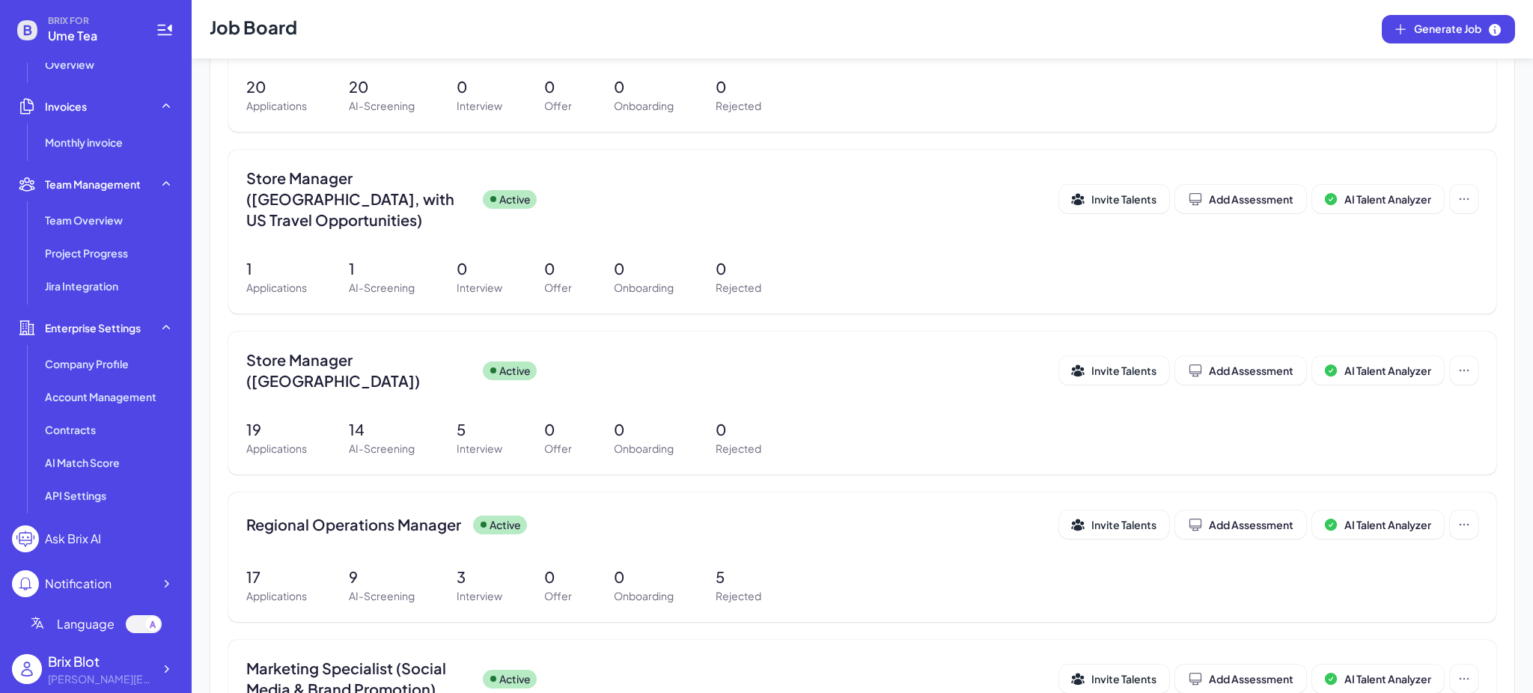
scroll to position [674, 0]
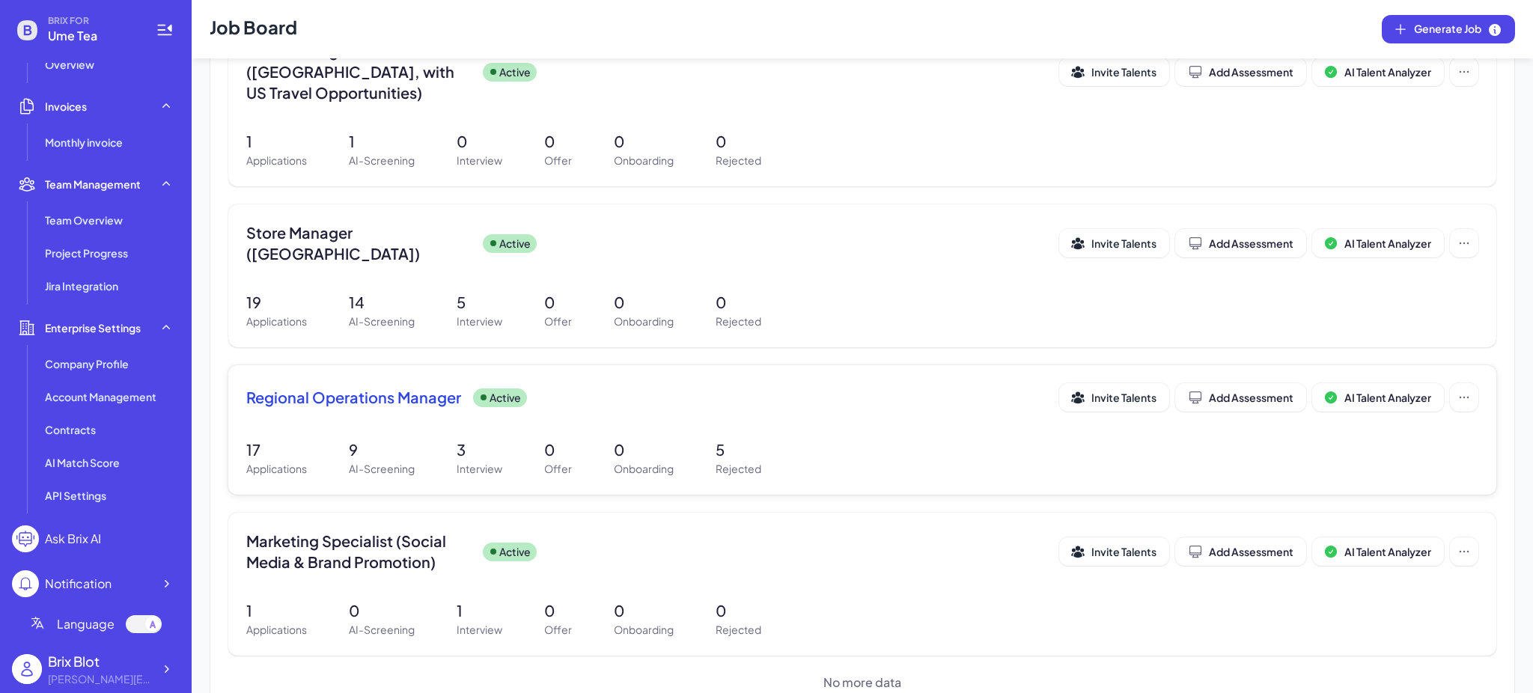
click at [365, 444] on div "Regional Operations Manager Active Invite Talents Add Assessment AI Talent Anal…" at bounding box center [862, 430] width 1268 height 130
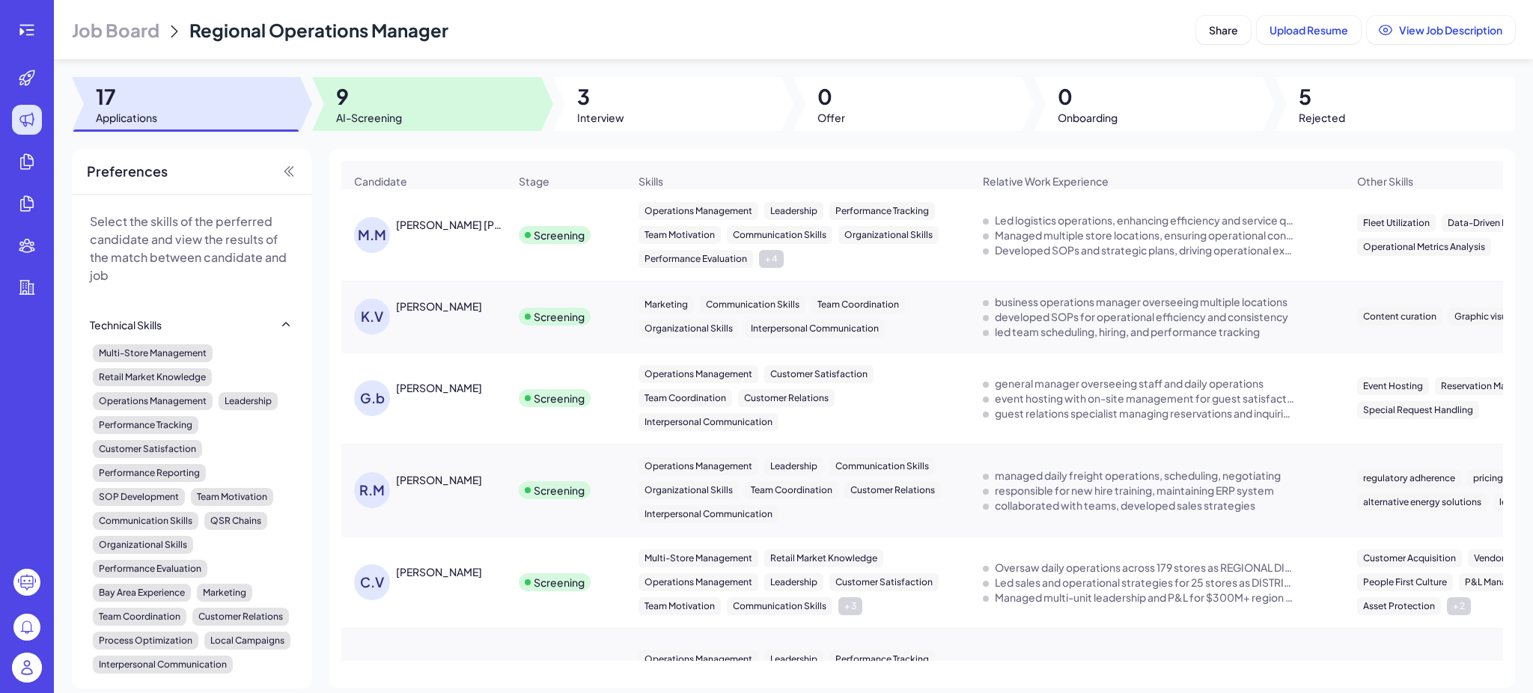
click at [406, 112] on div at bounding box center [426, 104] width 228 height 54
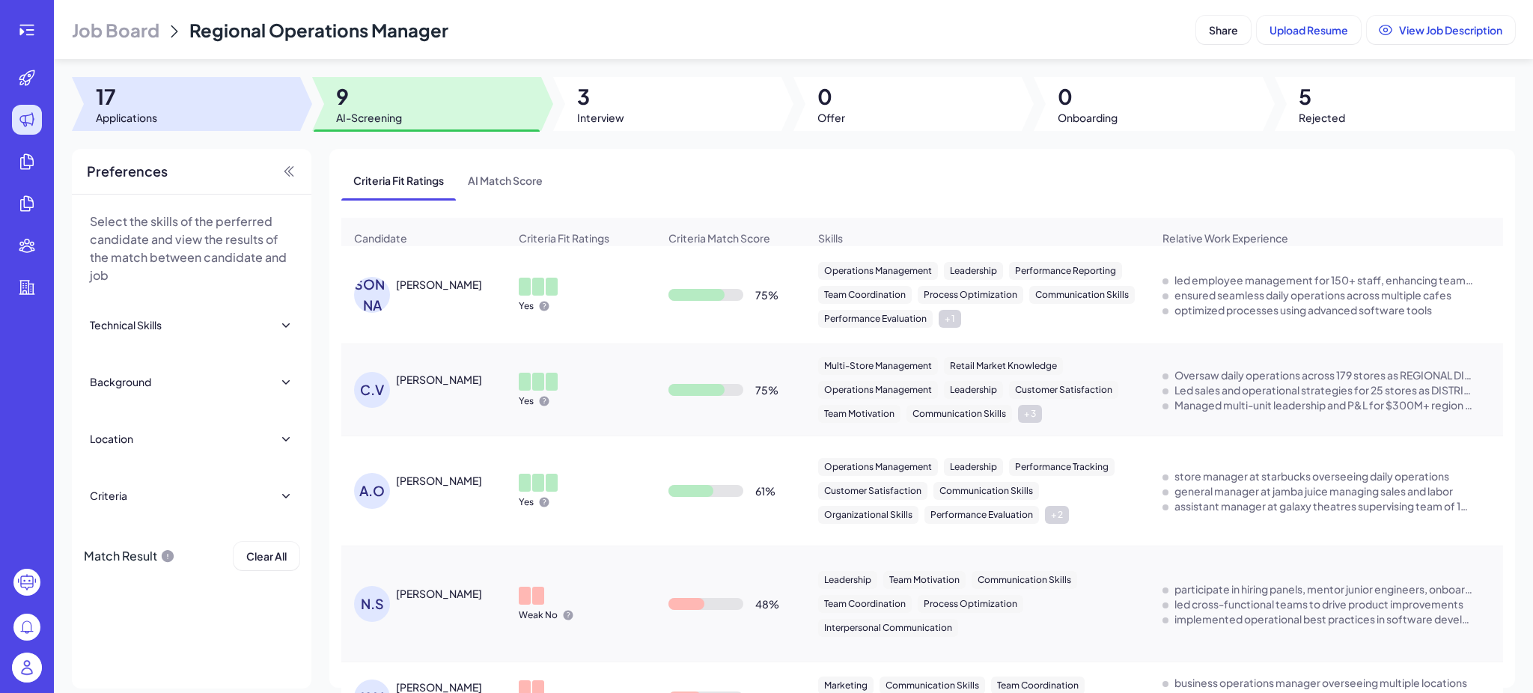
click at [266, 104] on div at bounding box center [186, 104] width 228 height 54
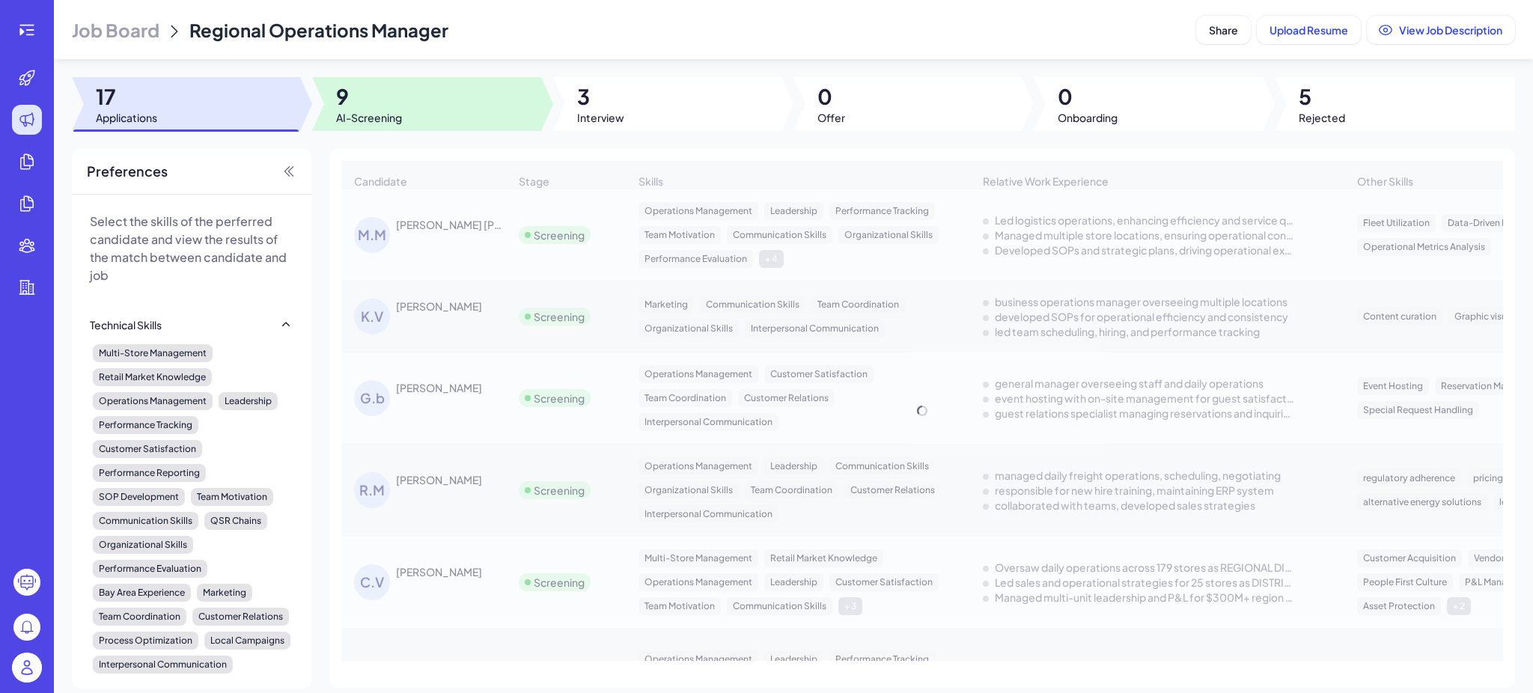
click at [396, 106] on span "9" at bounding box center [369, 96] width 66 height 27
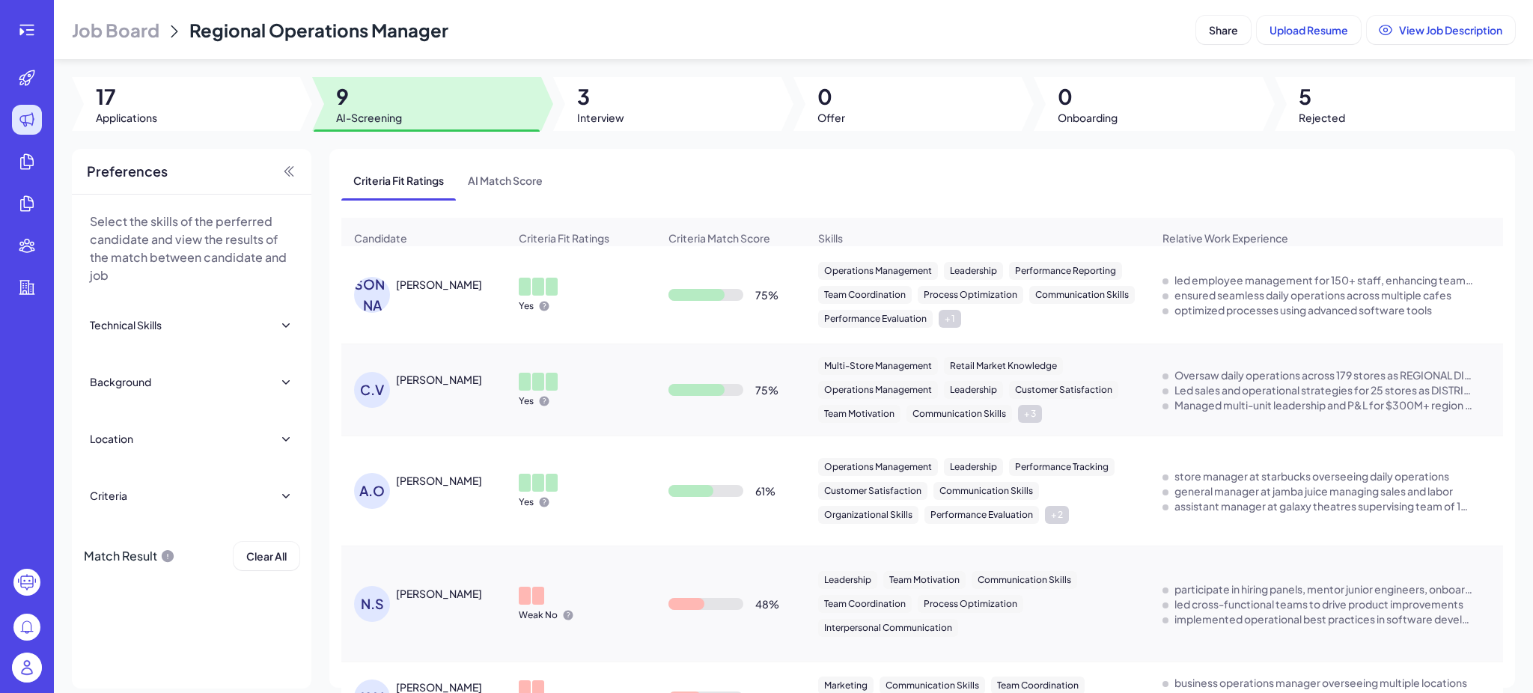
click at [410, 291] on div "[PERSON_NAME]" at bounding box center [439, 284] width 86 height 15
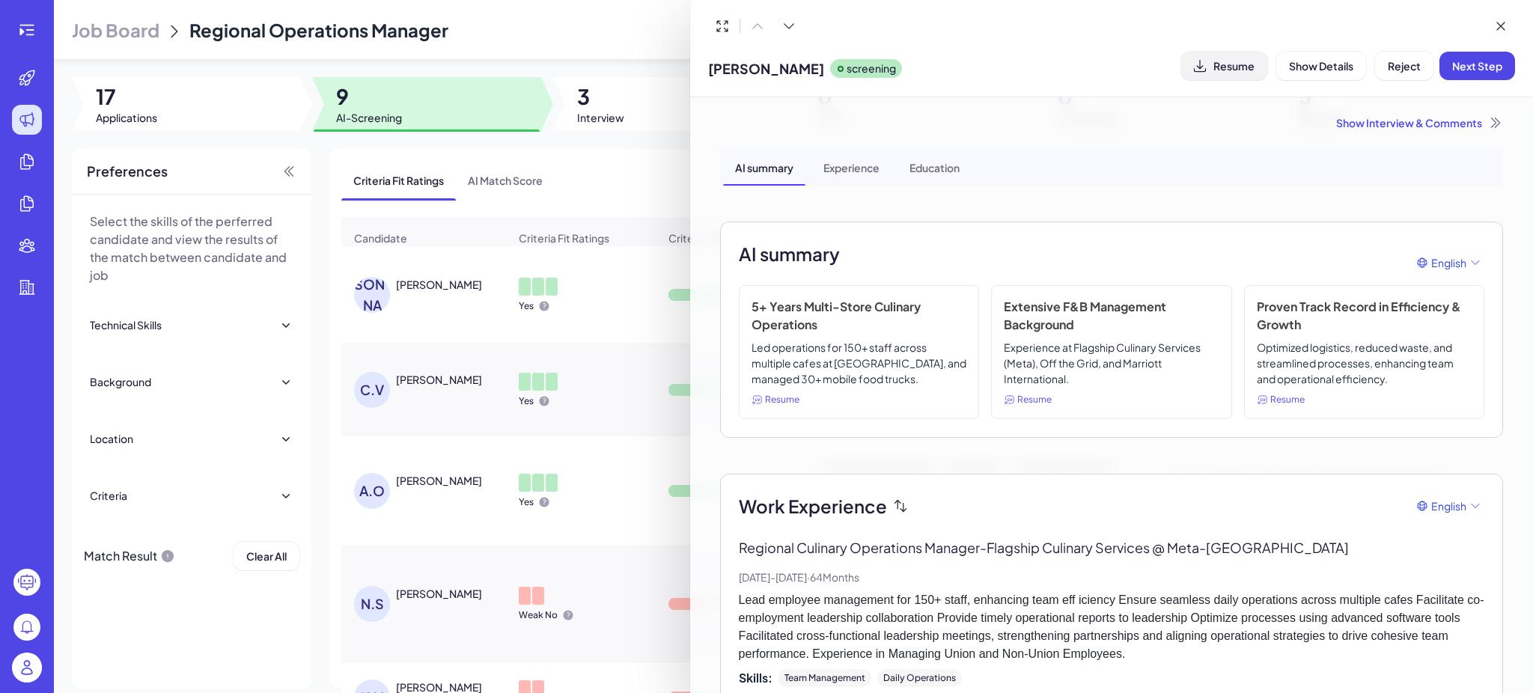
click at [1203, 55] on button "Resume" at bounding box center [1225, 66] width 86 height 28
click at [1478, 69] on span "Next Step" at bounding box center [1478, 65] width 50 height 13
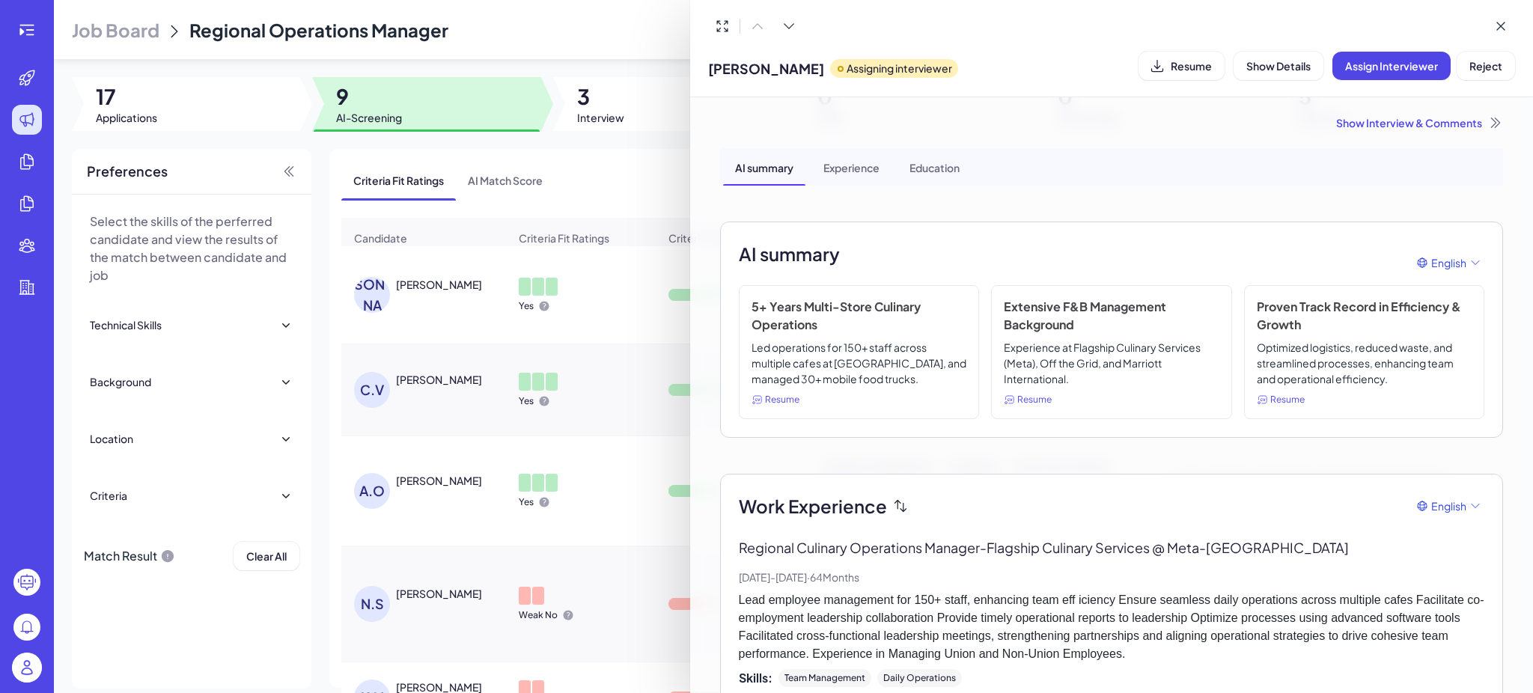
click at [1427, 116] on div "Show Interview & Comments" at bounding box center [1111, 122] width 783 height 15
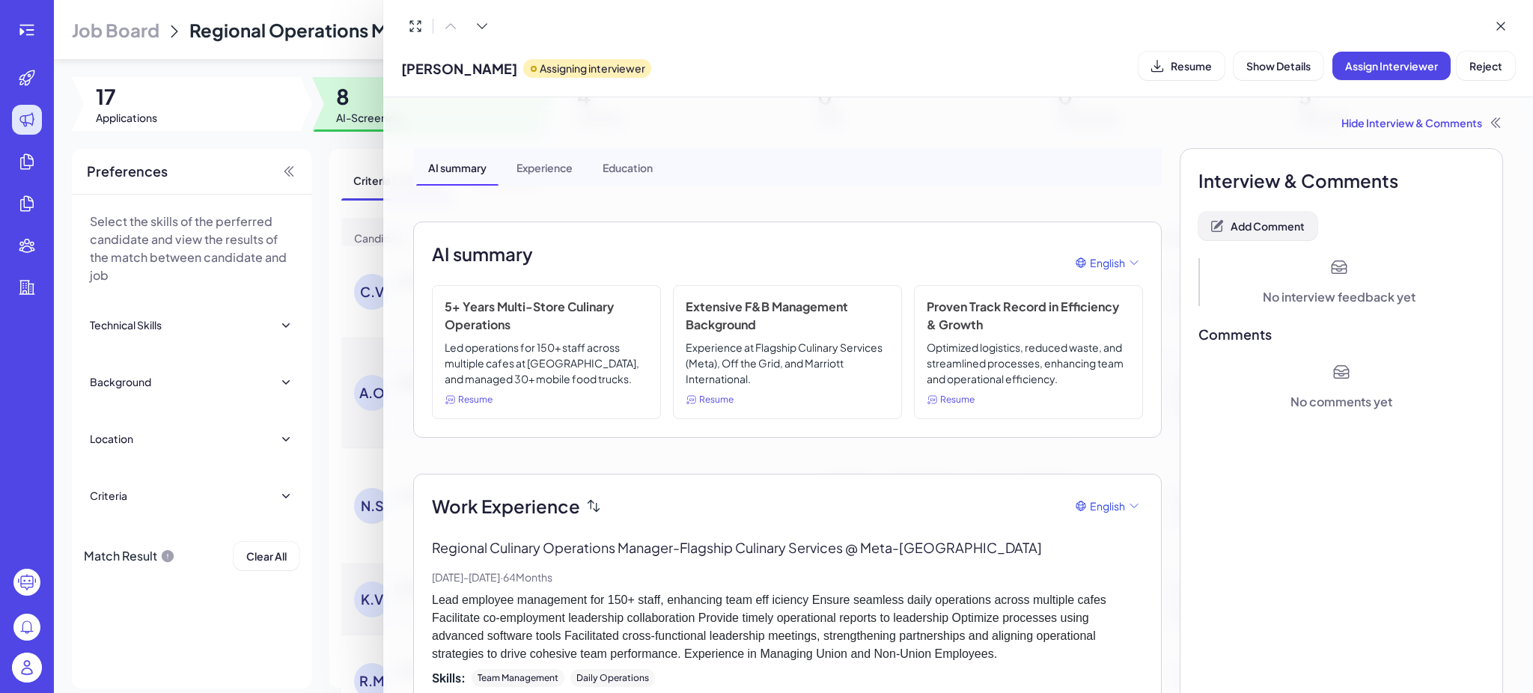
click at [1280, 227] on span "Add Comment" at bounding box center [1268, 225] width 74 height 13
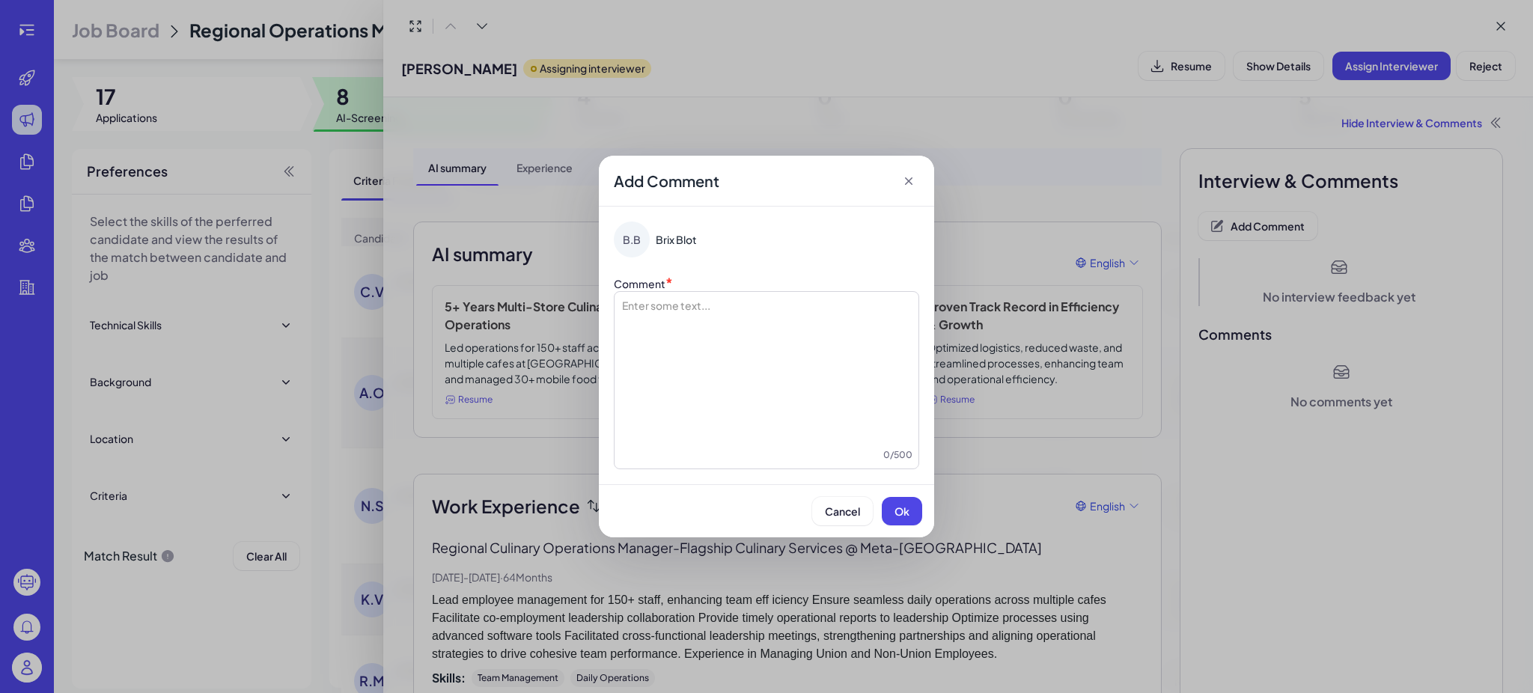
click at [740, 322] on div at bounding box center [767, 373] width 292 height 150
drag, startPoint x: 907, startPoint y: 505, endPoint x: 908, endPoint y: 495, distance: 9.8
click at [909, 505] on span "Ok" at bounding box center [902, 511] width 15 height 13
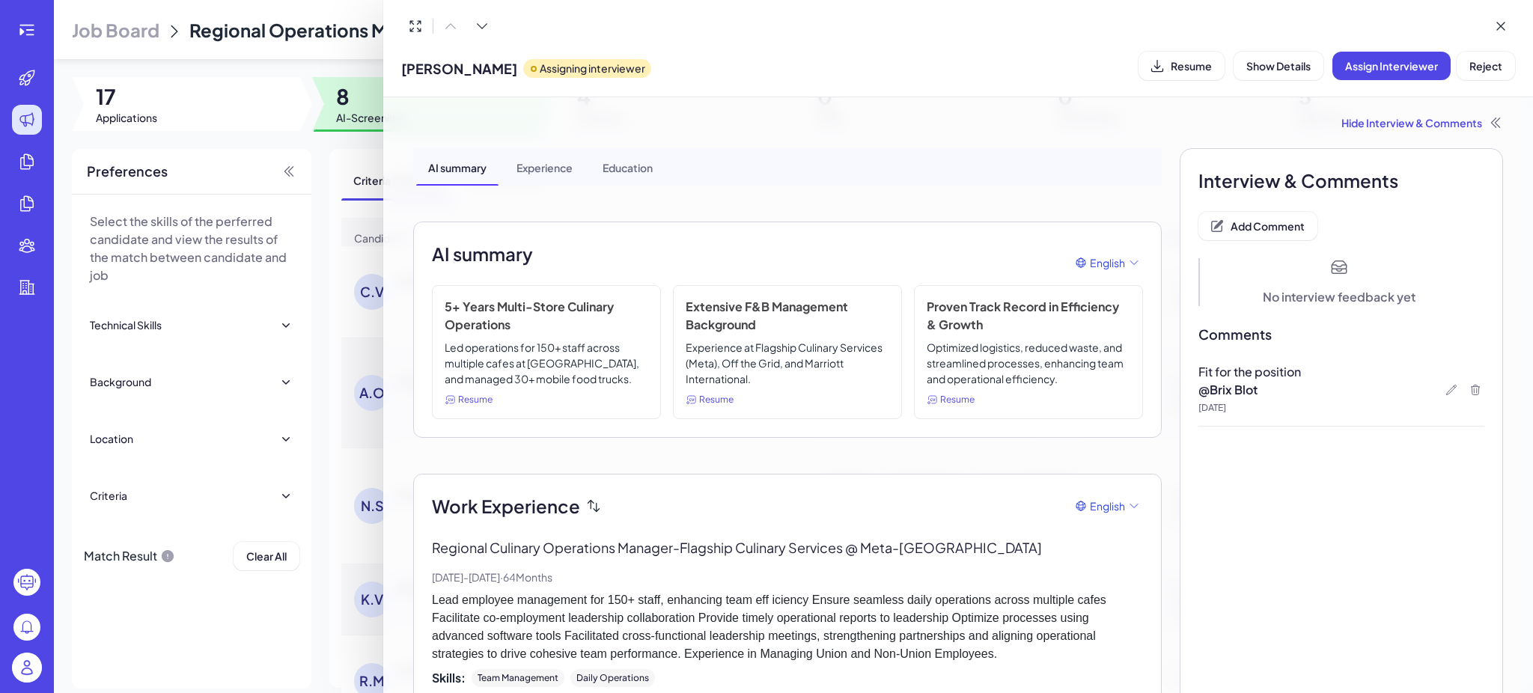
click at [353, 363] on div at bounding box center [766, 346] width 1533 height 693
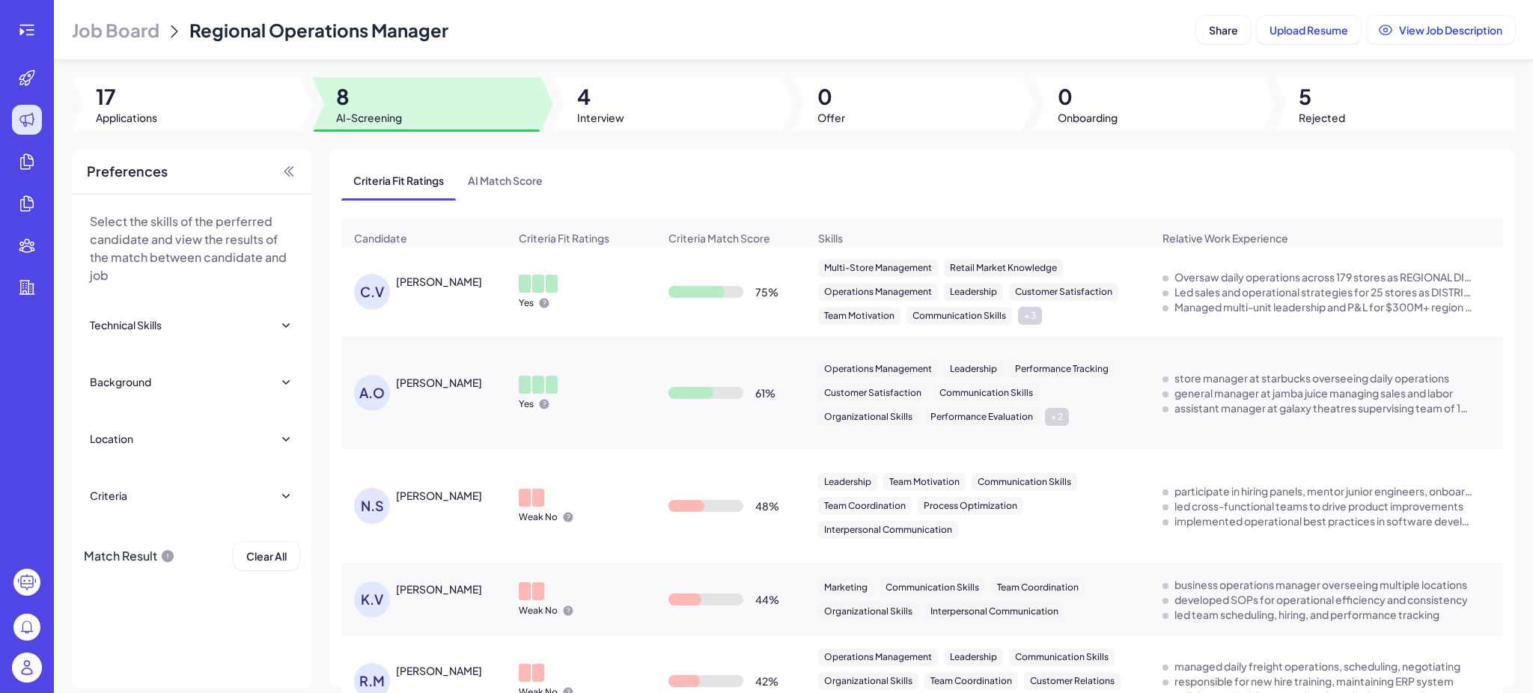
click at [446, 289] on div "[PERSON_NAME]" at bounding box center [439, 281] width 86 height 15
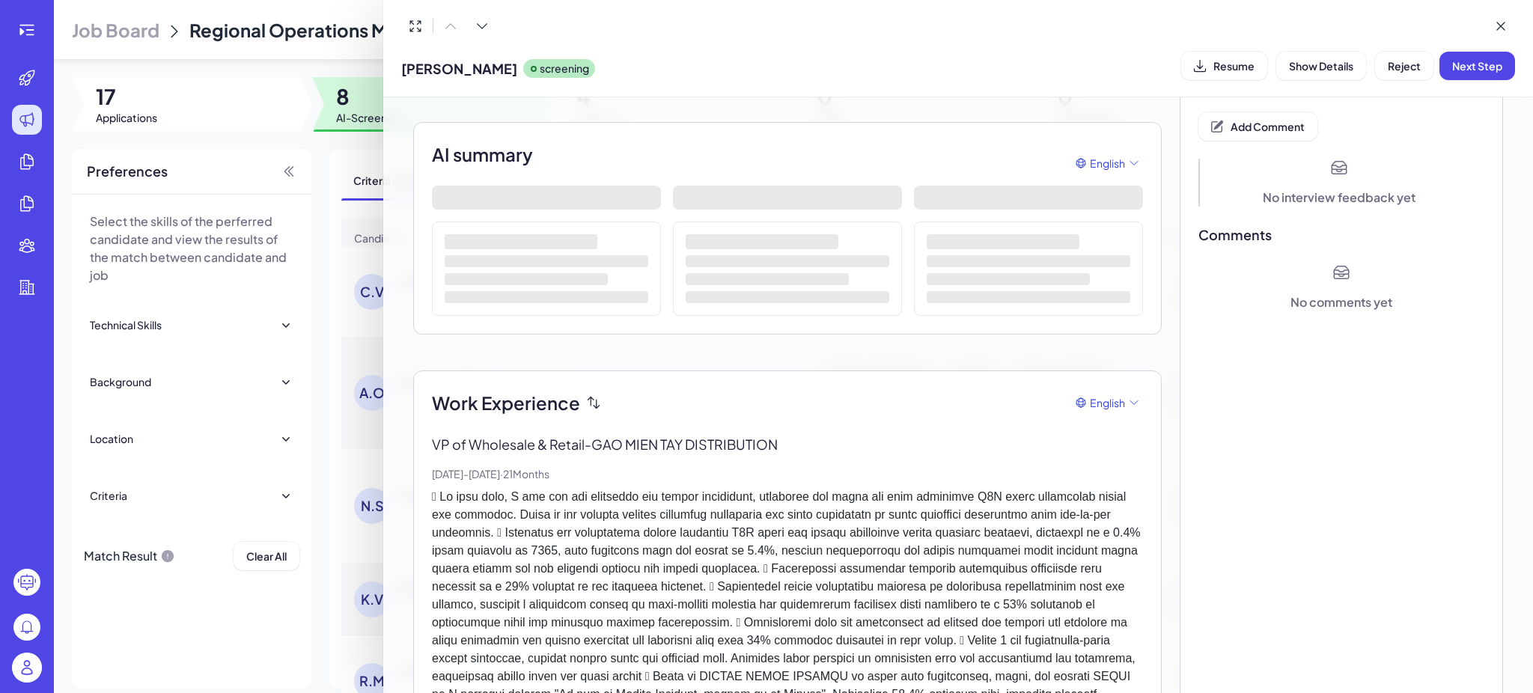
scroll to position [199, 0]
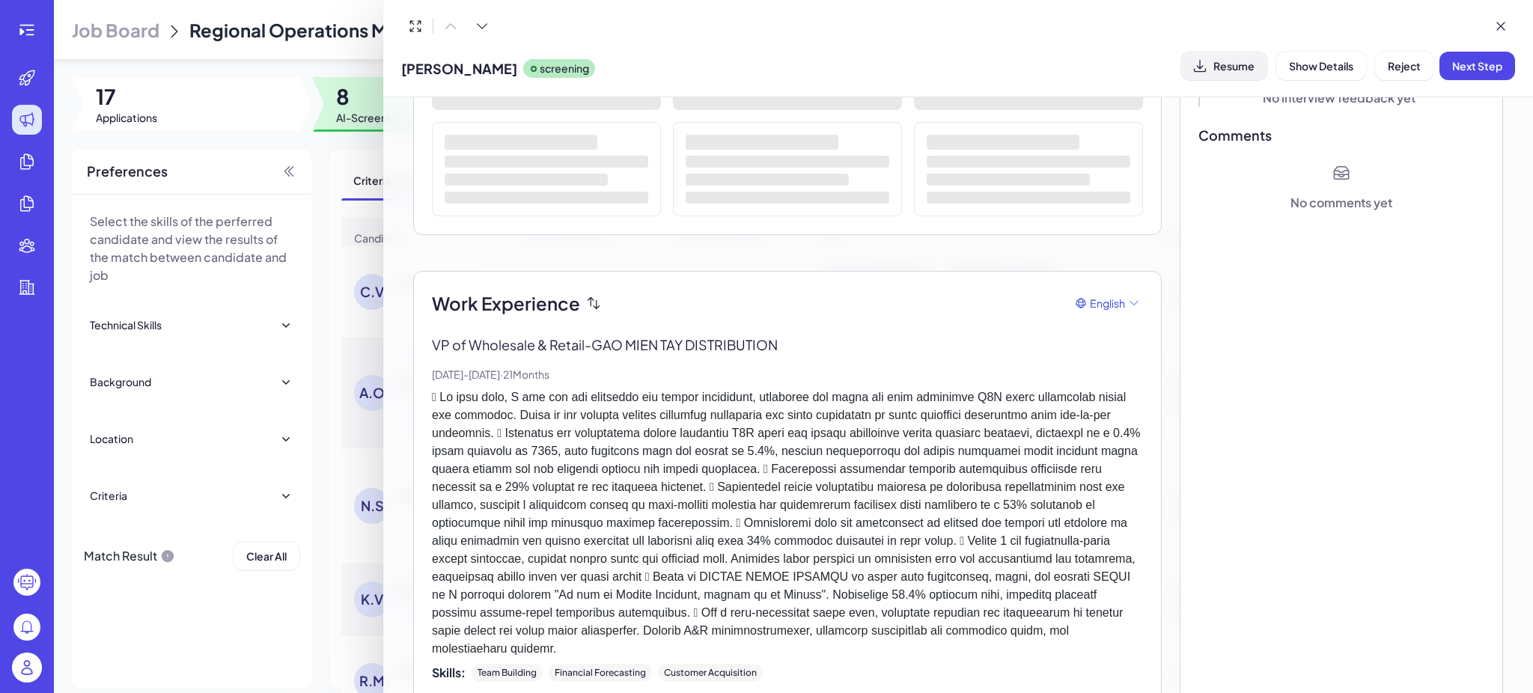
click at [1212, 72] on button "Resume" at bounding box center [1225, 66] width 86 height 28
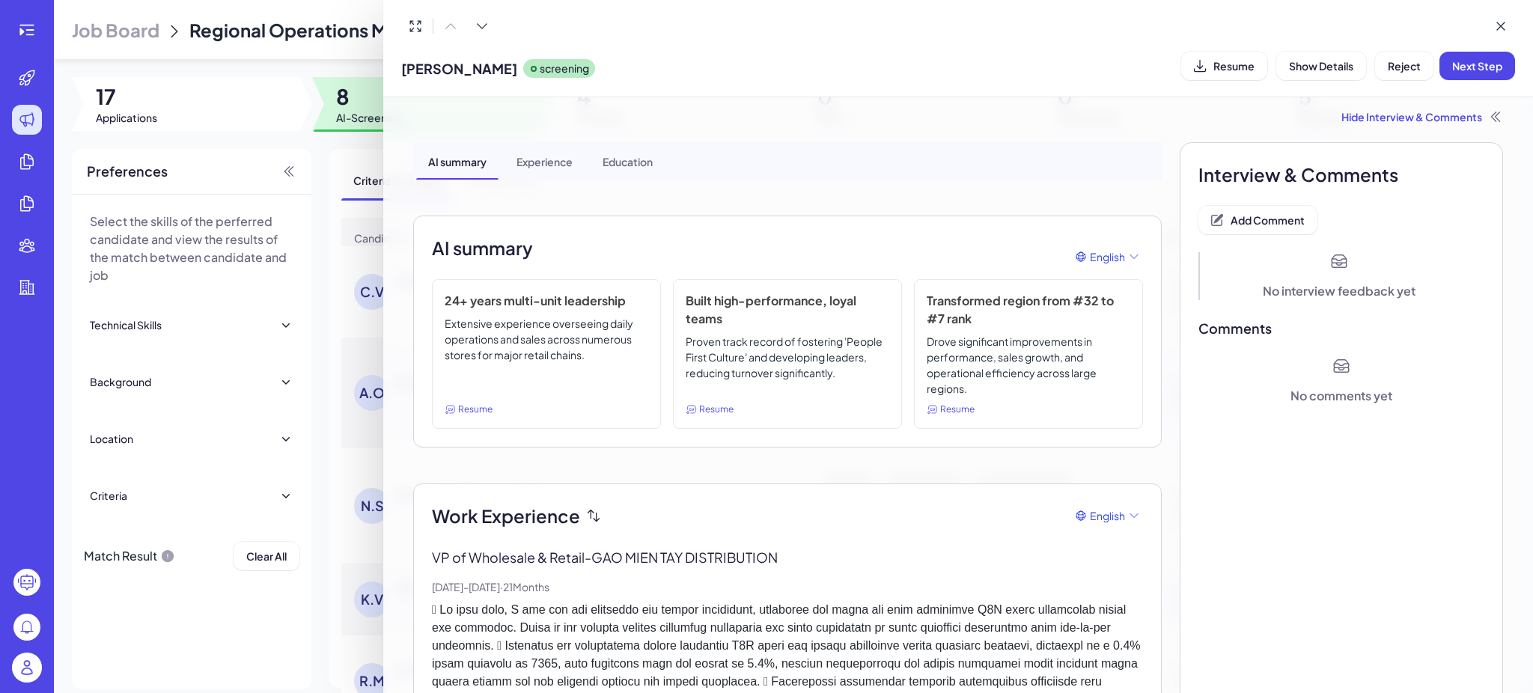
scroll to position [0, 0]
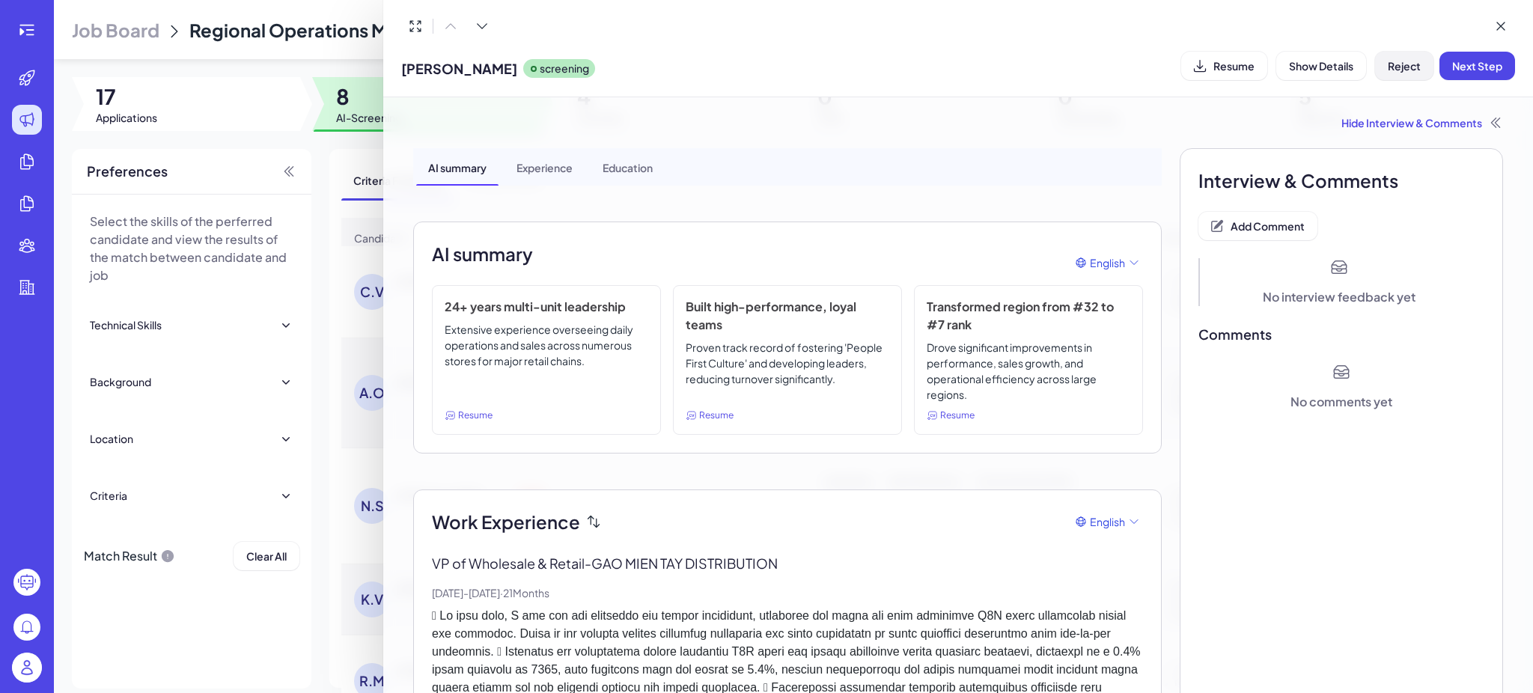
click at [1405, 67] on span "Reject" at bounding box center [1404, 65] width 33 height 13
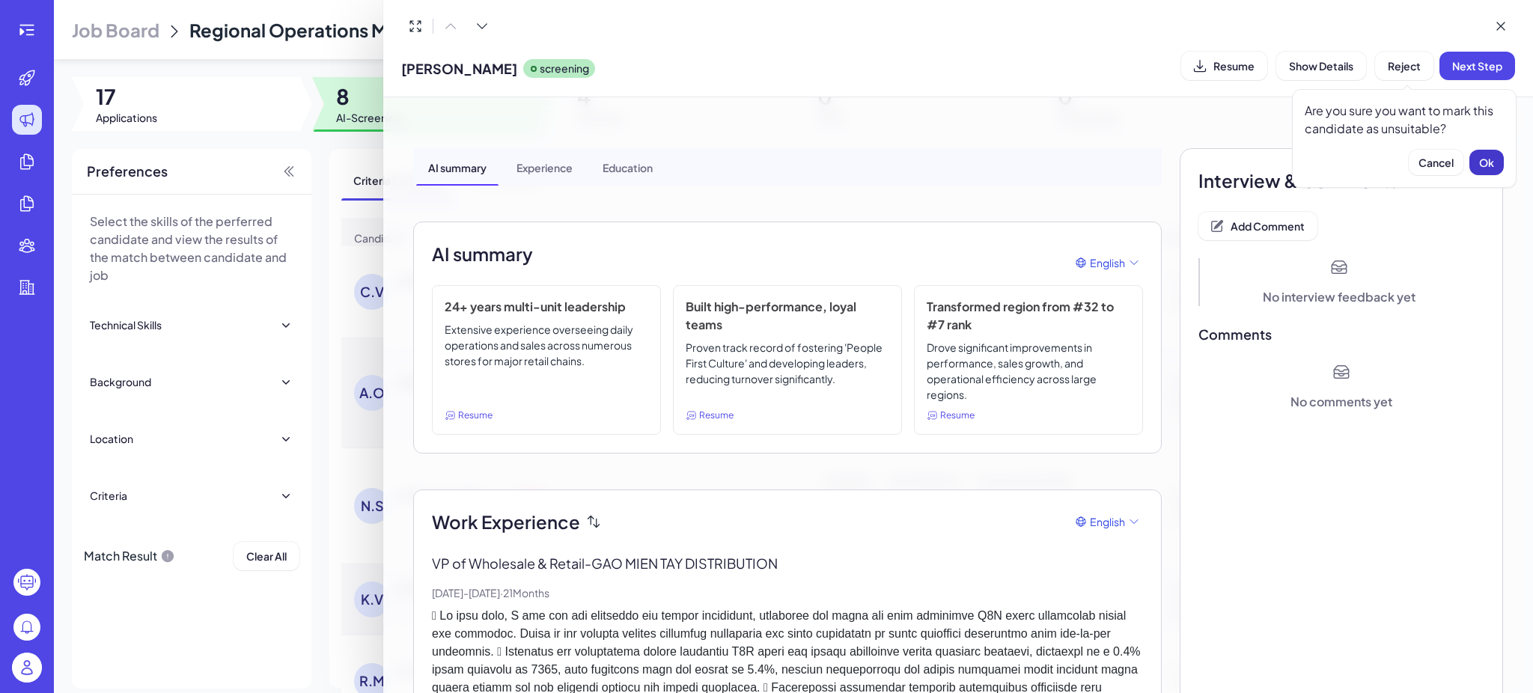
click at [1474, 162] on button "Ok" at bounding box center [1487, 162] width 34 height 25
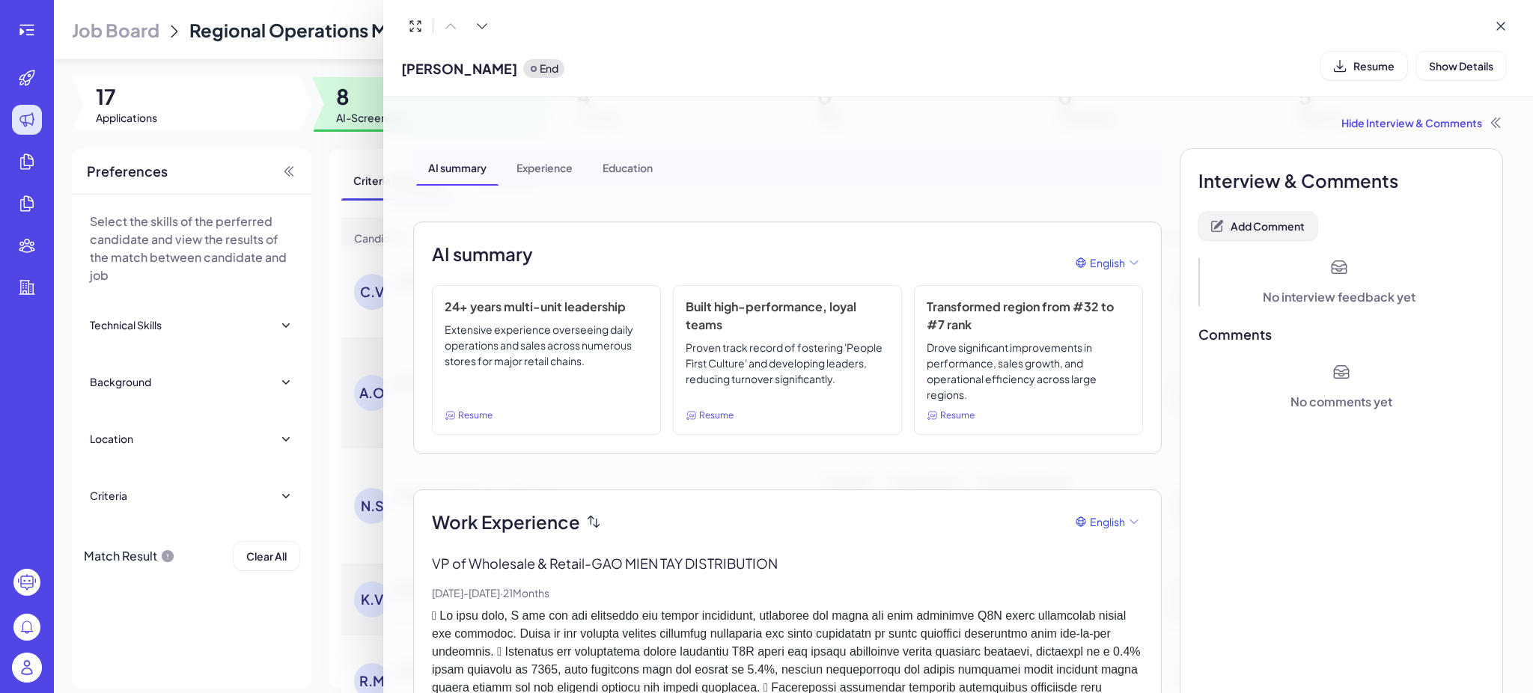
click at [1238, 229] on span "Add Comment" at bounding box center [1268, 225] width 74 height 13
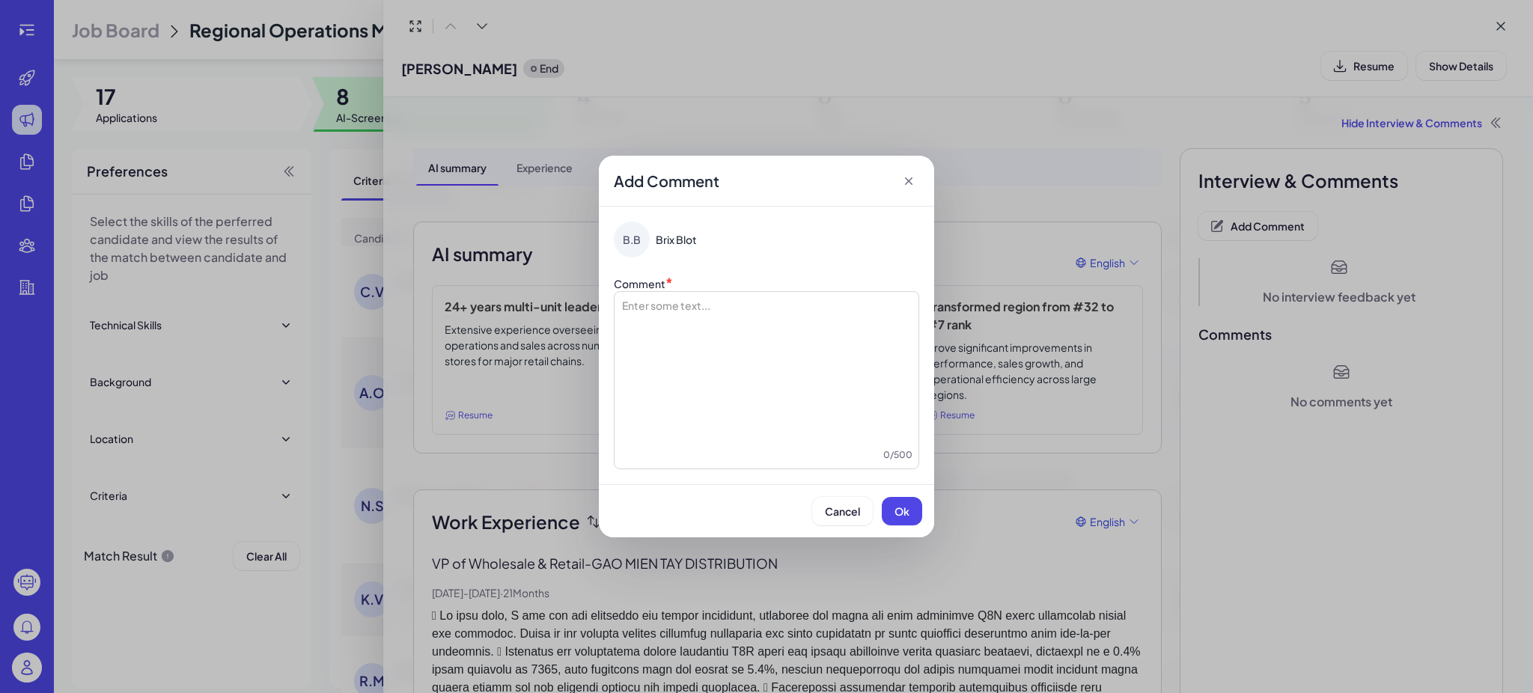
click at [708, 341] on div at bounding box center [767, 373] width 292 height 150
click at [903, 523] on button "Ok" at bounding box center [902, 511] width 40 height 28
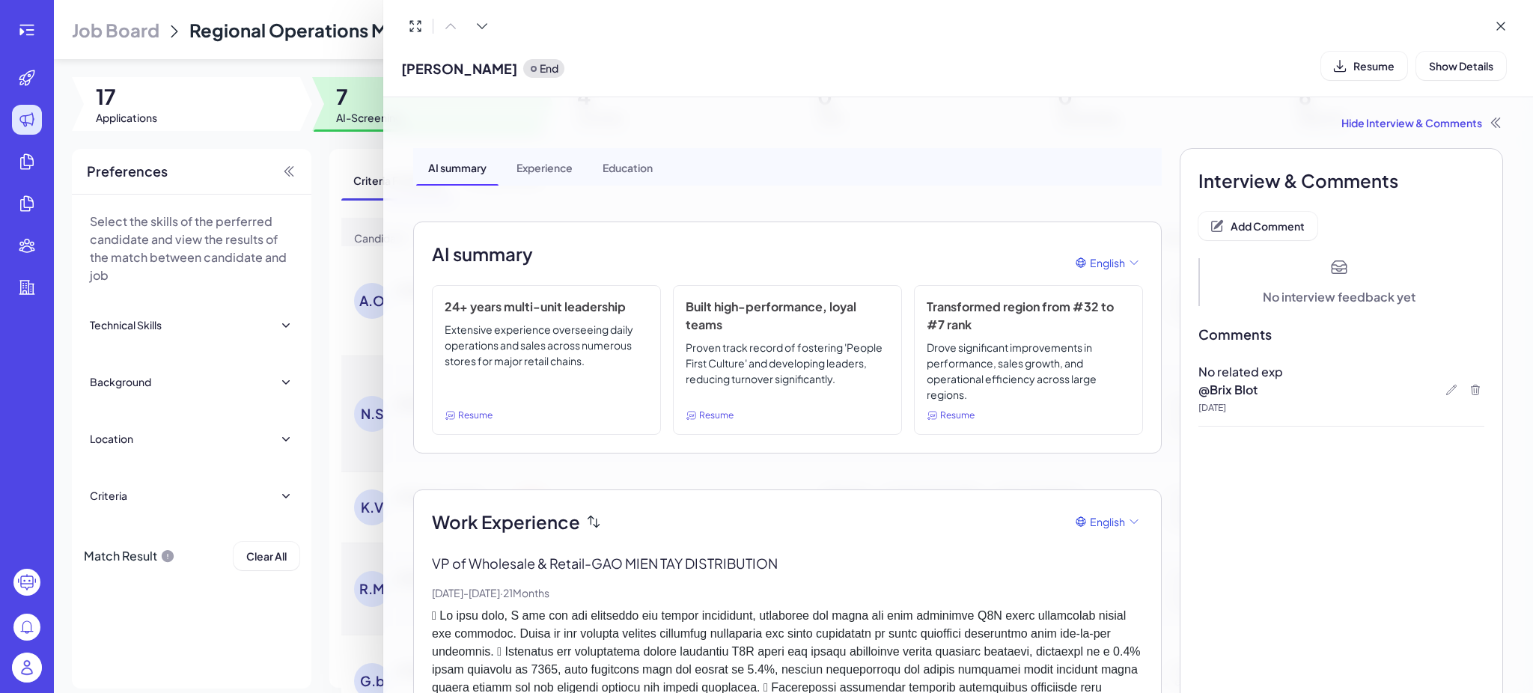
click at [355, 353] on div at bounding box center [766, 346] width 1533 height 693
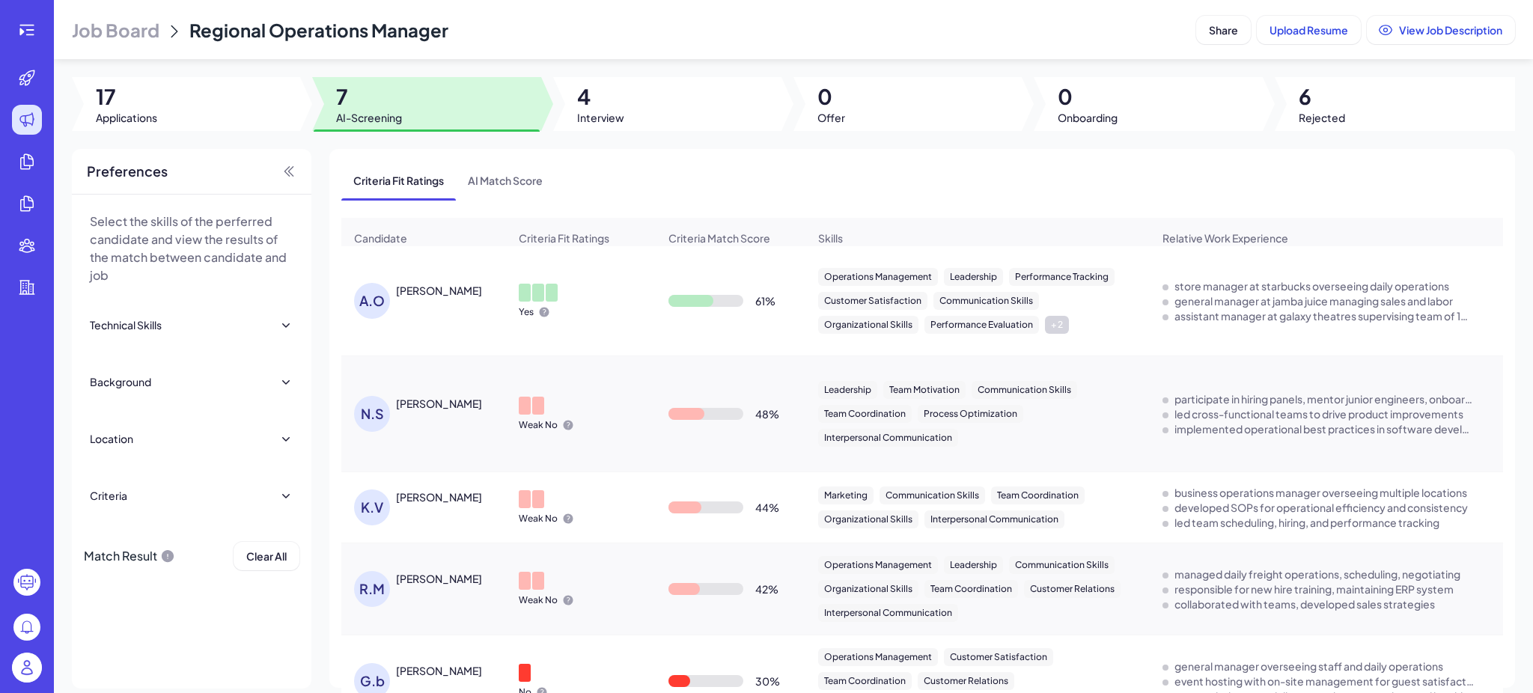
click at [494, 312] on div "[PERSON_NAME]" at bounding box center [431, 301] width 154 height 36
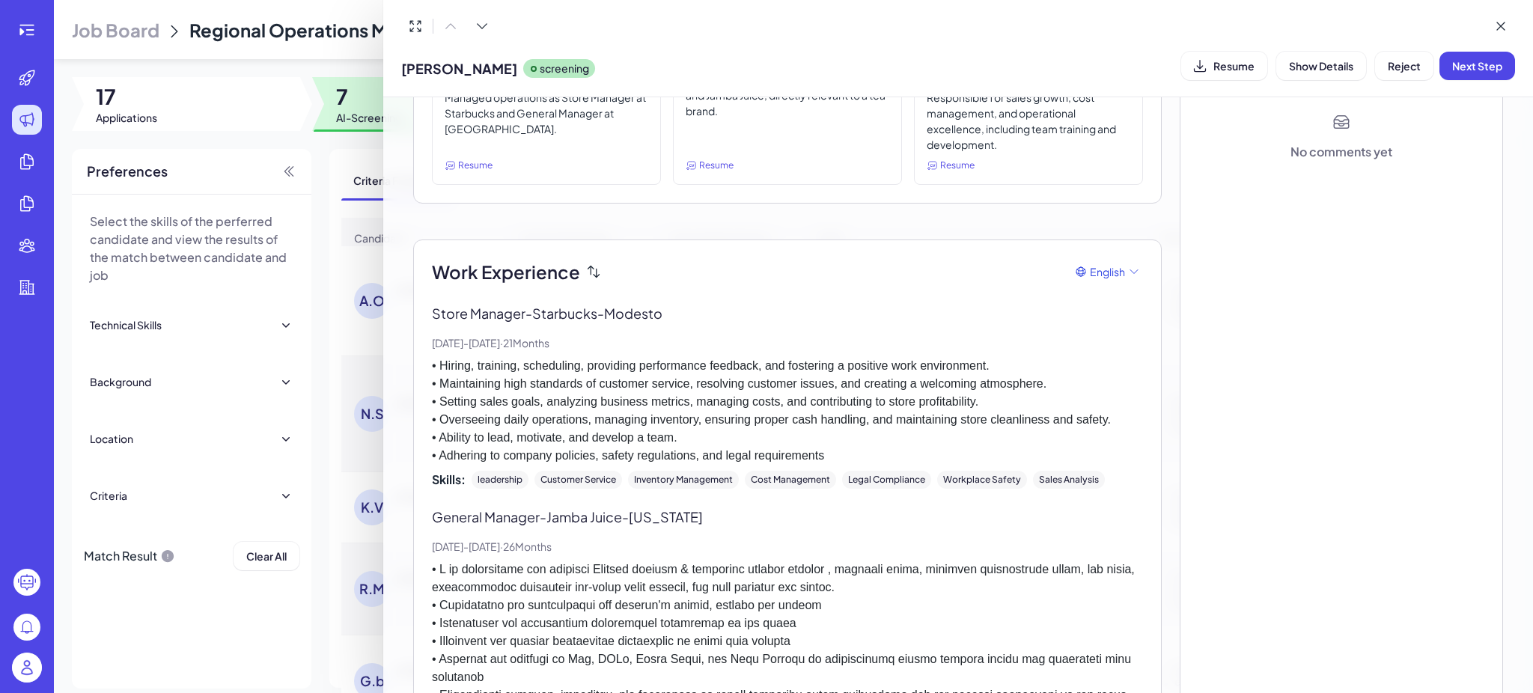
scroll to position [102, 0]
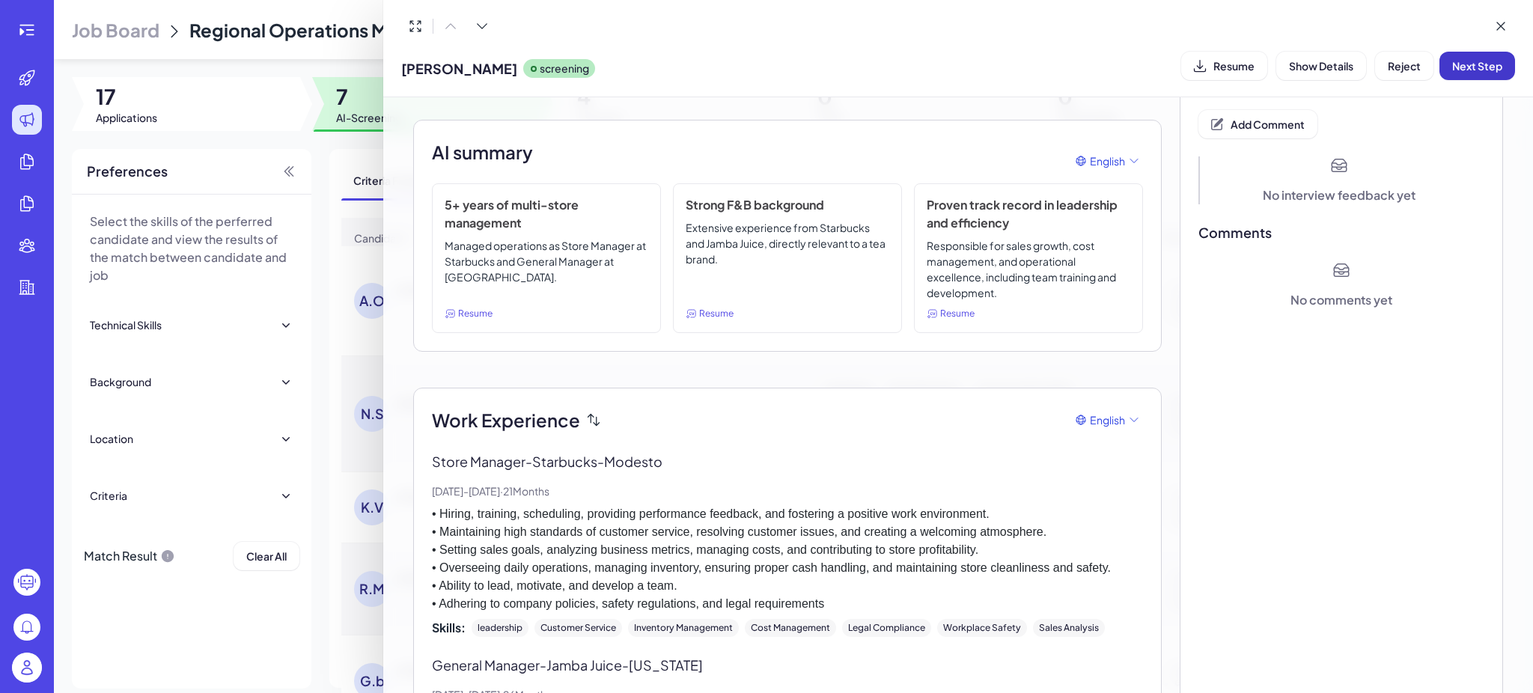
click at [1492, 60] on span "Next Step" at bounding box center [1478, 65] width 50 height 13
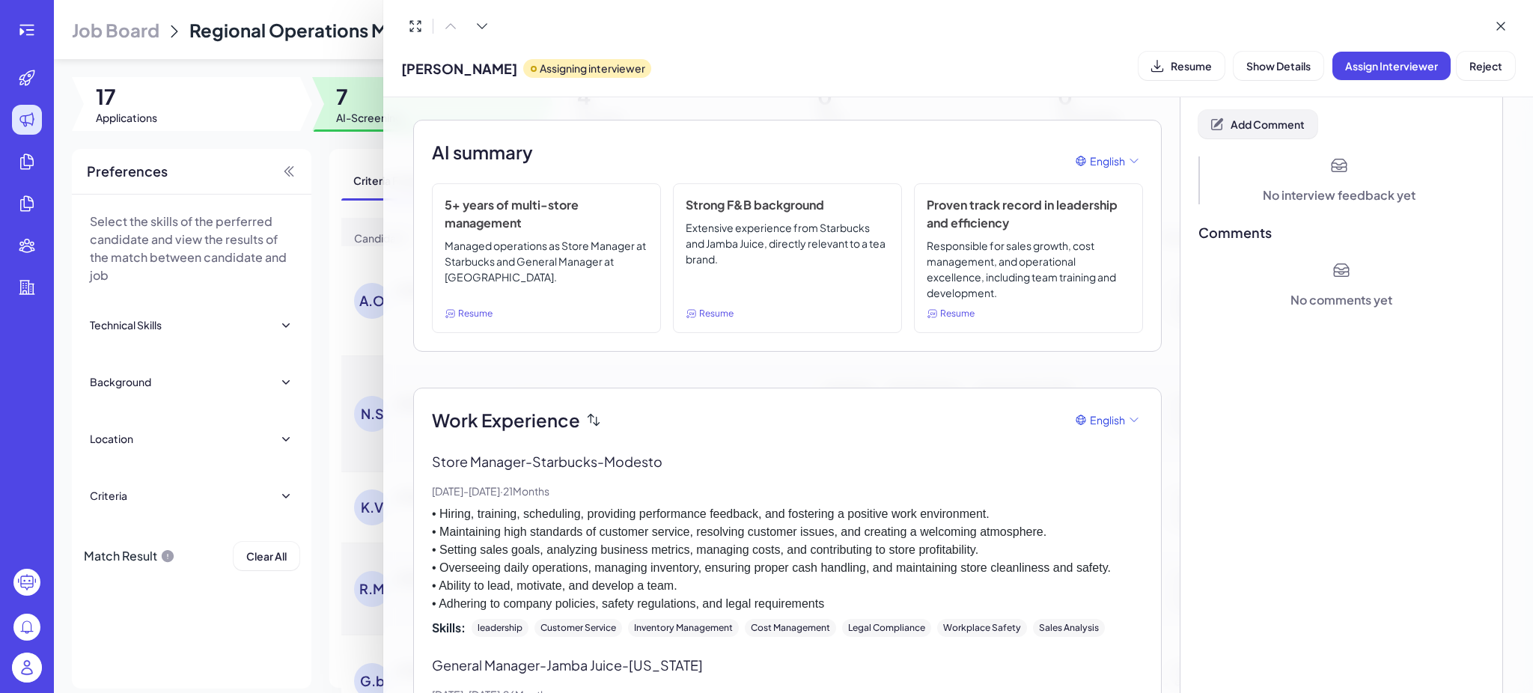
click at [1268, 123] on span "Add Comment" at bounding box center [1268, 124] width 74 height 13
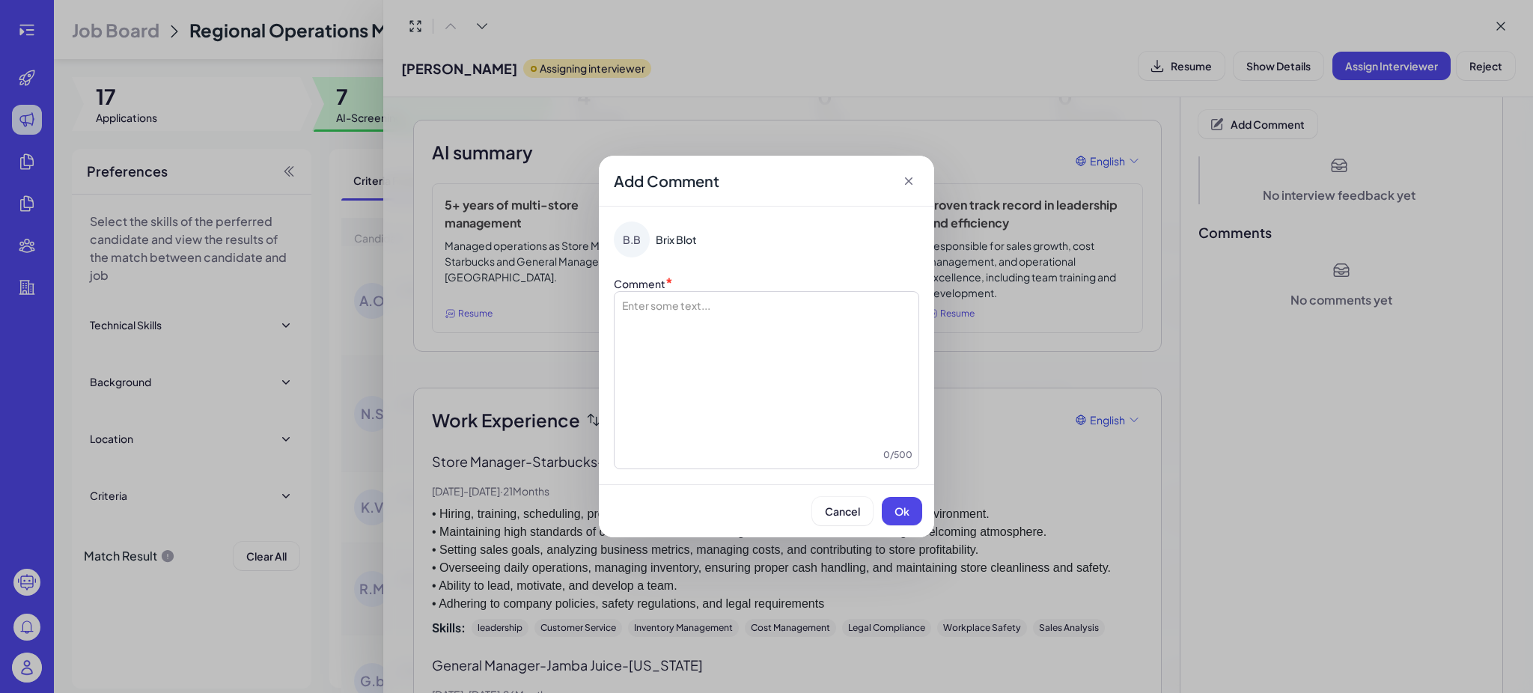
click at [777, 349] on div at bounding box center [767, 373] width 292 height 150
click at [902, 505] on span "Ok" at bounding box center [902, 511] width 15 height 13
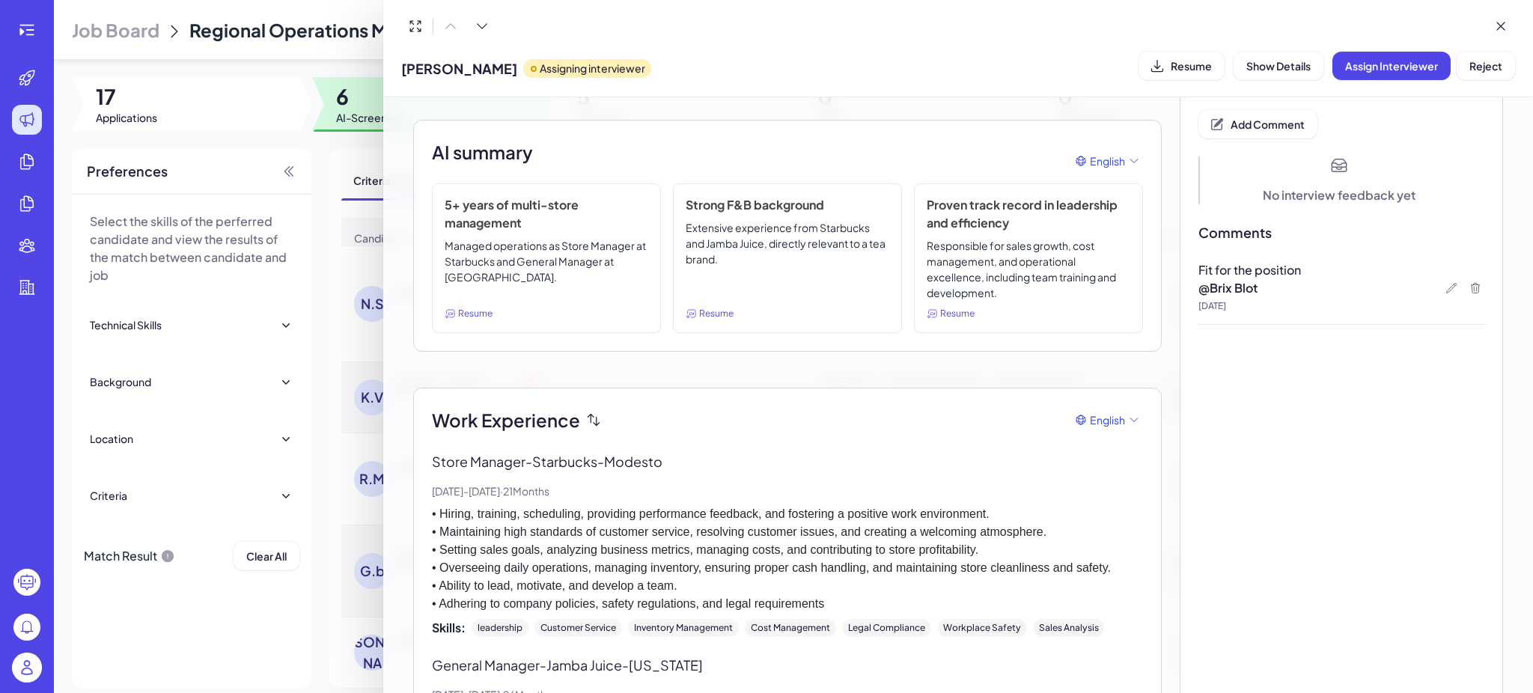
click at [362, 238] on div at bounding box center [766, 346] width 1533 height 693
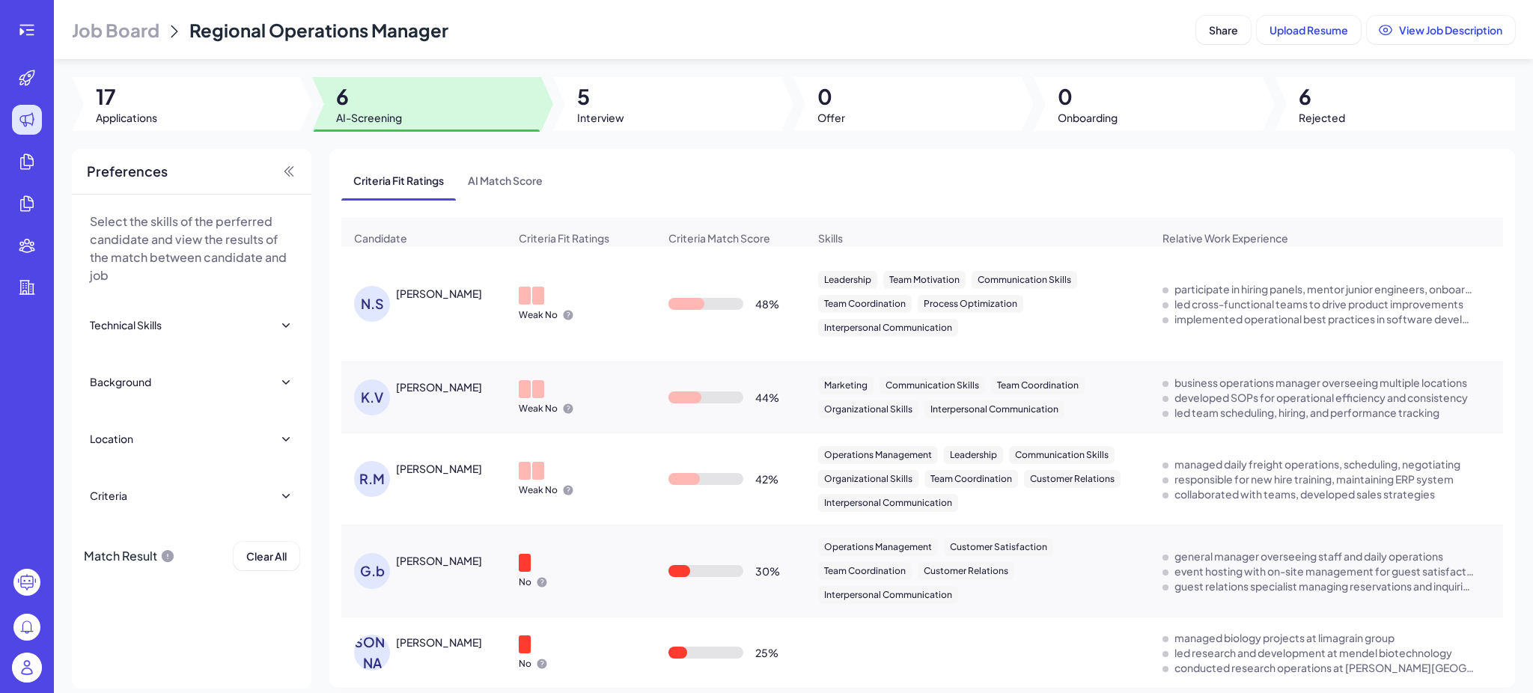
click at [459, 301] on div "[PERSON_NAME]" at bounding box center [452, 293] width 112 height 15
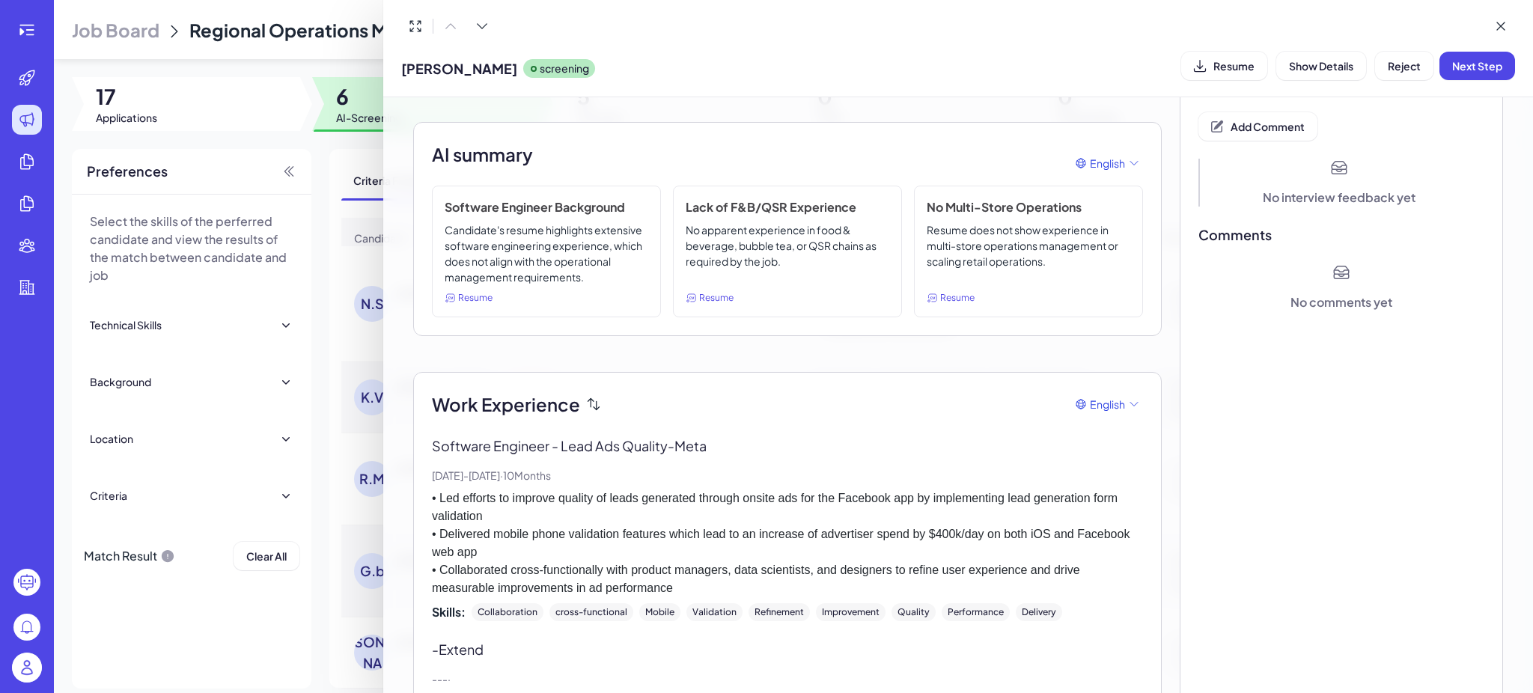
scroll to position [399, 0]
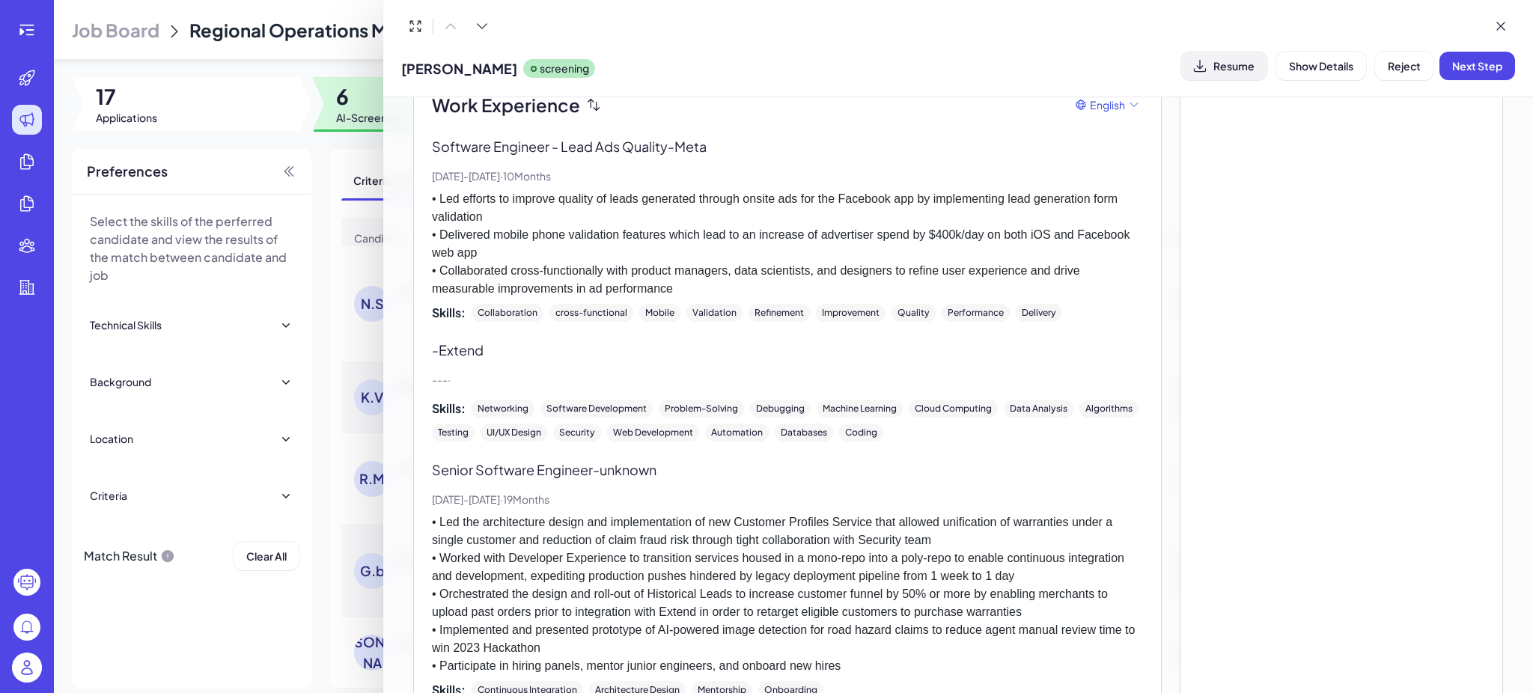
click at [1220, 64] on span "Resume" at bounding box center [1234, 65] width 41 height 13
click at [875, 213] on p "• Led efforts to improve quality of leads generated through onsite ads for the …" at bounding box center [787, 244] width 711 height 108
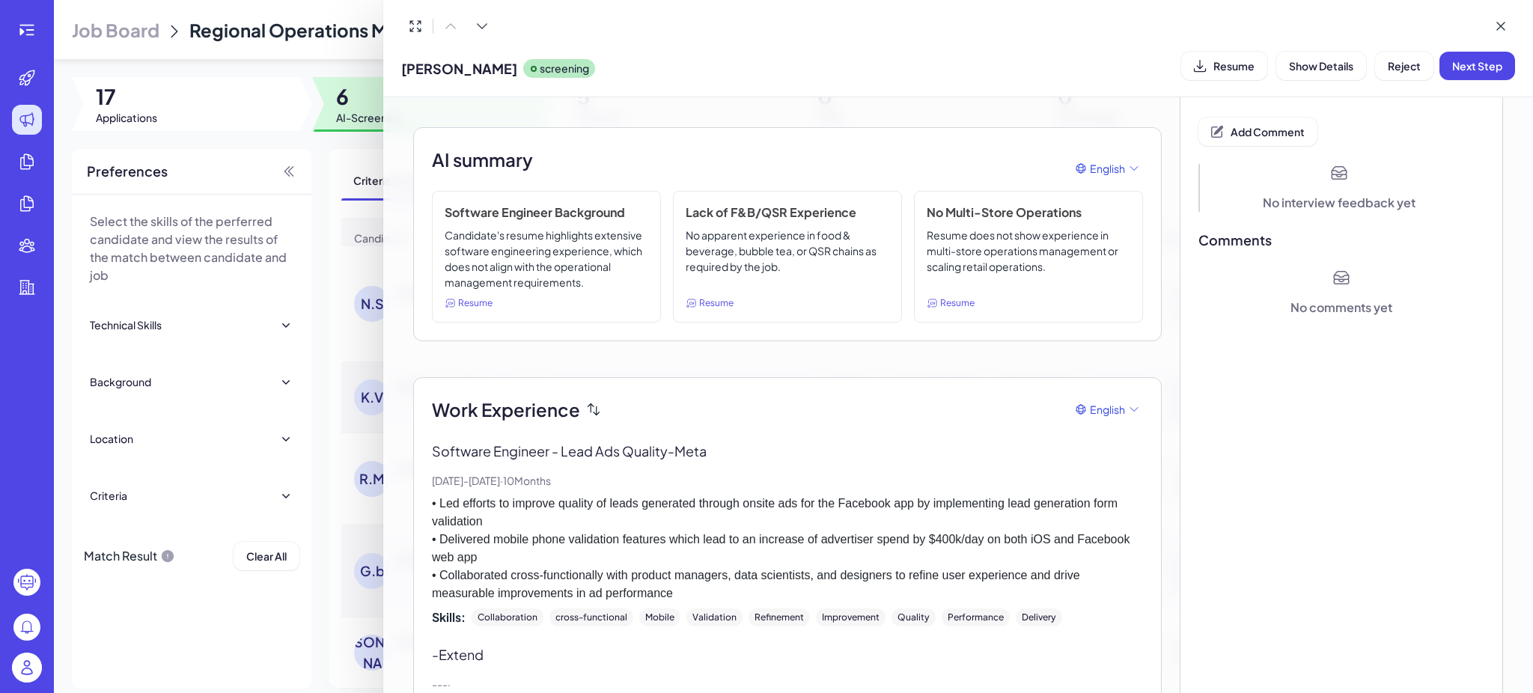
scroll to position [0, 0]
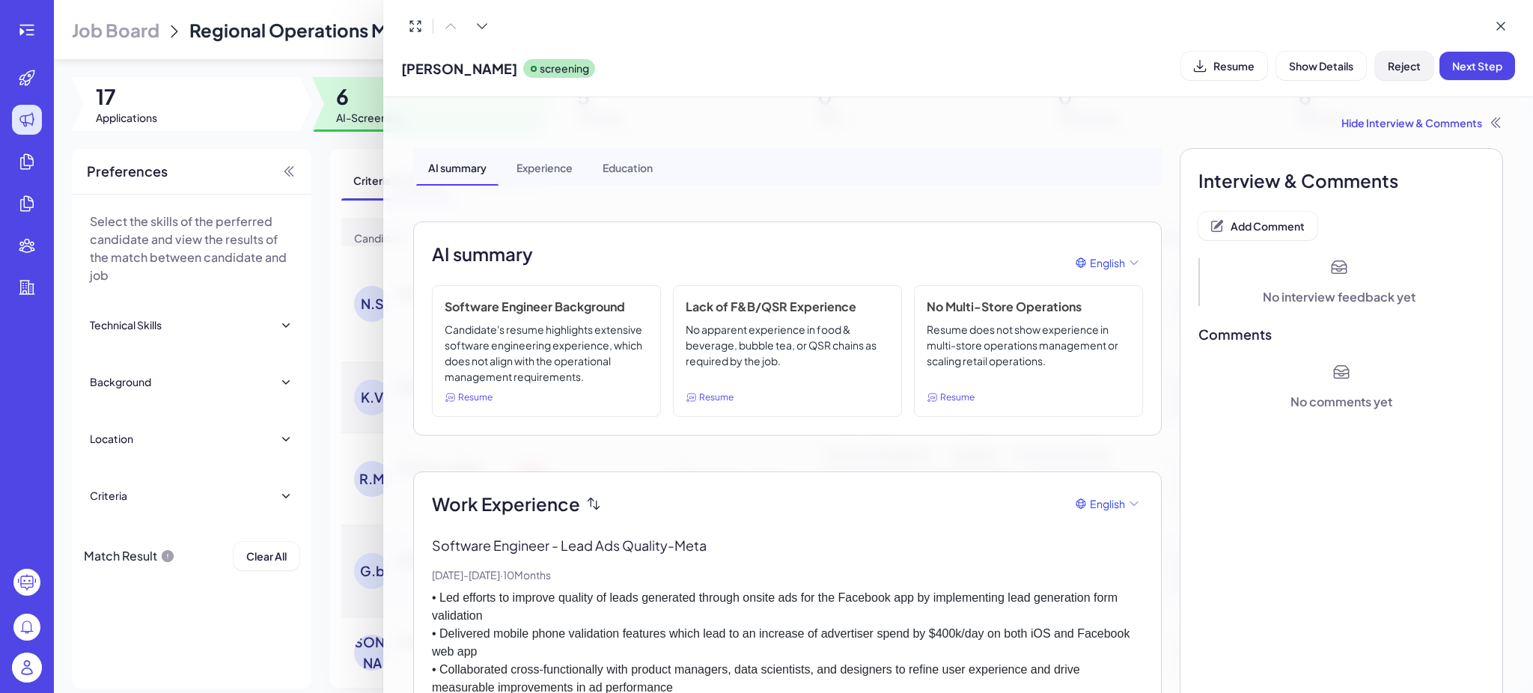
click at [1394, 64] on span "Reject" at bounding box center [1404, 65] width 33 height 13
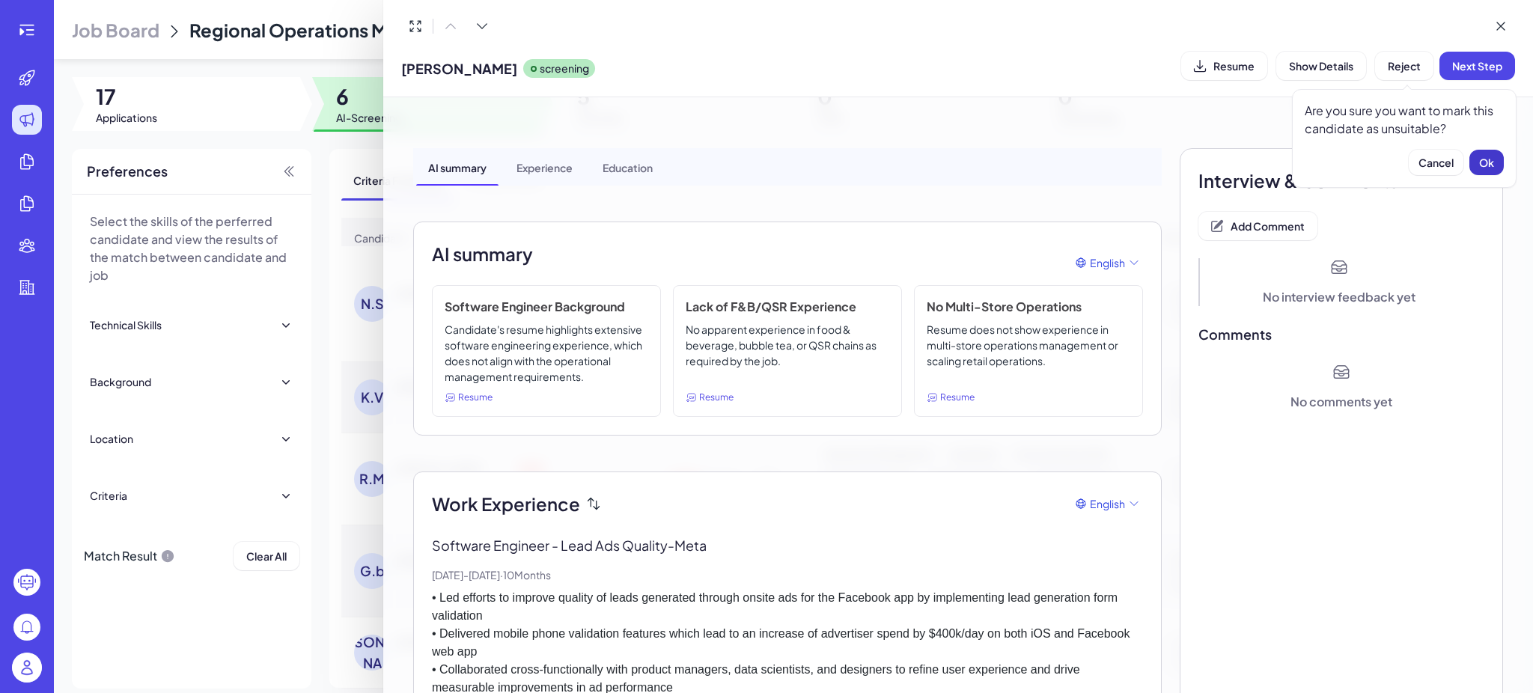
click at [1486, 156] on span "Ok" at bounding box center [1487, 162] width 15 height 13
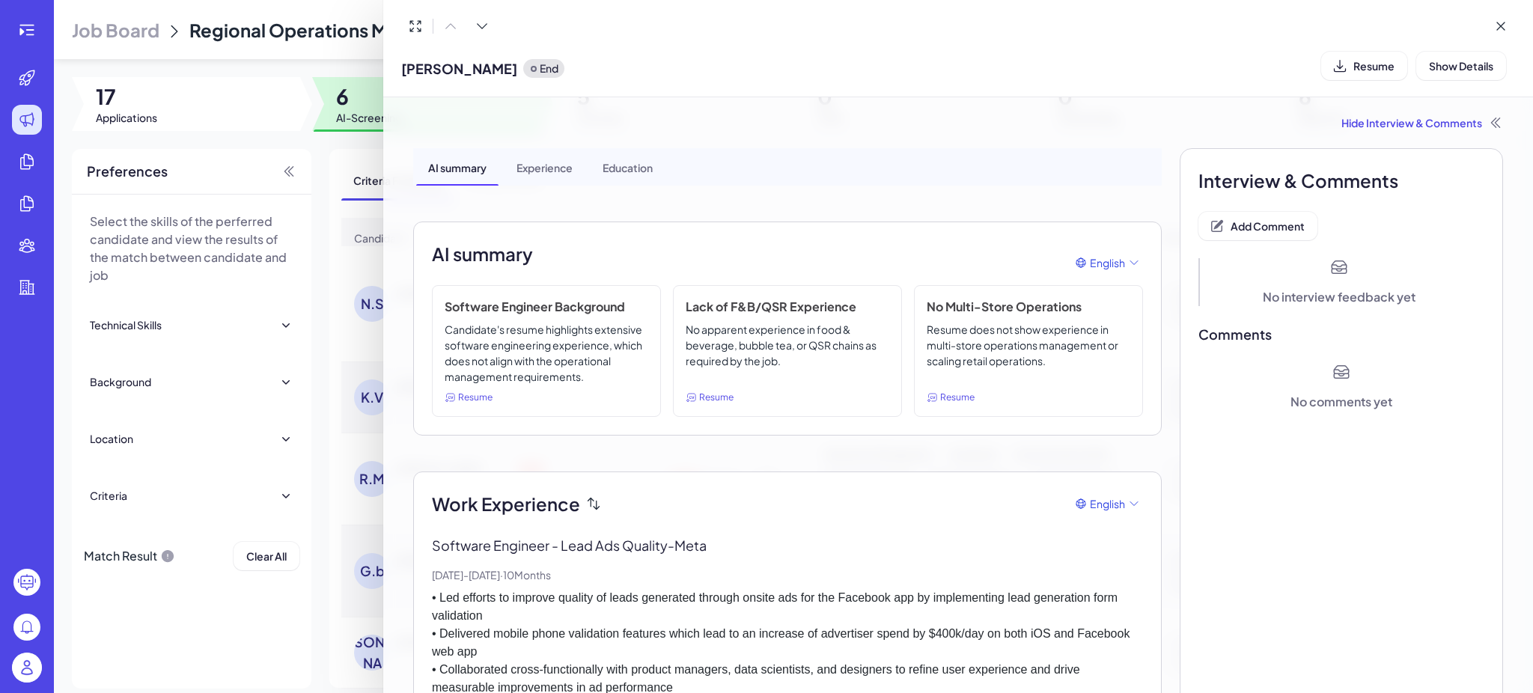
click at [1399, 115] on div "Hide Interview & Comments" at bounding box center [958, 122] width 1090 height 15
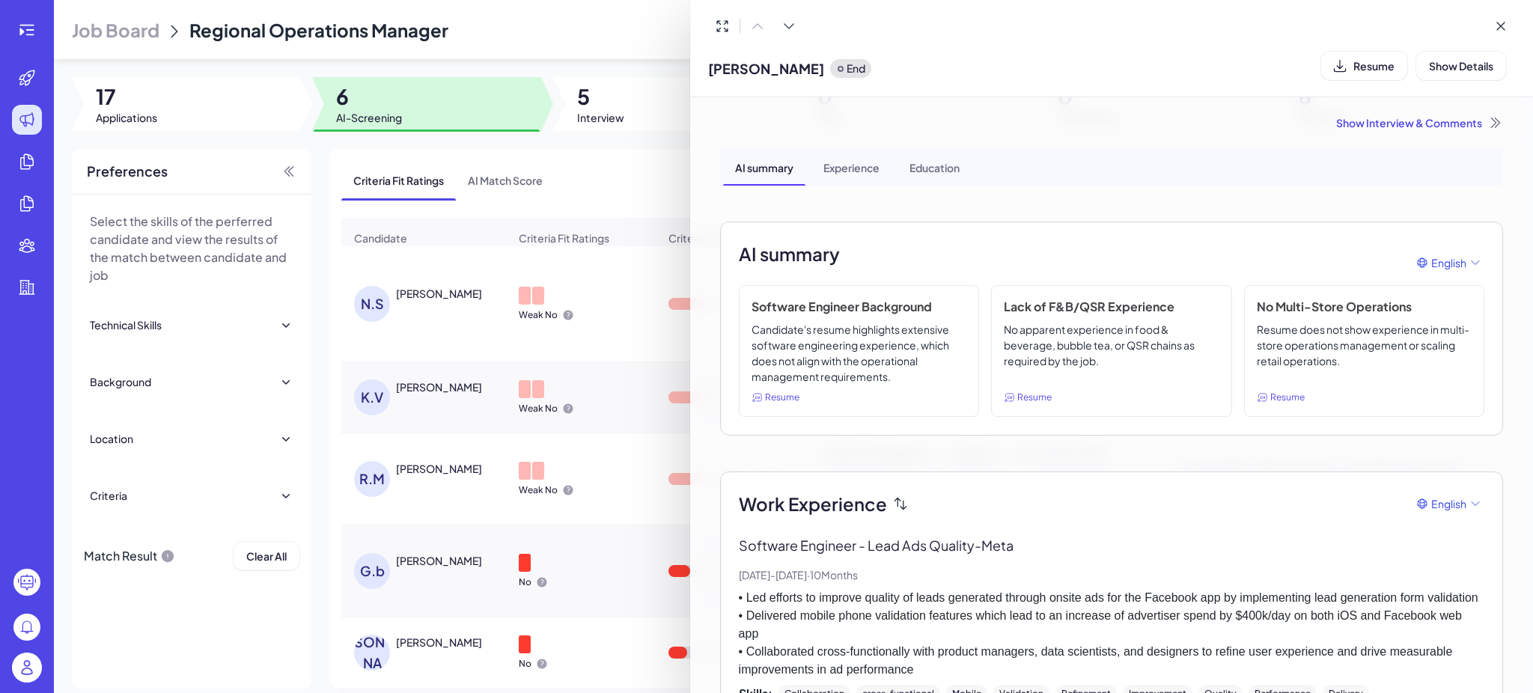
click at [1395, 117] on div "Show Interview & Comments" at bounding box center [1111, 122] width 783 height 15
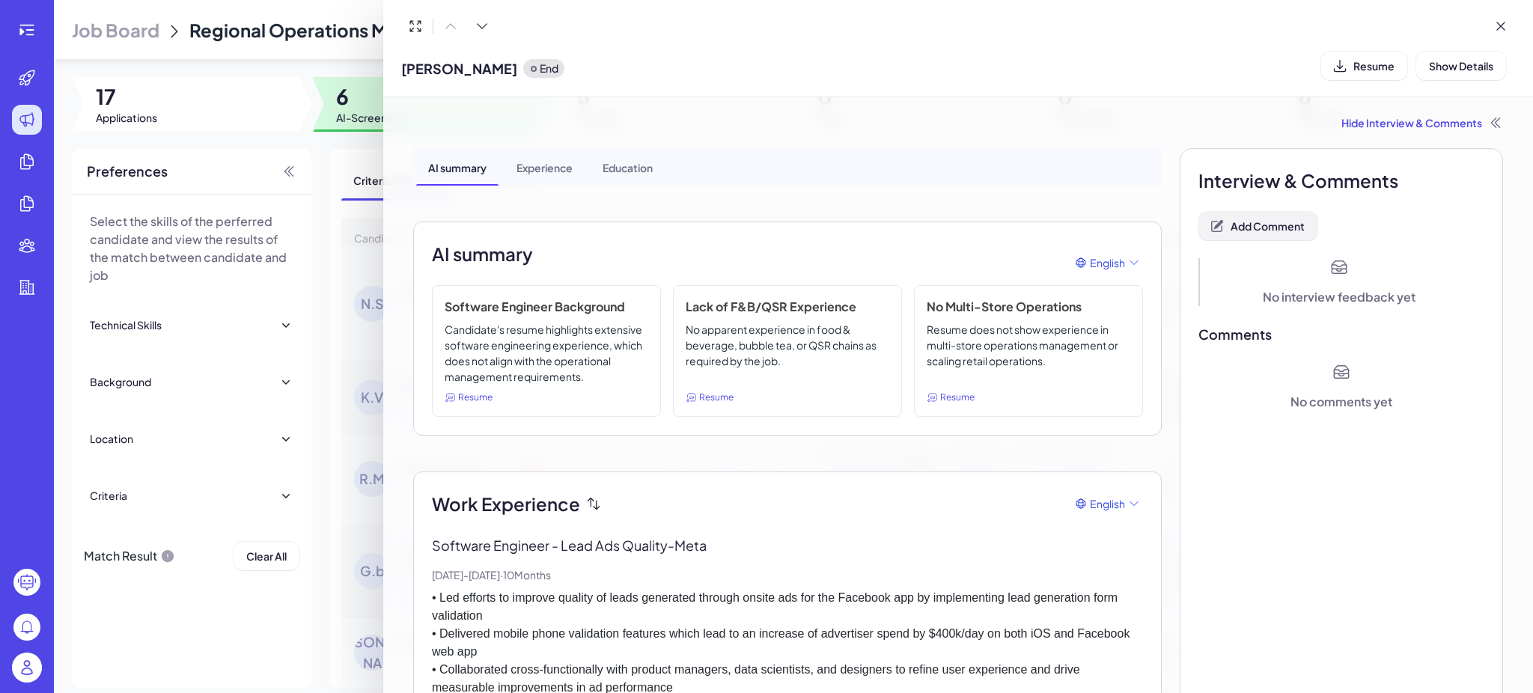
click at [1231, 228] on span "Add Comment" at bounding box center [1268, 225] width 74 height 13
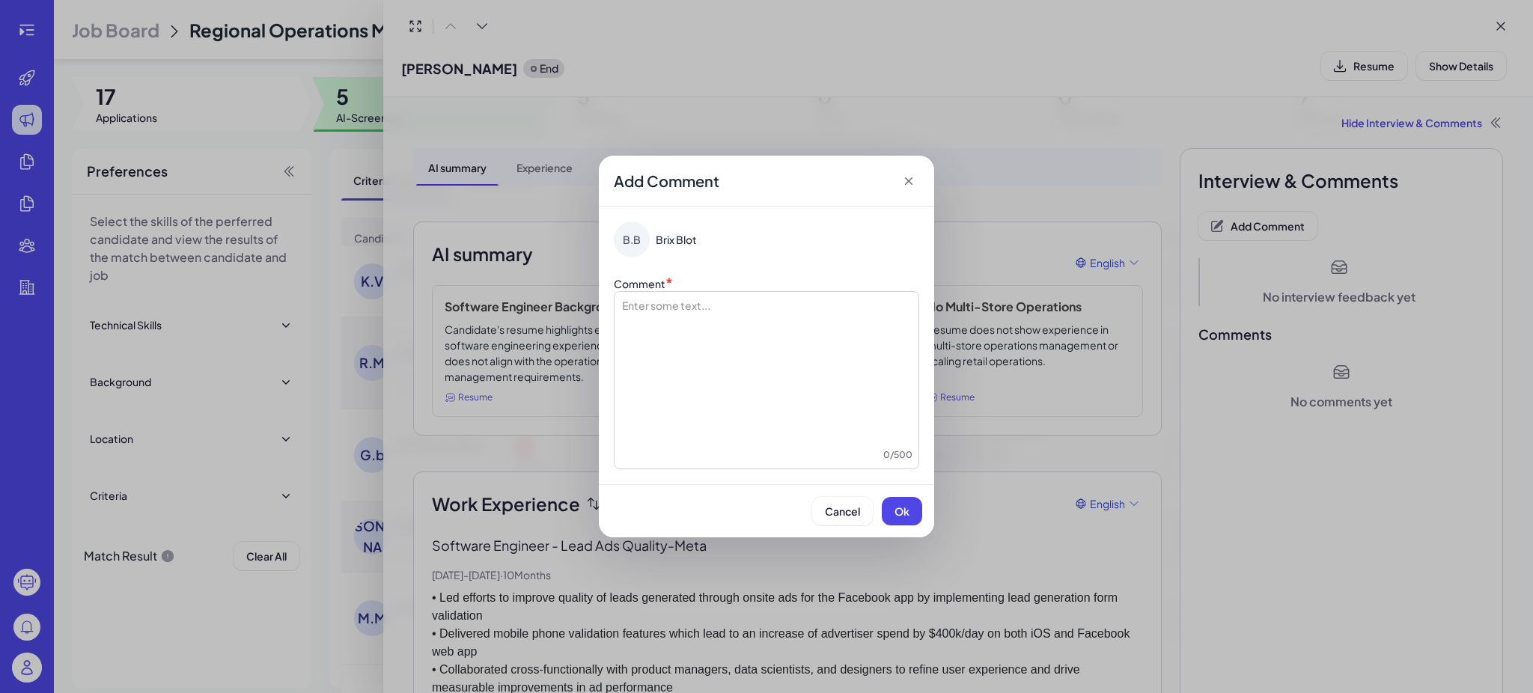
click at [697, 356] on div at bounding box center [767, 373] width 292 height 150
click at [902, 507] on span "Ok" at bounding box center [902, 511] width 15 height 13
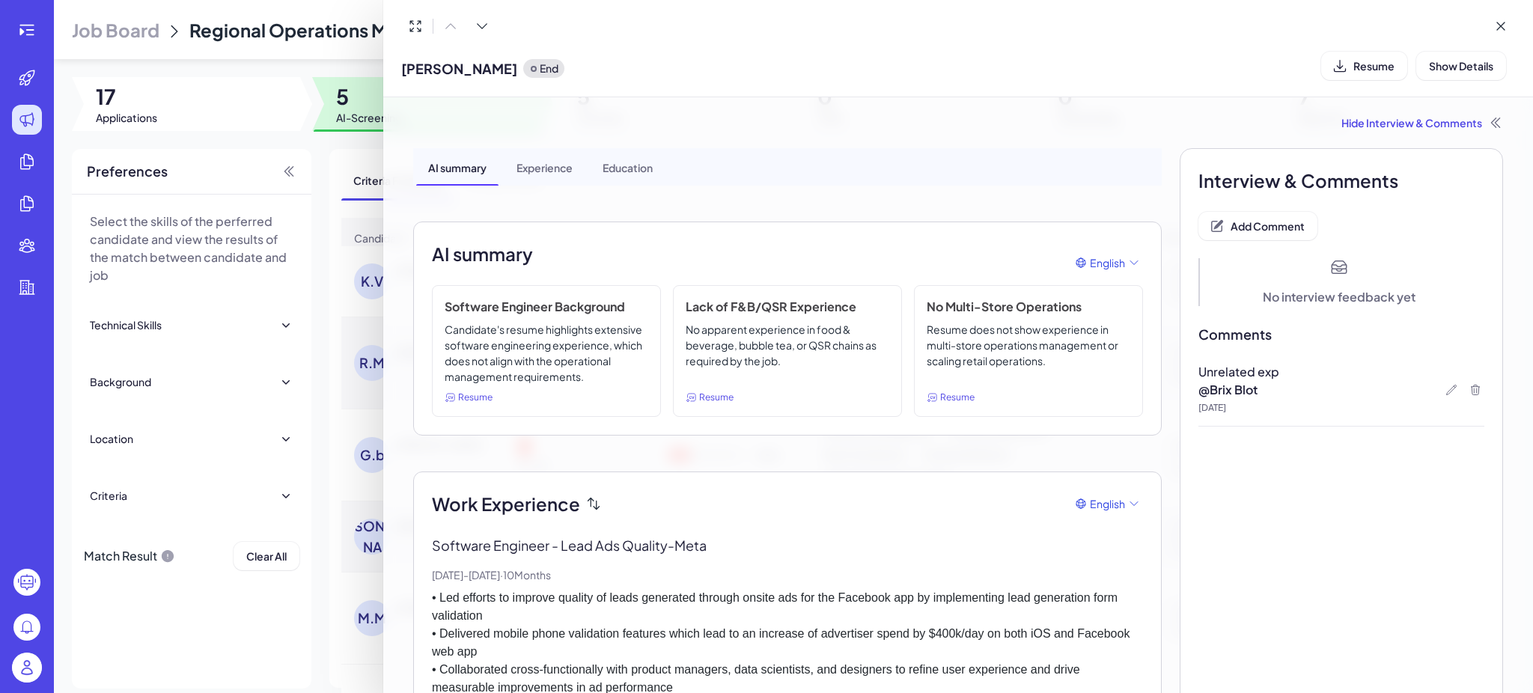
click at [343, 286] on div at bounding box center [766, 346] width 1533 height 693
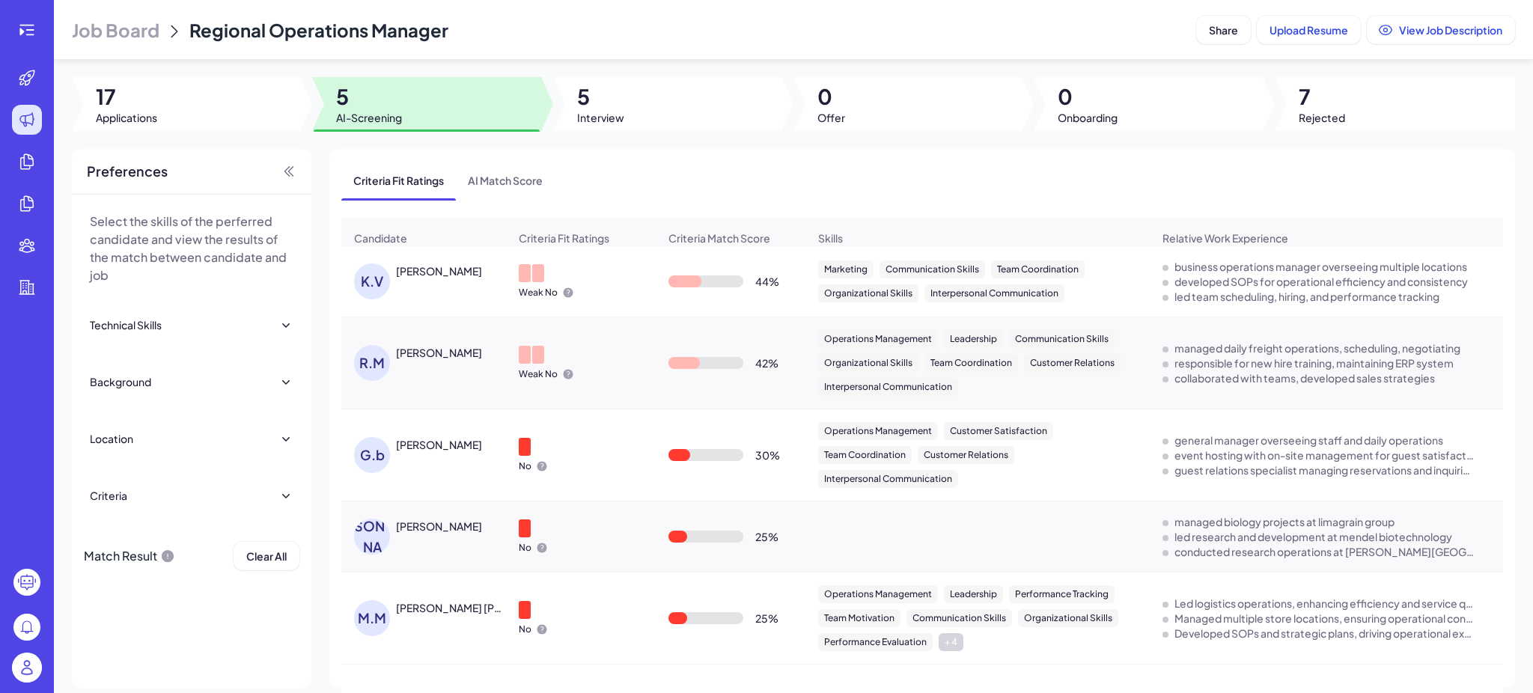
click at [449, 279] on div "[PERSON_NAME]" at bounding box center [452, 271] width 112 height 15
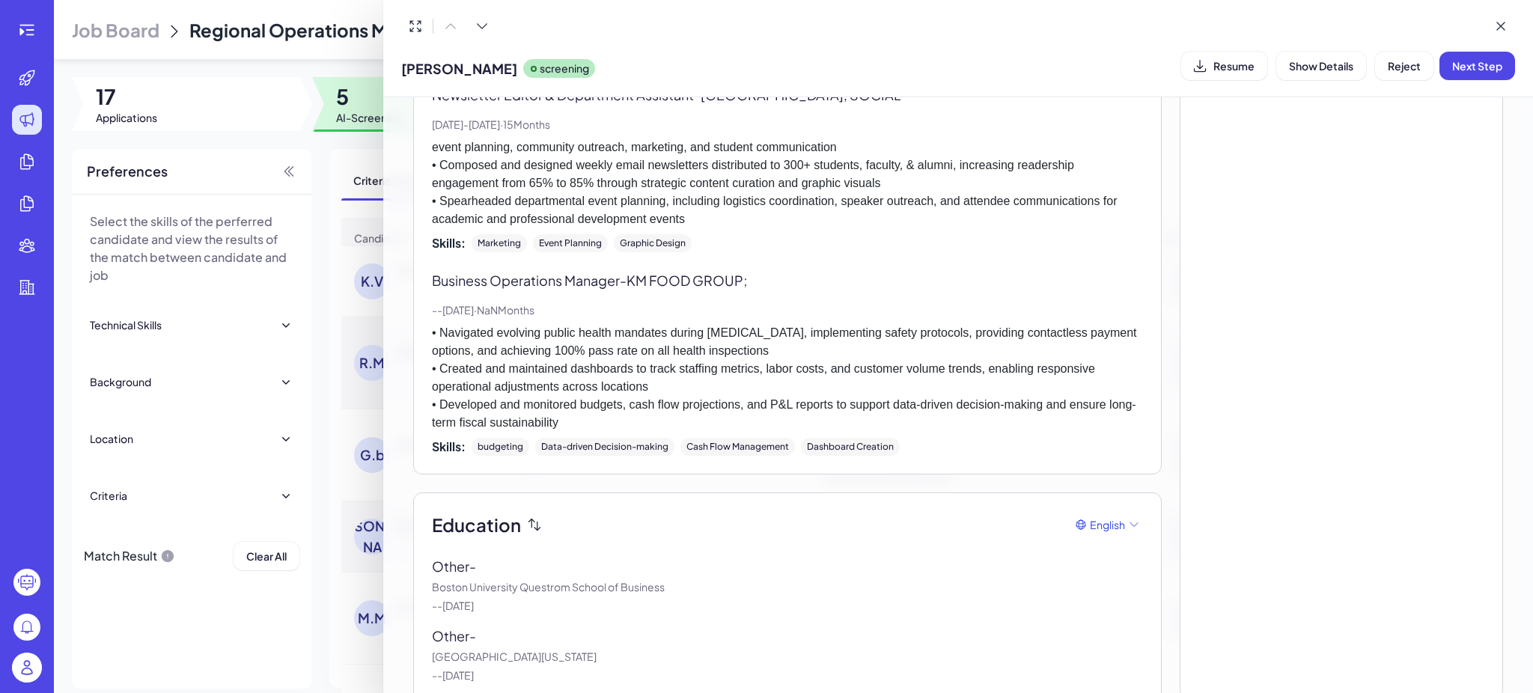
scroll to position [603, 0]
drag, startPoint x: 752, startPoint y: 279, endPoint x: 631, endPoint y: 281, distance: 120.6
click at [631, 281] on p "Business Operations Manager - KM FOOD GROUP;" at bounding box center [787, 280] width 711 height 20
copy p "KM FOOD GROUP;"
click at [669, 291] on div "Business Operations Manager - KM FOOD GROUP; - - [DATE] · NaN Months • Navigate…" at bounding box center [787, 363] width 711 height 186
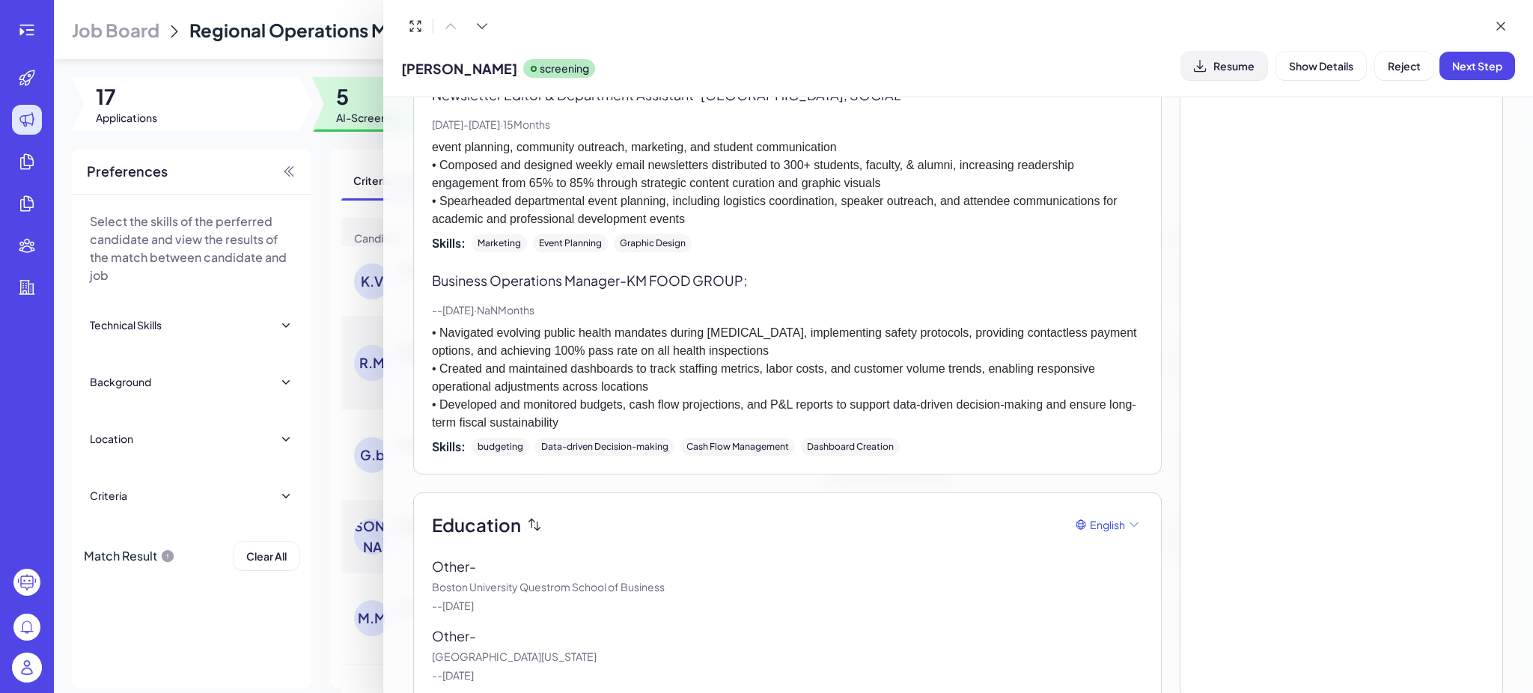
click at [1247, 59] on span "Resume" at bounding box center [1234, 65] width 41 height 13
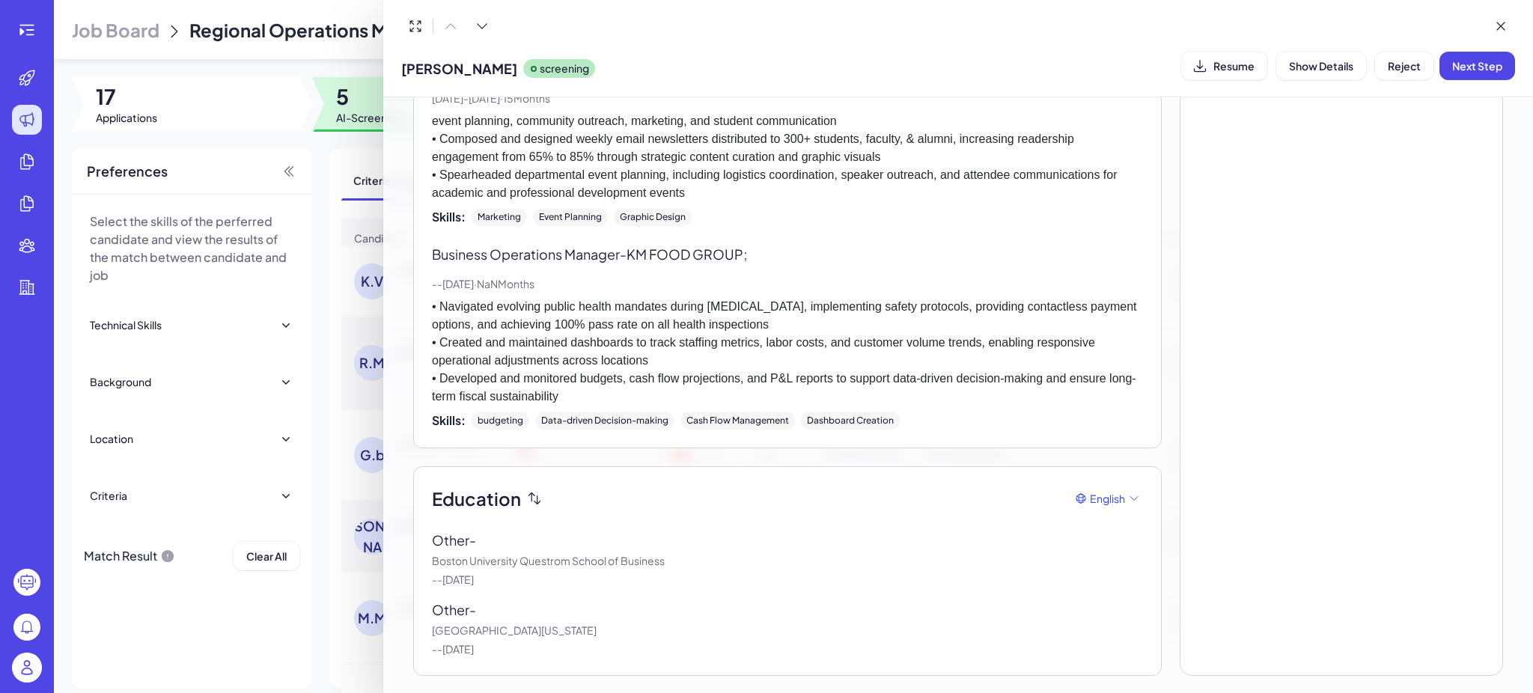
click at [1402, 192] on div "Interview & Comments Add Comment No interview feedback yet Comments No comments…" at bounding box center [1341, 97] width 323 height 1157
drag, startPoint x: 1086, startPoint y: 219, endPoint x: 851, endPoint y: 189, distance: 236.9
click at [1086, 219] on div "Skills: Marketing Event Planning Graphic Design" at bounding box center [787, 217] width 711 height 18
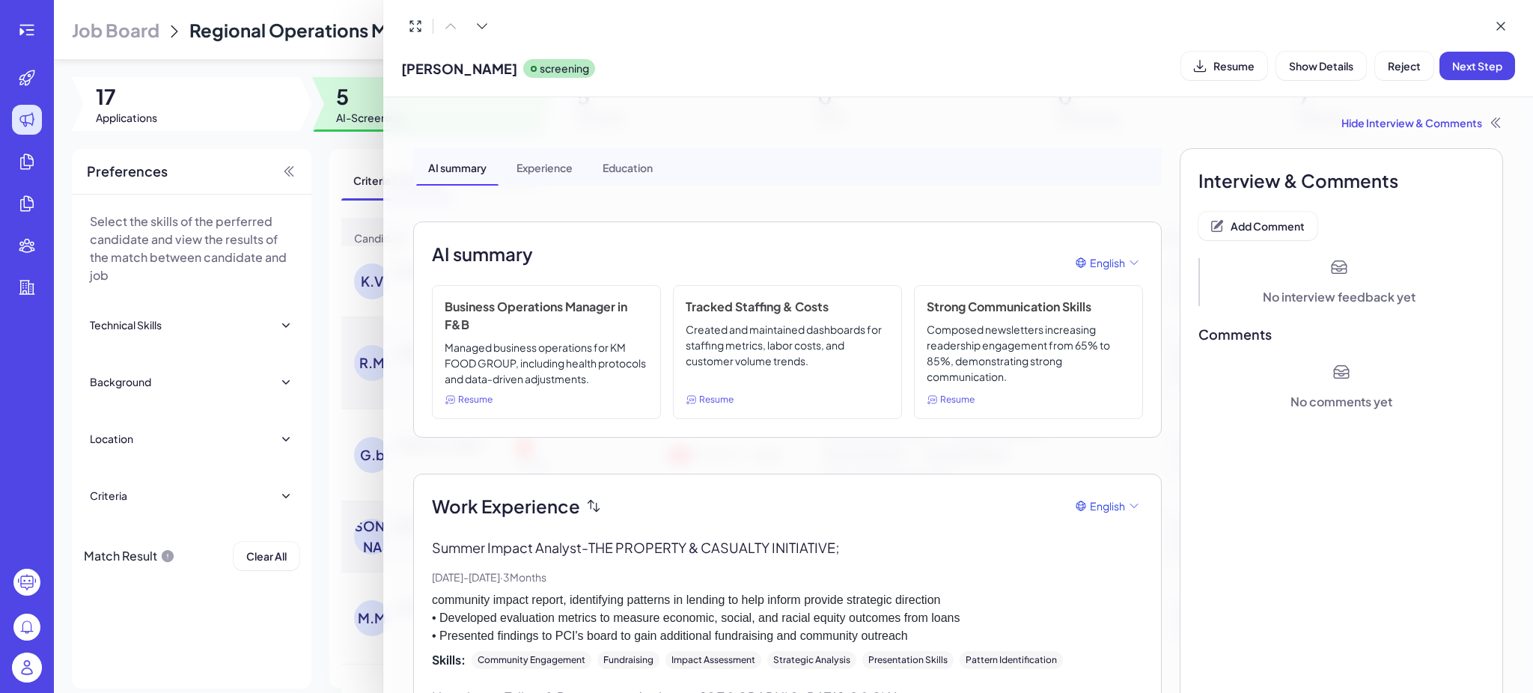
scroll to position [599, 0]
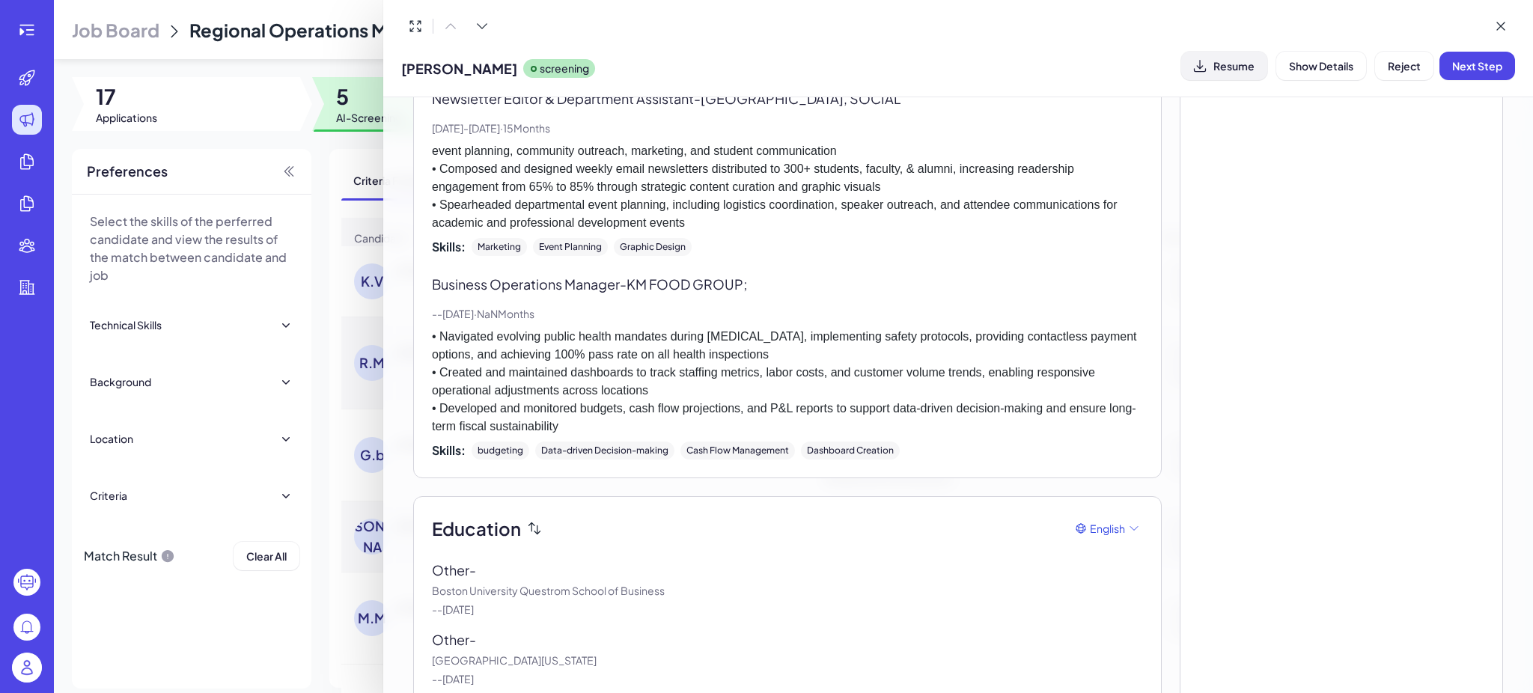
click at [1220, 75] on button "Resume" at bounding box center [1225, 66] width 86 height 28
click at [1481, 66] on span "Next Step" at bounding box center [1478, 65] width 50 height 13
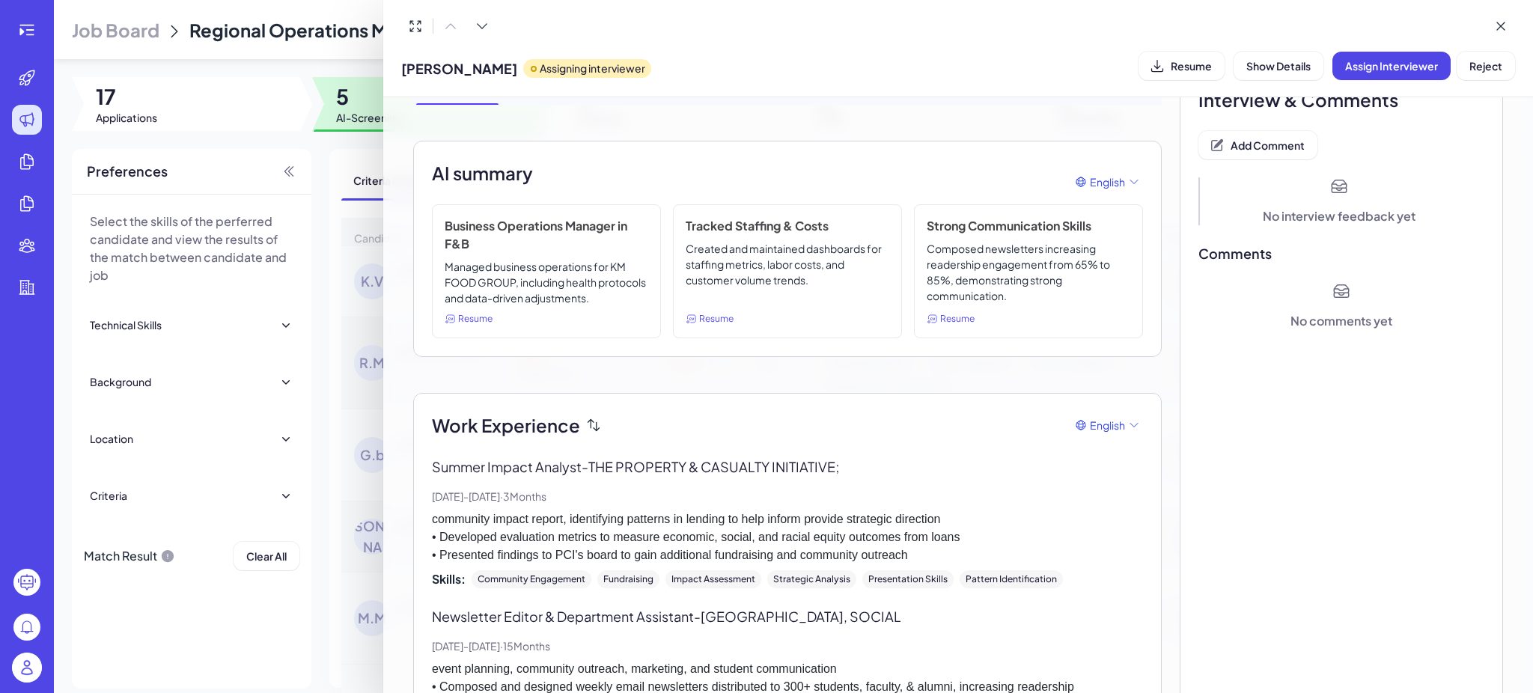
scroll to position [0, 0]
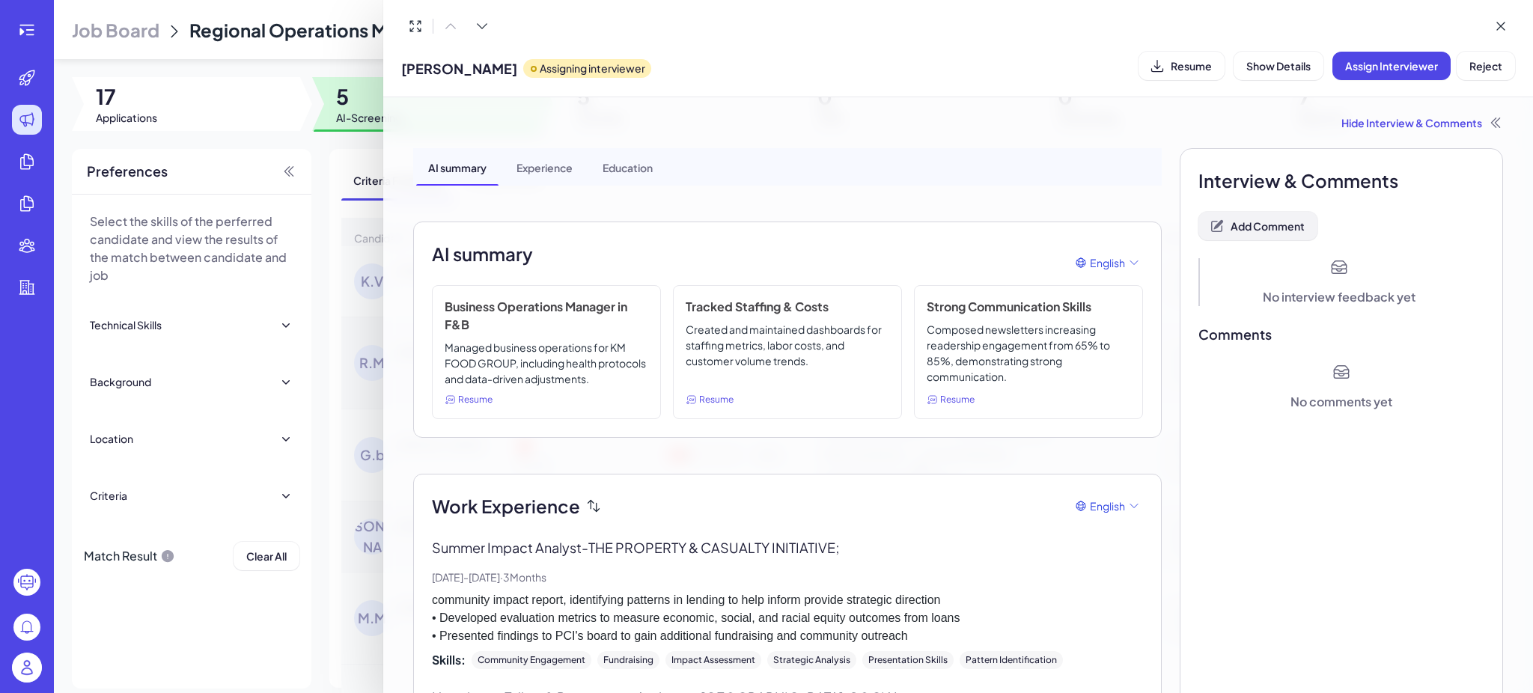
click at [1261, 213] on button "Add Comment" at bounding box center [1258, 226] width 119 height 28
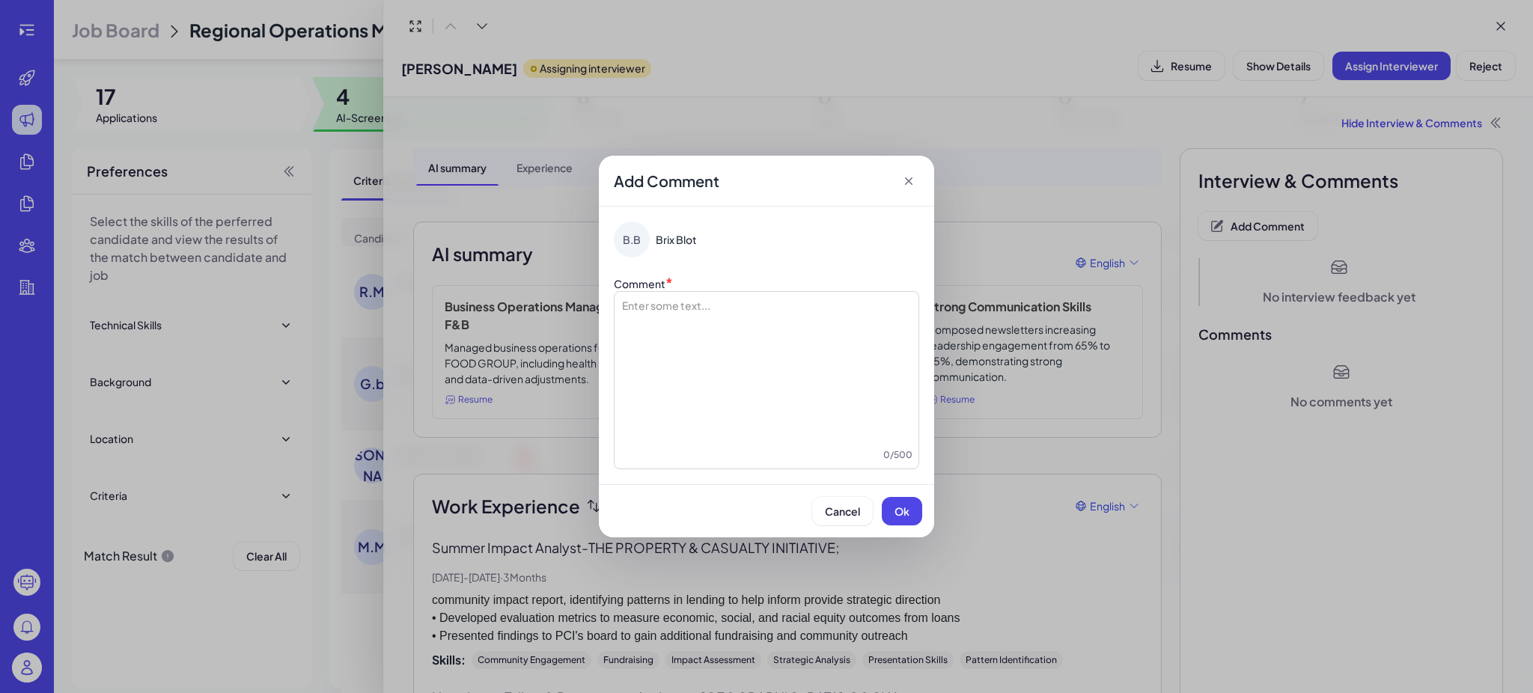
click at [813, 334] on div at bounding box center [767, 373] width 292 height 150
click at [905, 523] on button "Ok" at bounding box center [902, 511] width 40 height 28
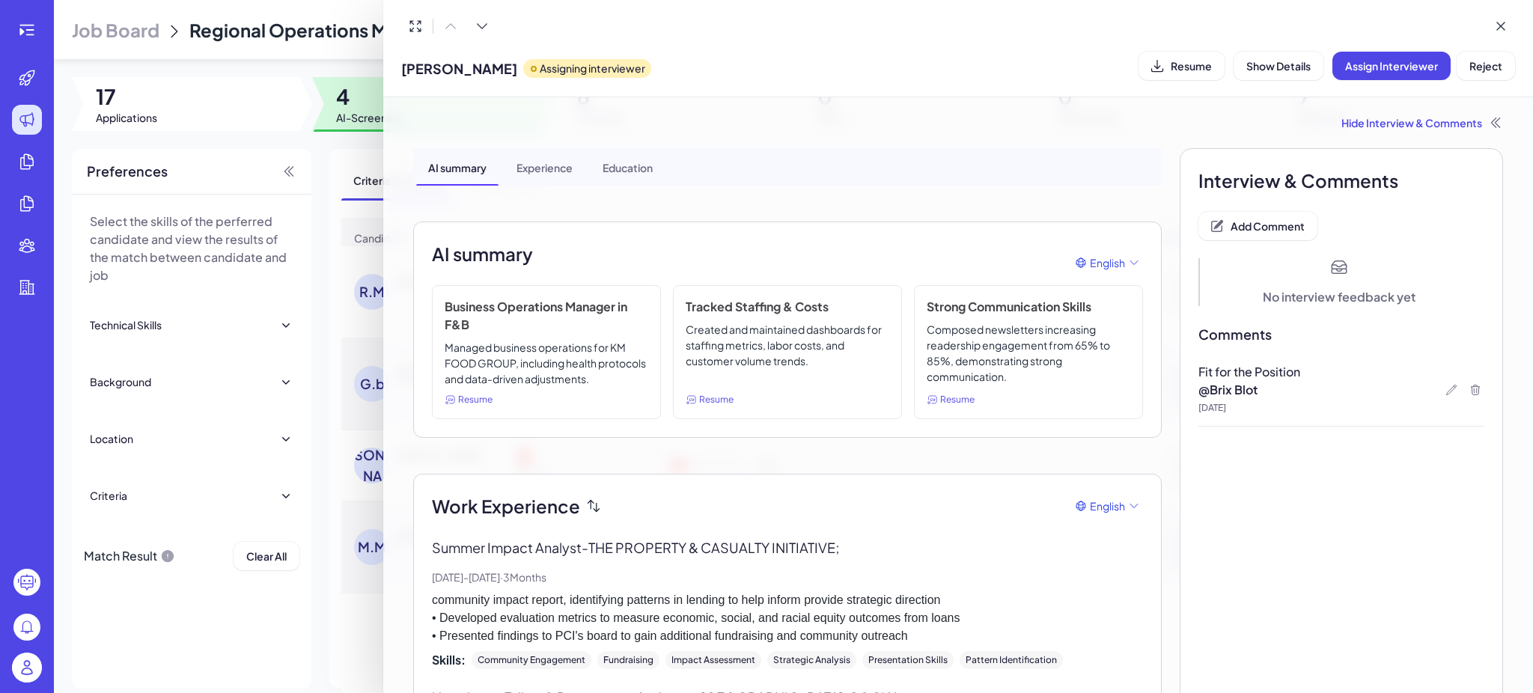
click at [371, 207] on div at bounding box center [766, 346] width 1533 height 693
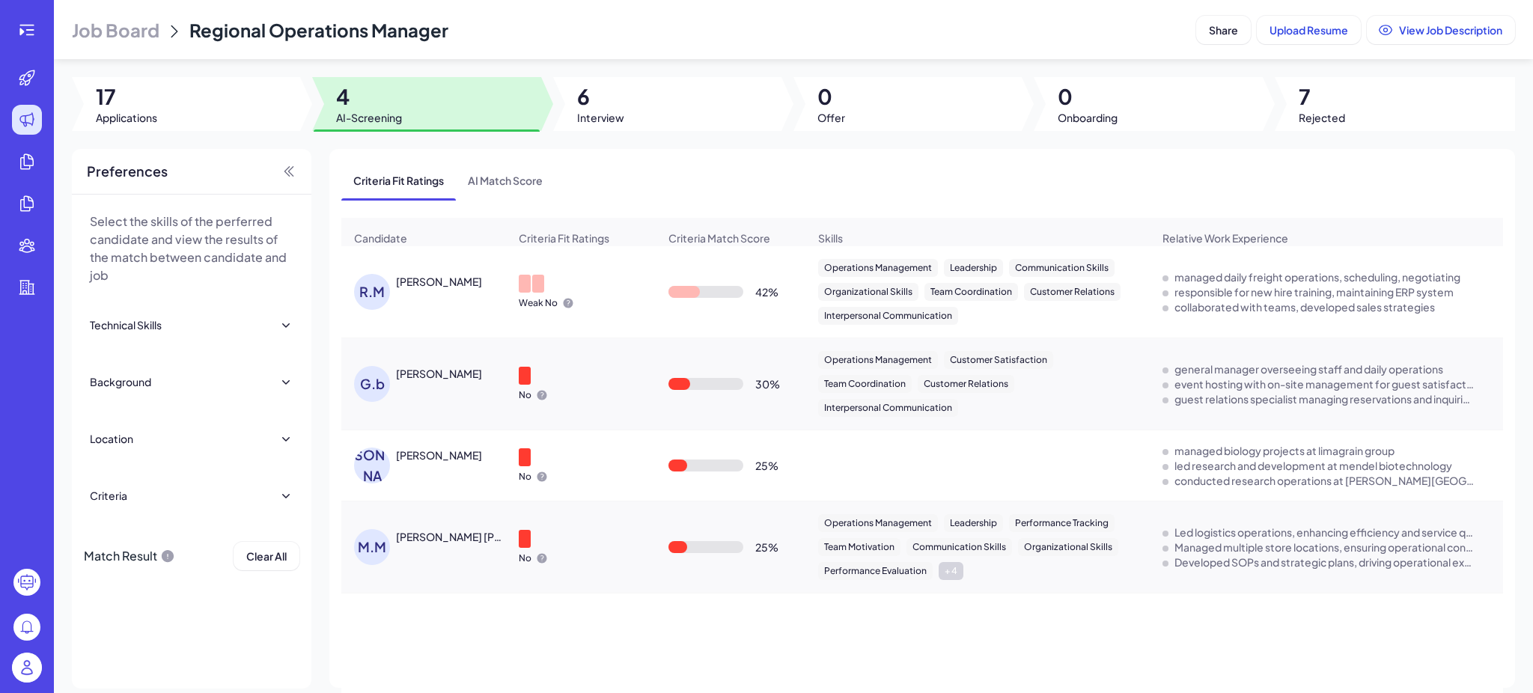
click at [432, 289] on div "[PERSON_NAME]" at bounding box center [439, 281] width 86 height 15
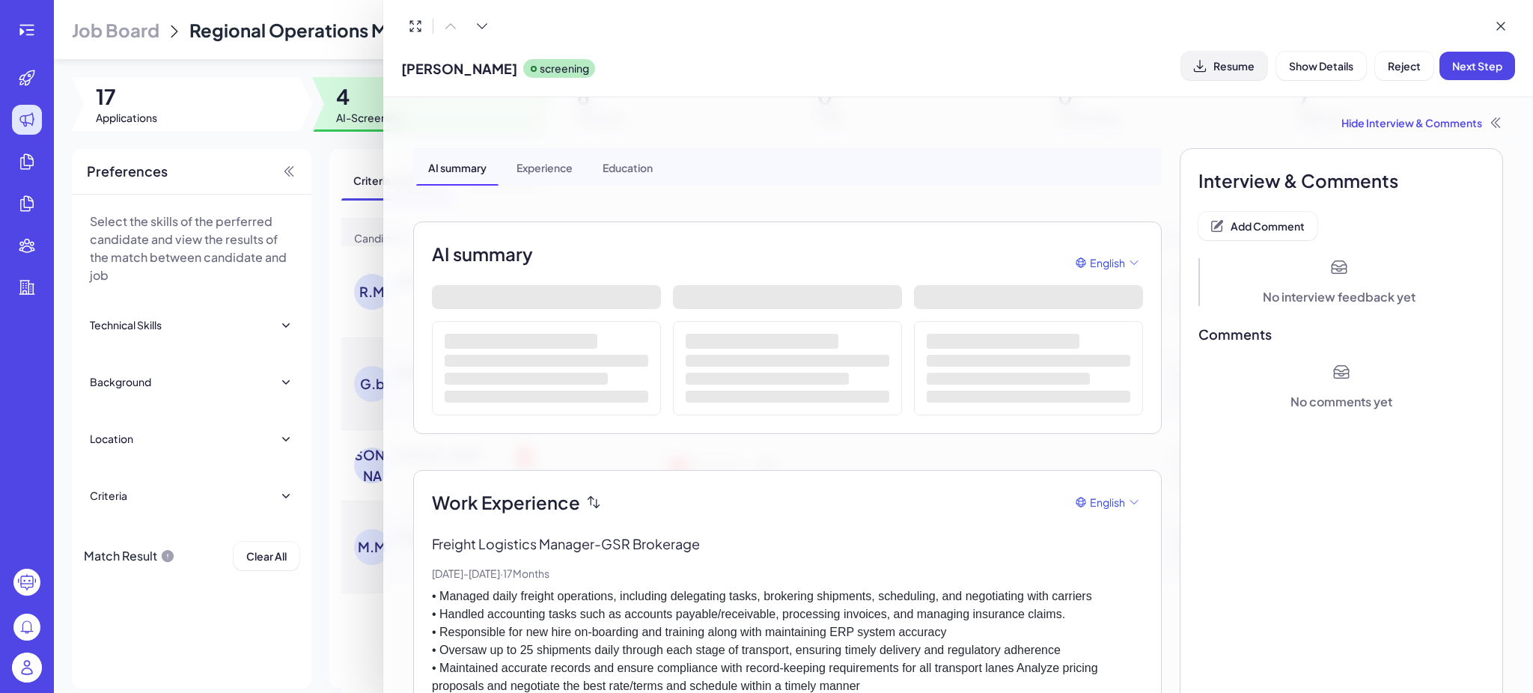
click at [1238, 68] on span "Resume" at bounding box center [1234, 65] width 41 height 13
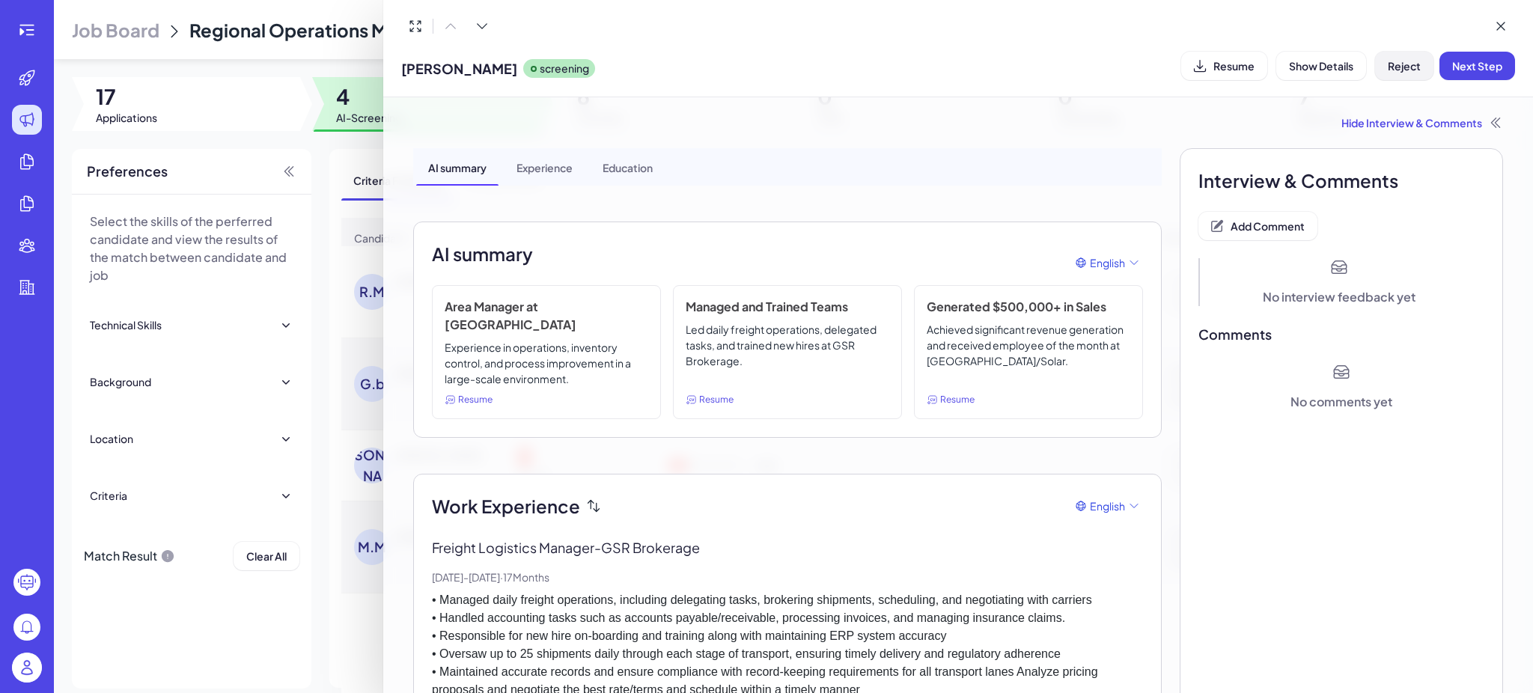
click at [1404, 73] on button "Reject" at bounding box center [1404, 66] width 58 height 28
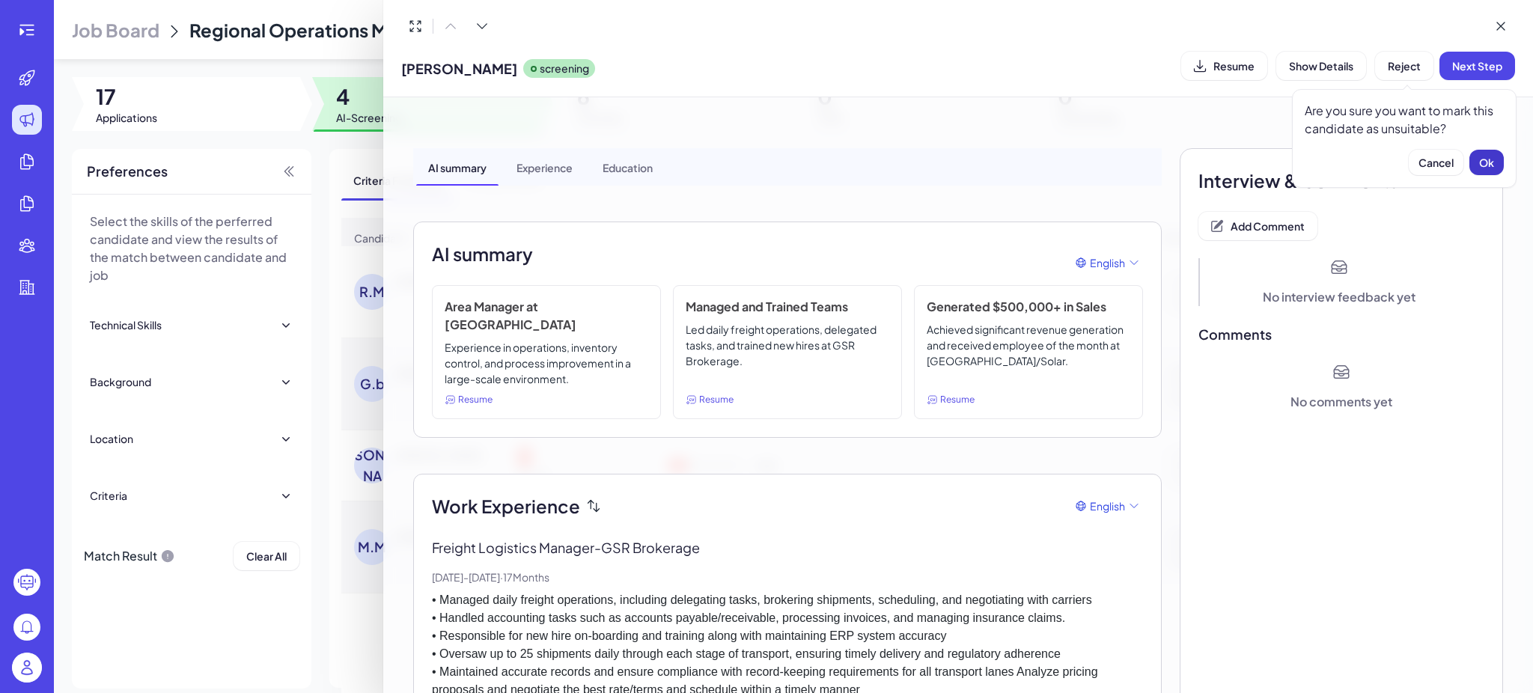
click at [1486, 164] on span "Ok" at bounding box center [1487, 162] width 15 height 13
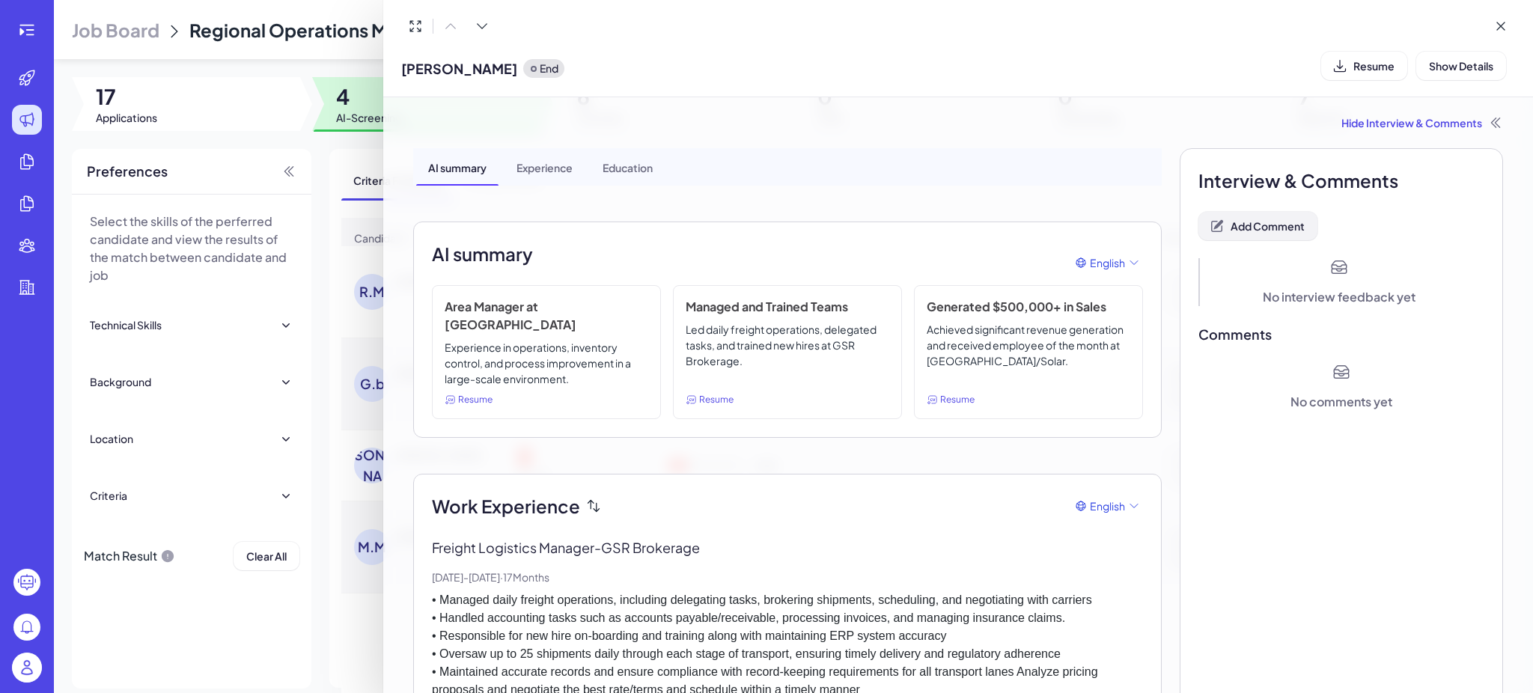
click at [1231, 225] on span "Add Comment" at bounding box center [1268, 225] width 74 height 13
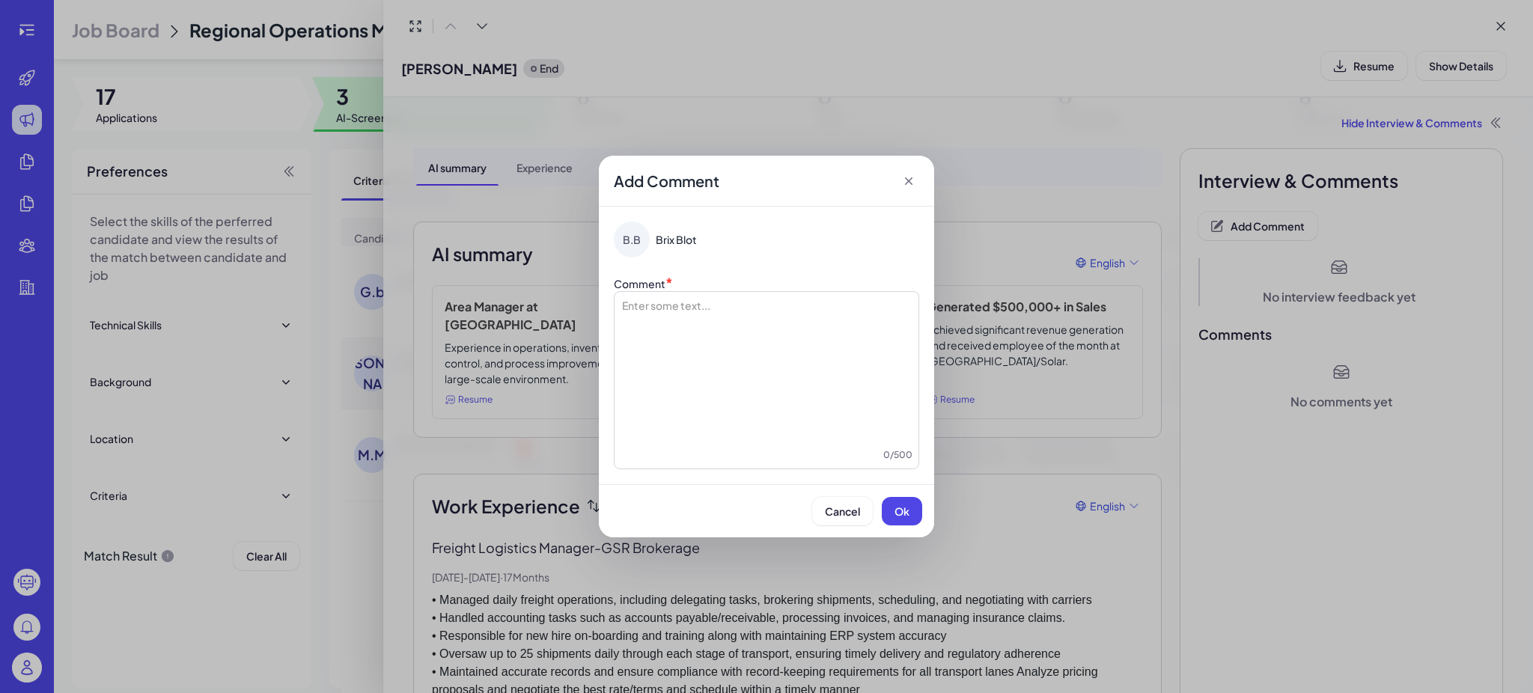
click at [705, 329] on div at bounding box center [767, 373] width 292 height 150
click at [902, 510] on span "Ok" at bounding box center [902, 511] width 15 height 13
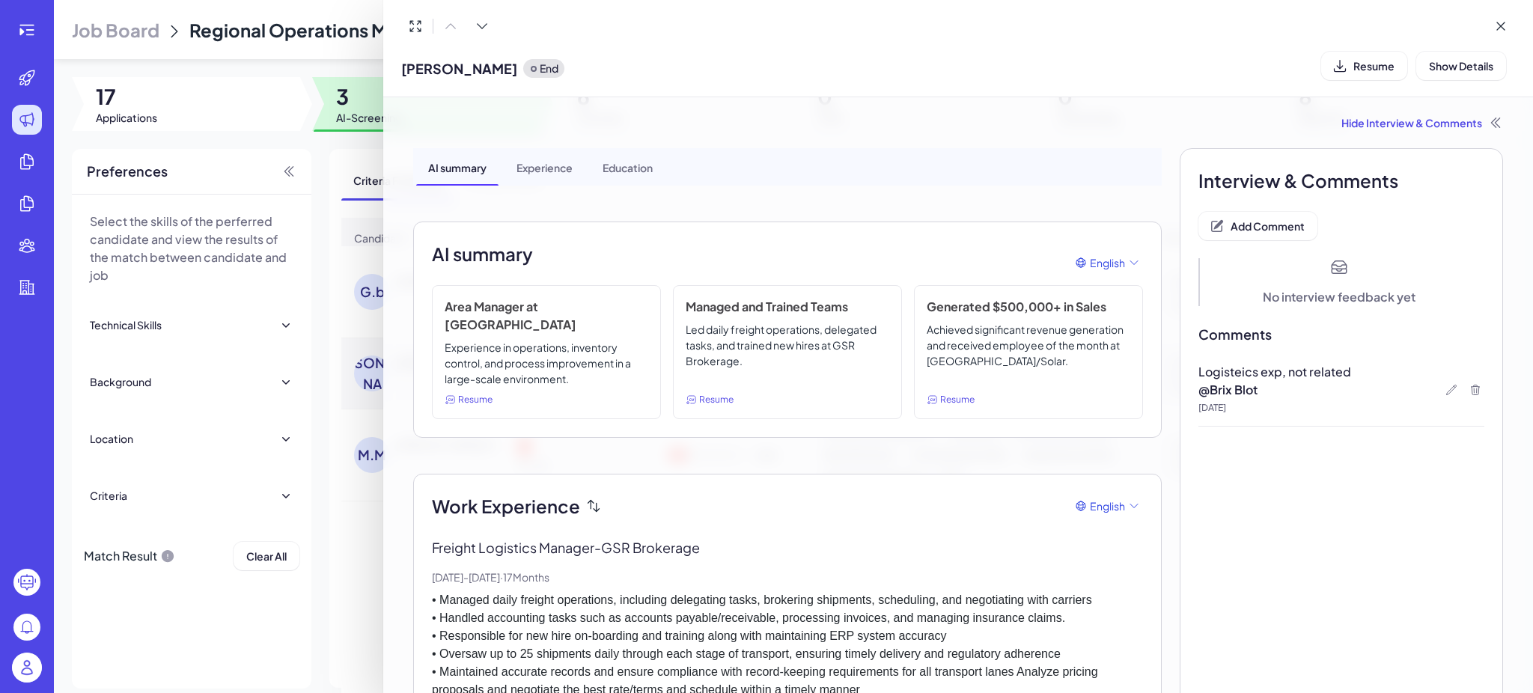
click at [360, 616] on div at bounding box center [766, 346] width 1533 height 693
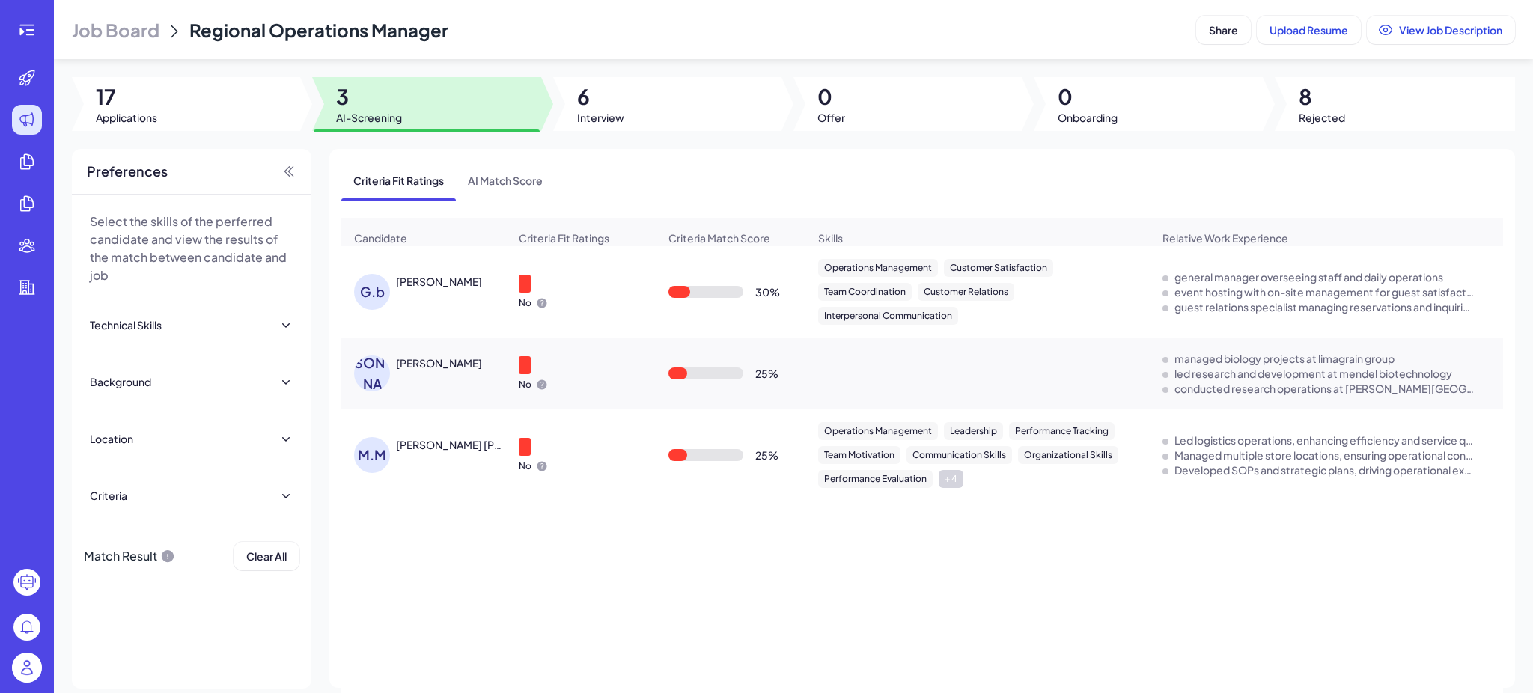
click at [451, 289] on div "[PERSON_NAME]" at bounding box center [439, 281] width 86 height 15
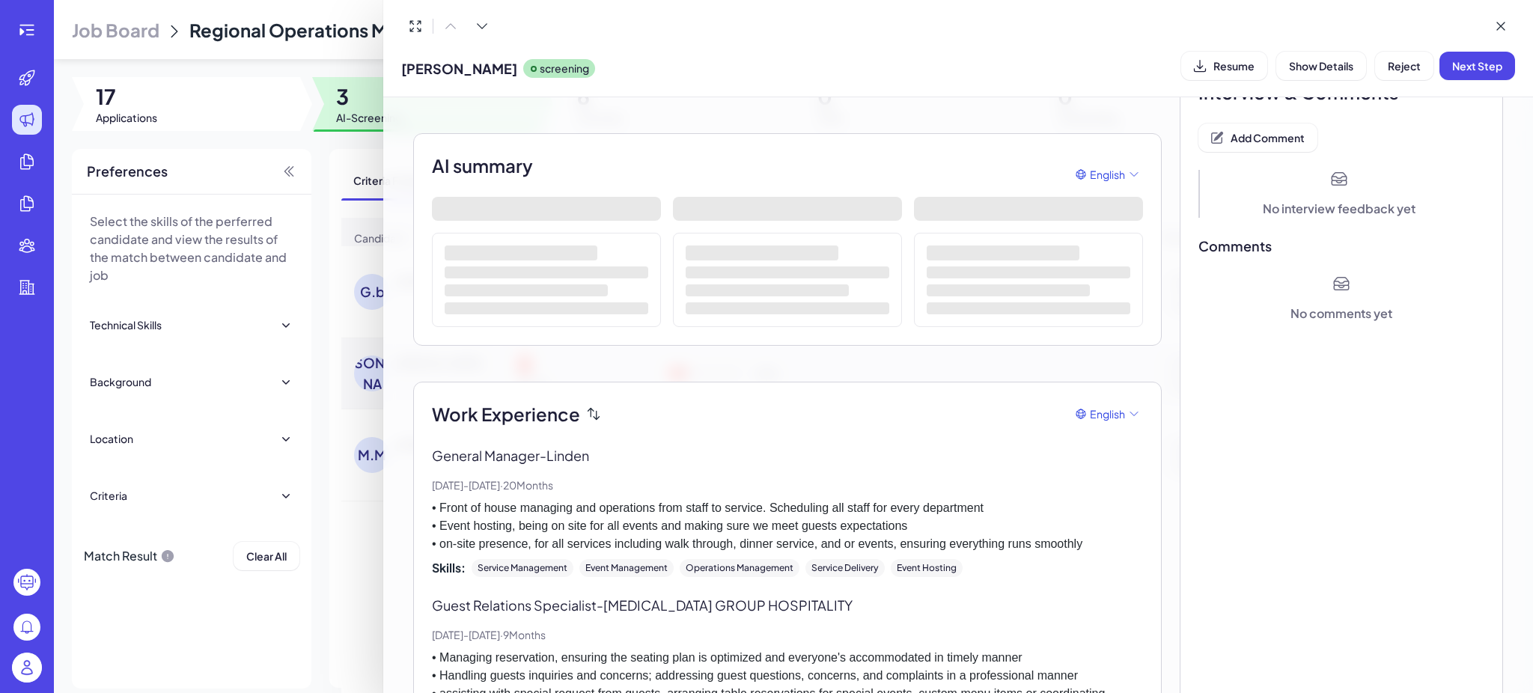
scroll to position [300, 0]
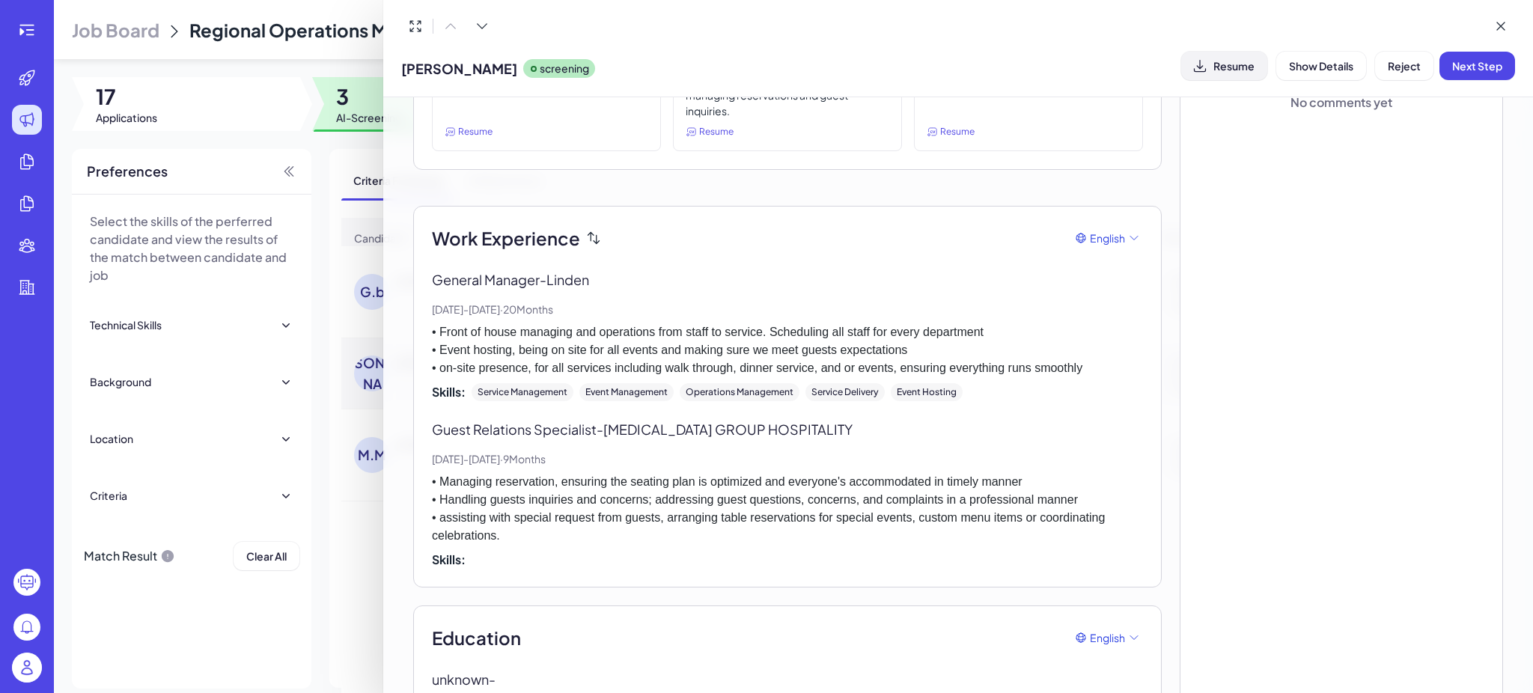
click at [1239, 64] on span "Resume" at bounding box center [1234, 65] width 41 height 13
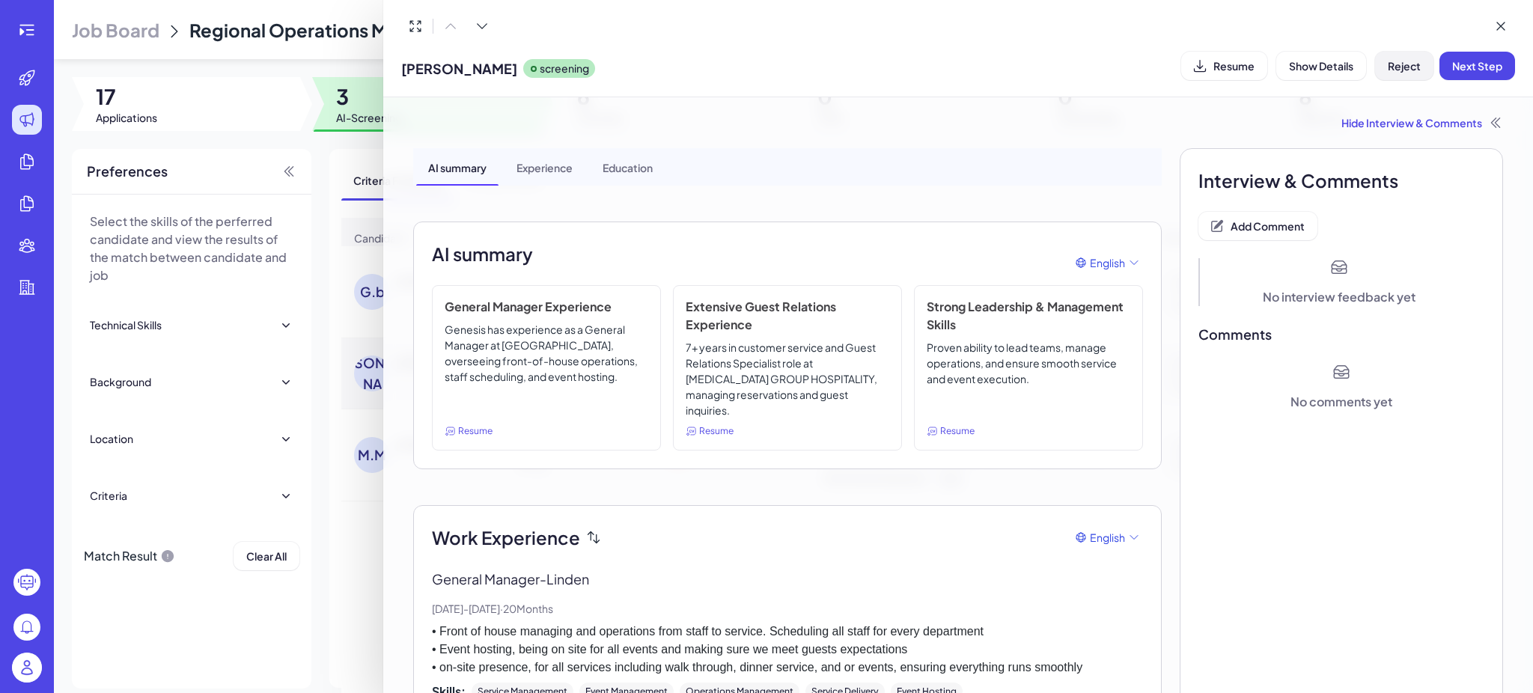
click at [1399, 70] on span "Reject" at bounding box center [1404, 65] width 33 height 13
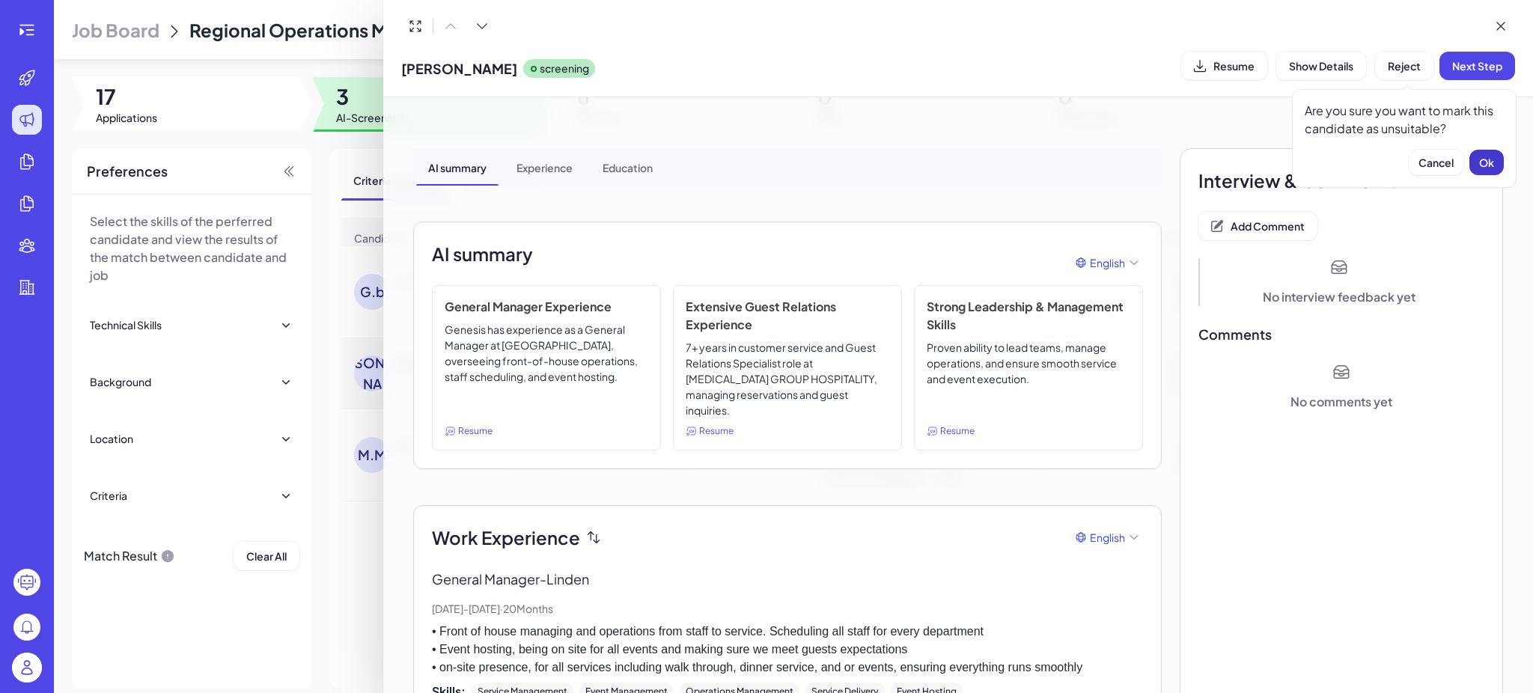
click at [1475, 156] on button "Ok" at bounding box center [1487, 162] width 34 height 25
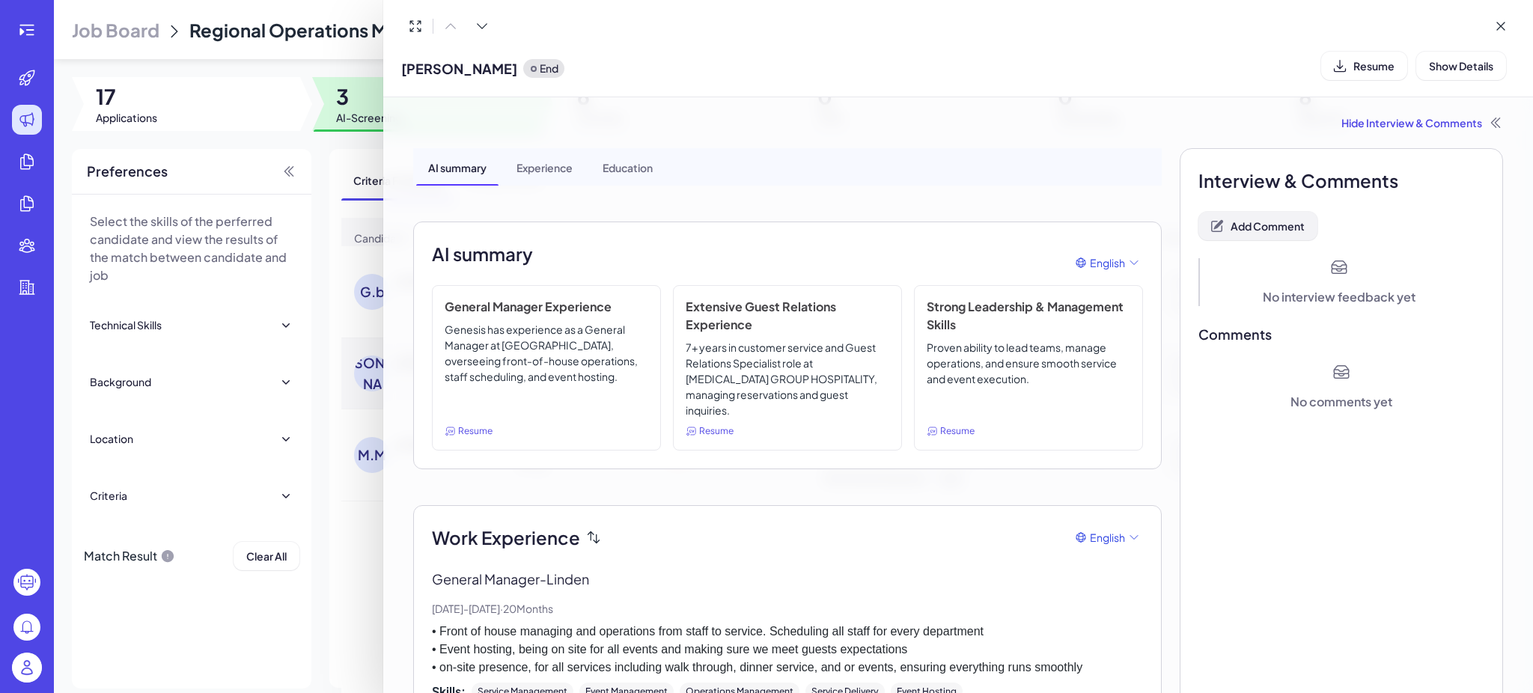
click at [1268, 223] on span "Add Comment" at bounding box center [1268, 225] width 74 height 13
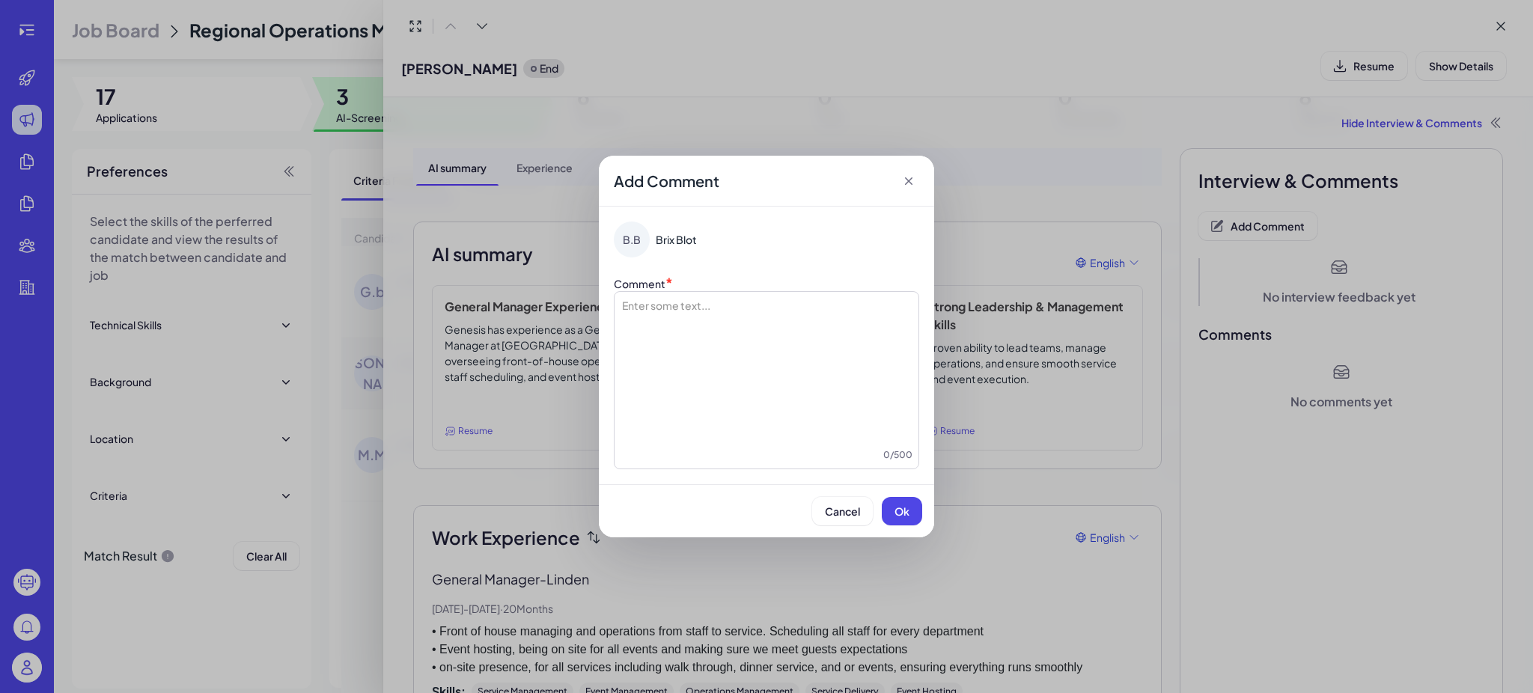
click at [717, 323] on div at bounding box center [767, 373] width 292 height 150
drag, startPoint x: 649, startPoint y: 305, endPoint x: 590, endPoint y: 308, distance: 59.2
click at [590, 308] on div "**********" at bounding box center [766, 346] width 1533 height 693
drag, startPoint x: 738, startPoint y: 304, endPoint x: 729, endPoint y: 305, distance: 8.3
click at [729, 305] on p "**********" at bounding box center [767, 305] width 292 height 15
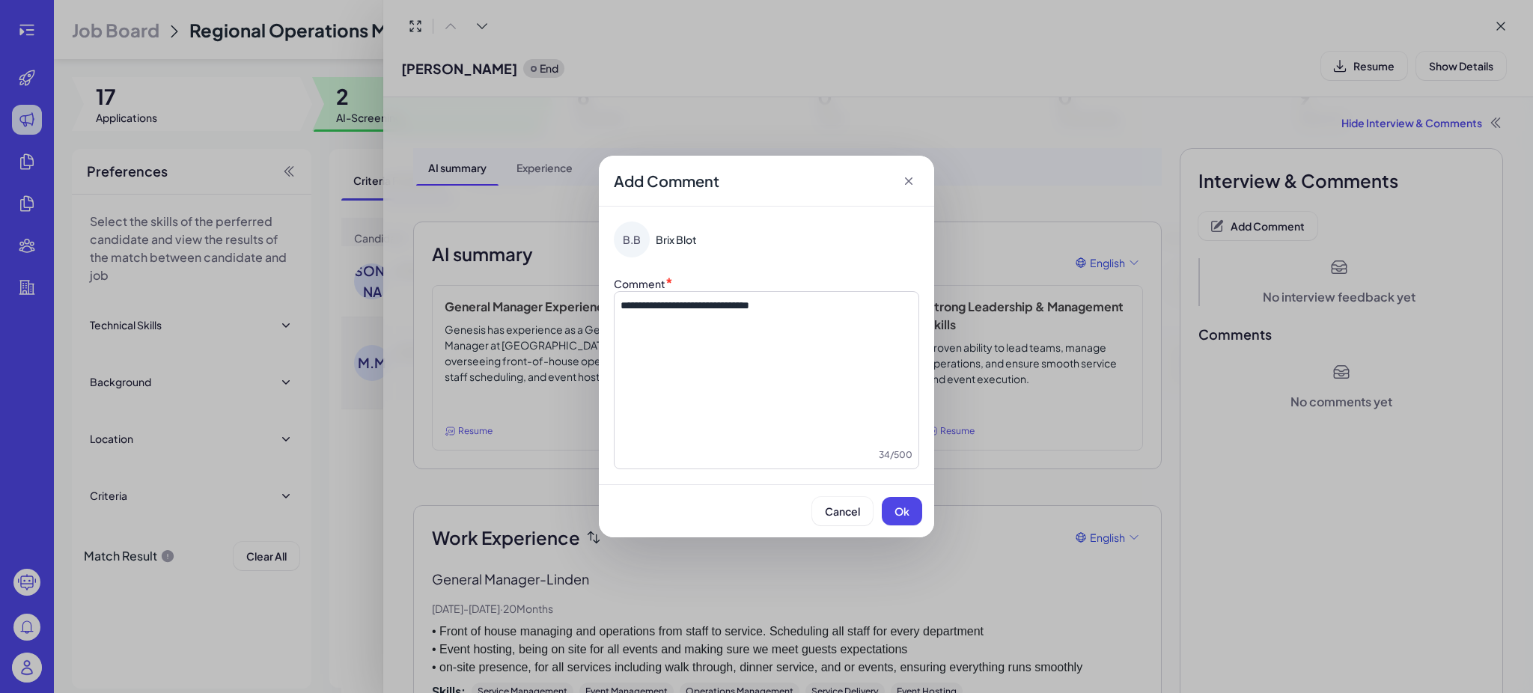
drag, startPoint x: 905, startPoint y: 510, endPoint x: 896, endPoint y: 504, distance: 11.4
click at [905, 510] on span "Ok" at bounding box center [902, 511] width 15 height 13
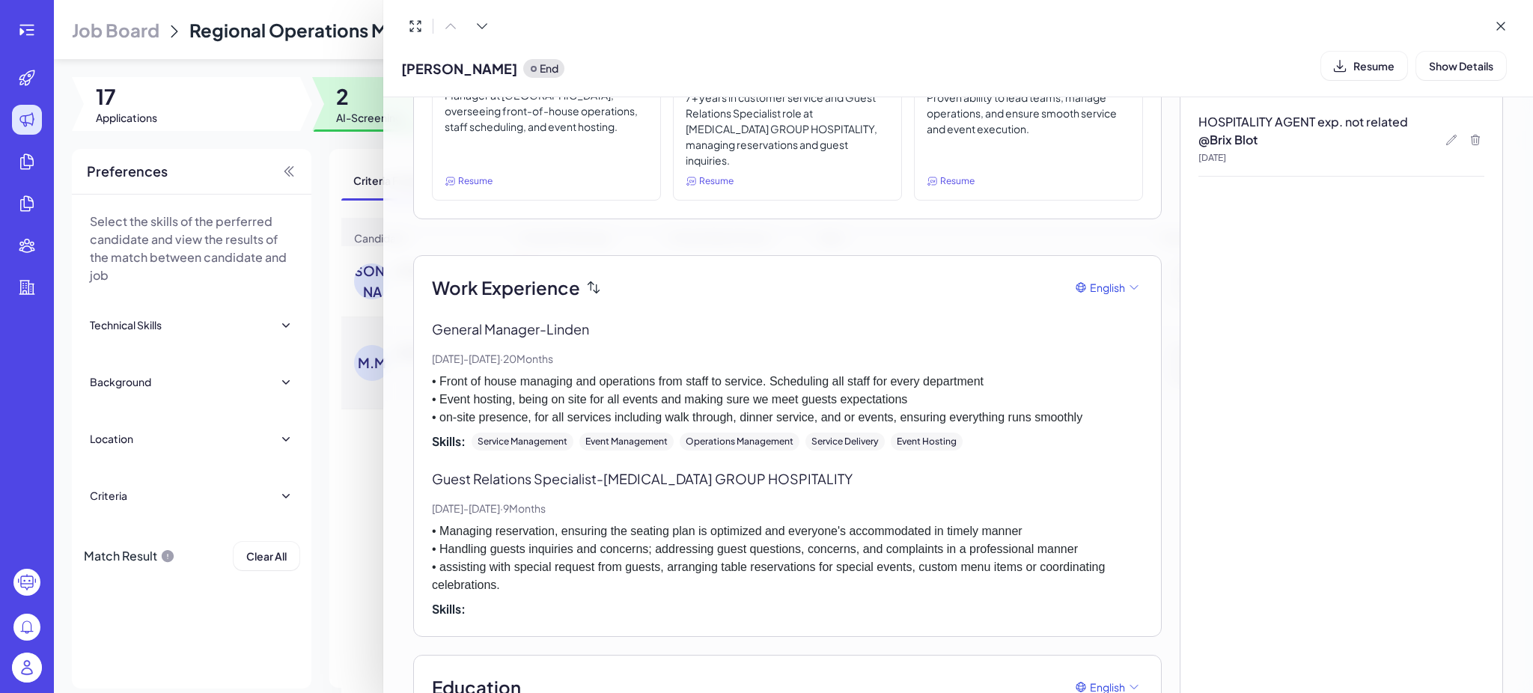
scroll to position [353, 0]
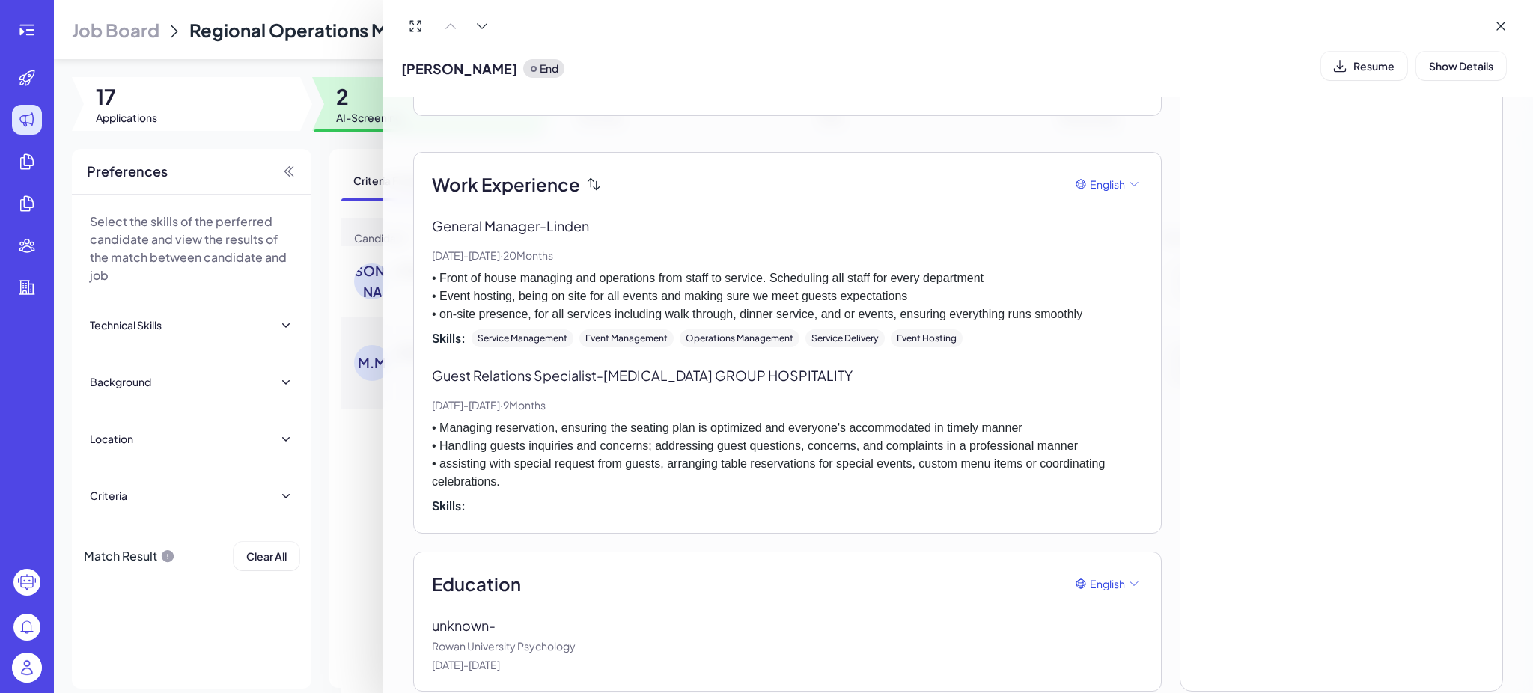
click at [257, 163] on div at bounding box center [766, 346] width 1533 height 693
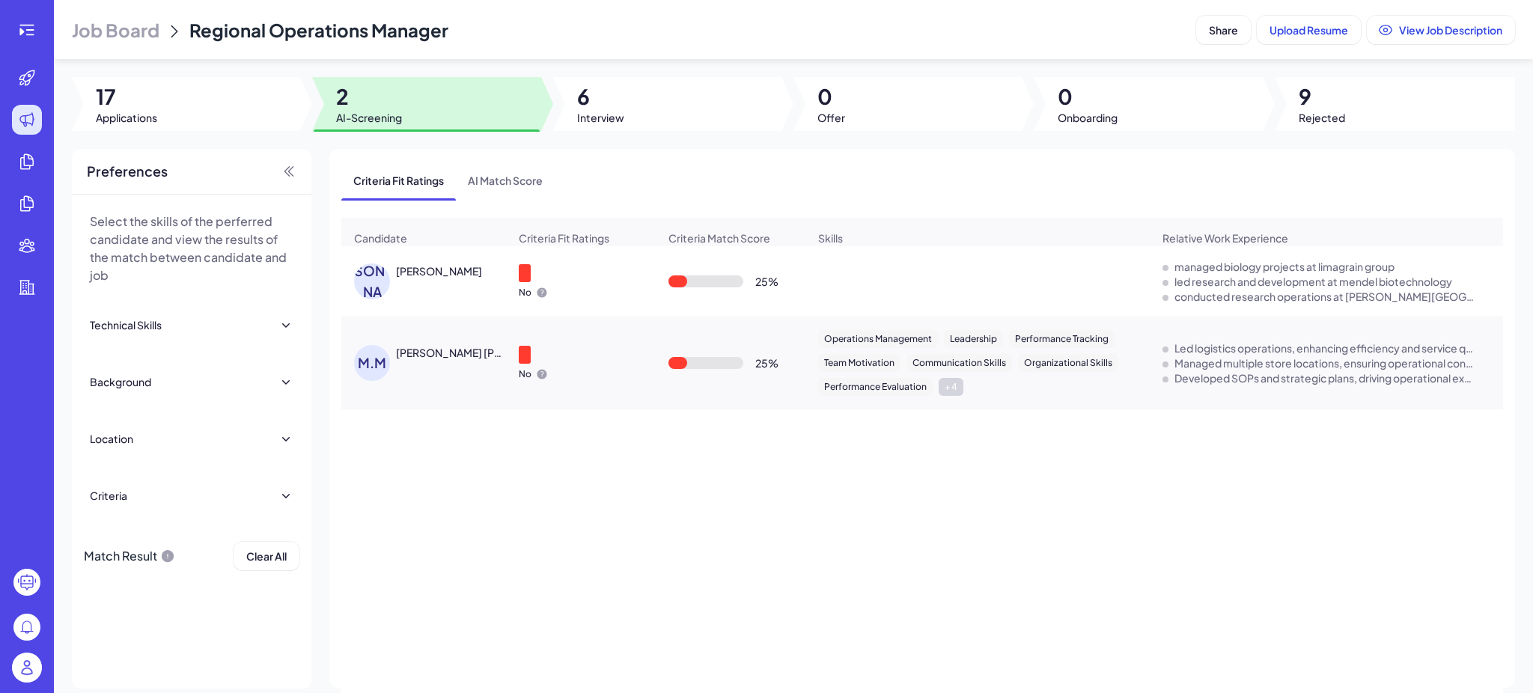
click at [423, 279] on div "[PERSON_NAME]" at bounding box center [452, 272] width 112 height 16
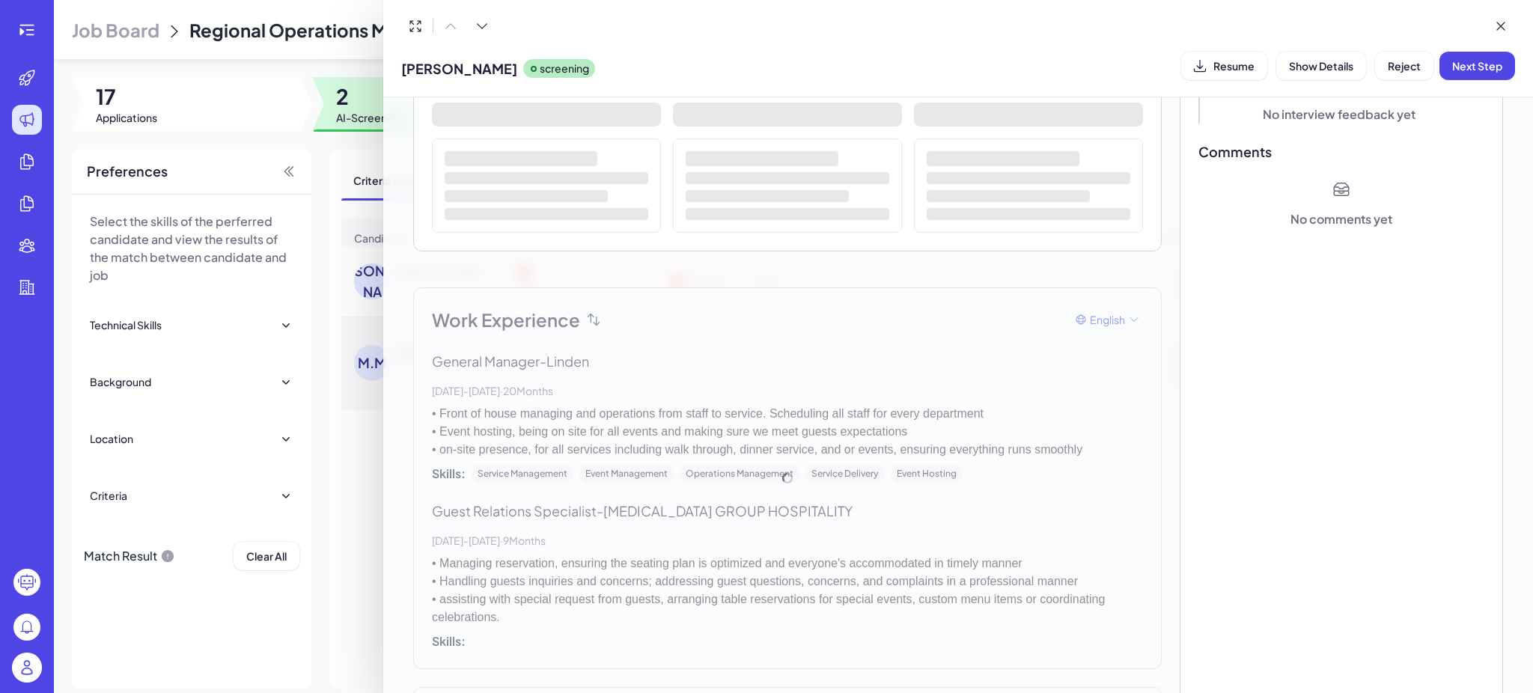
scroll to position [199, 0]
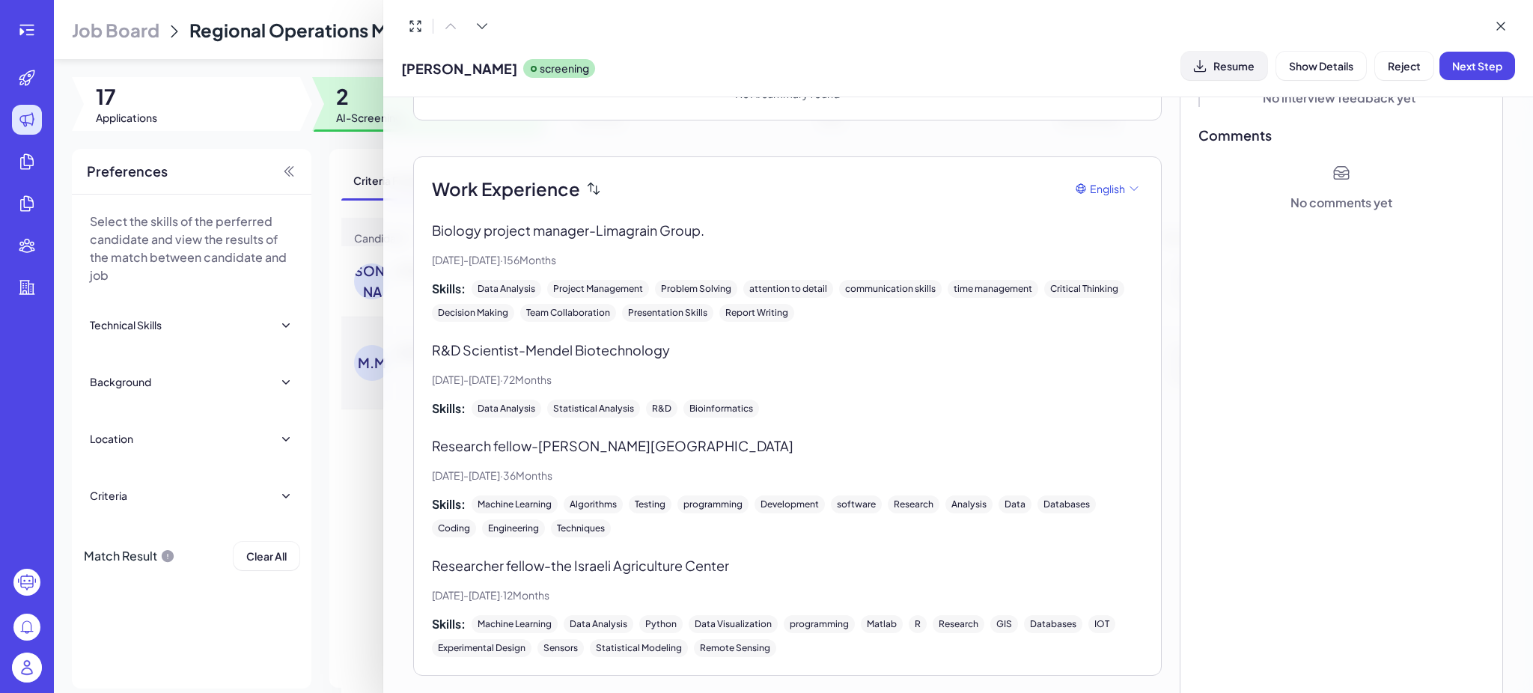
click at [1250, 76] on button "Resume" at bounding box center [1225, 66] width 86 height 28
click at [1407, 71] on span "Reject" at bounding box center [1404, 65] width 33 height 13
click at [1482, 164] on span "Ok" at bounding box center [1487, 162] width 15 height 13
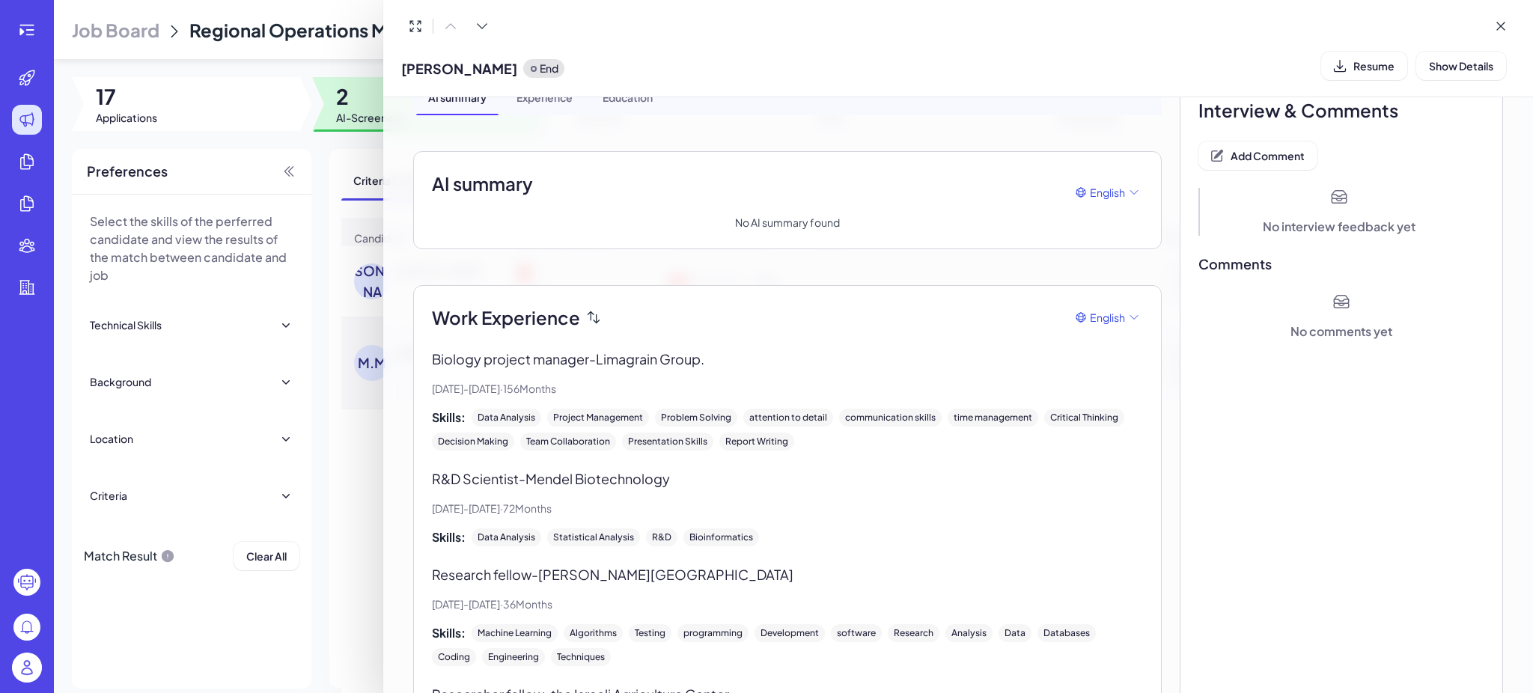
scroll to position [0, 0]
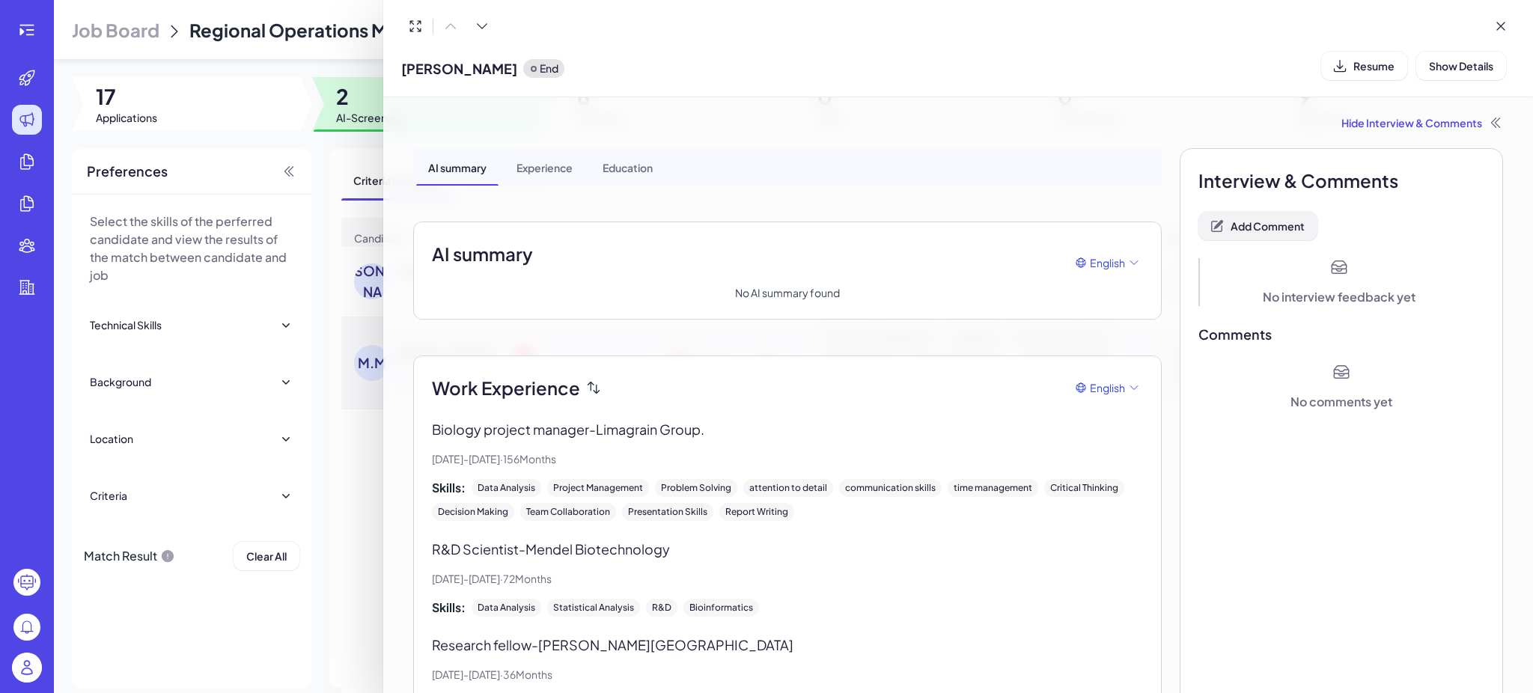
click at [1273, 217] on button "Add Comment" at bounding box center [1258, 226] width 119 height 28
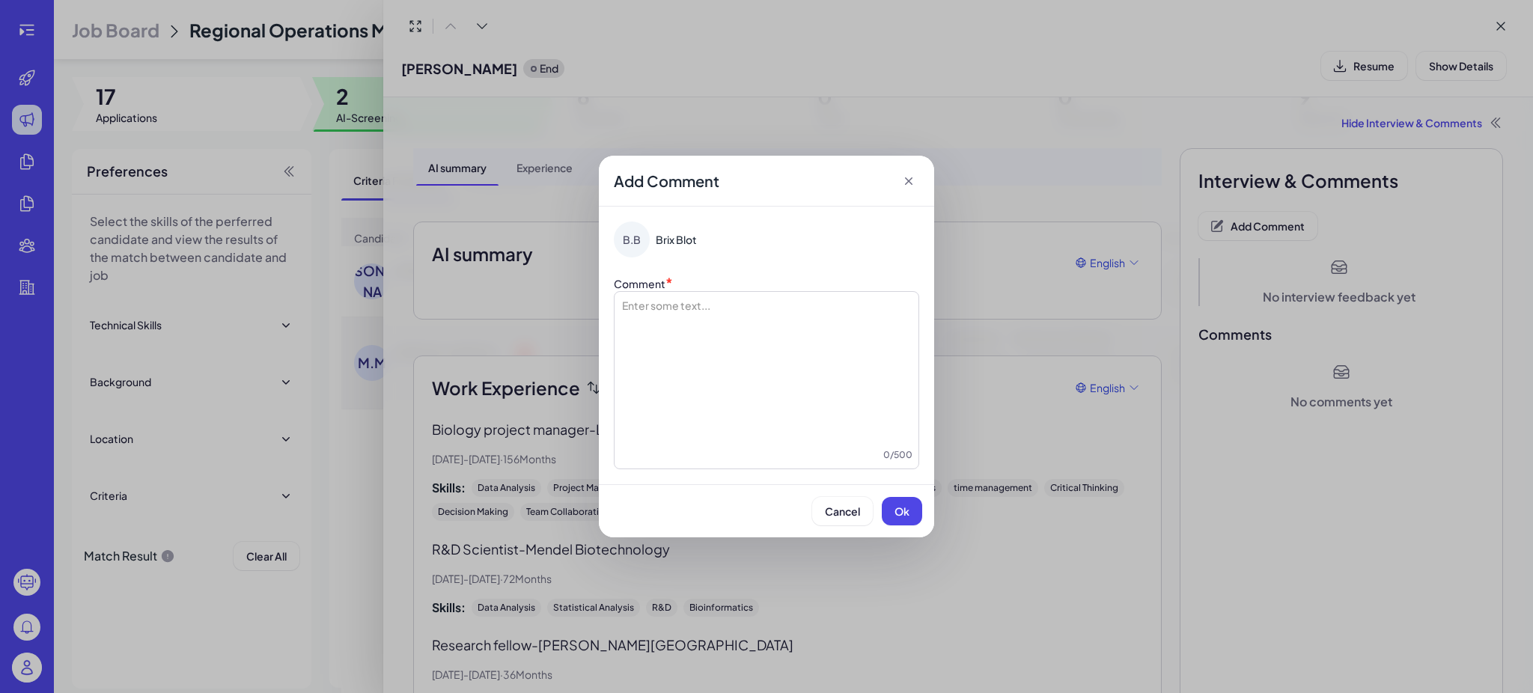
click at [808, 329] on div at bounding box center [767, 373] width 292 height 150
click at [900, 517] on span "Ok" at bounding box center [902, 511] width 15 height 13
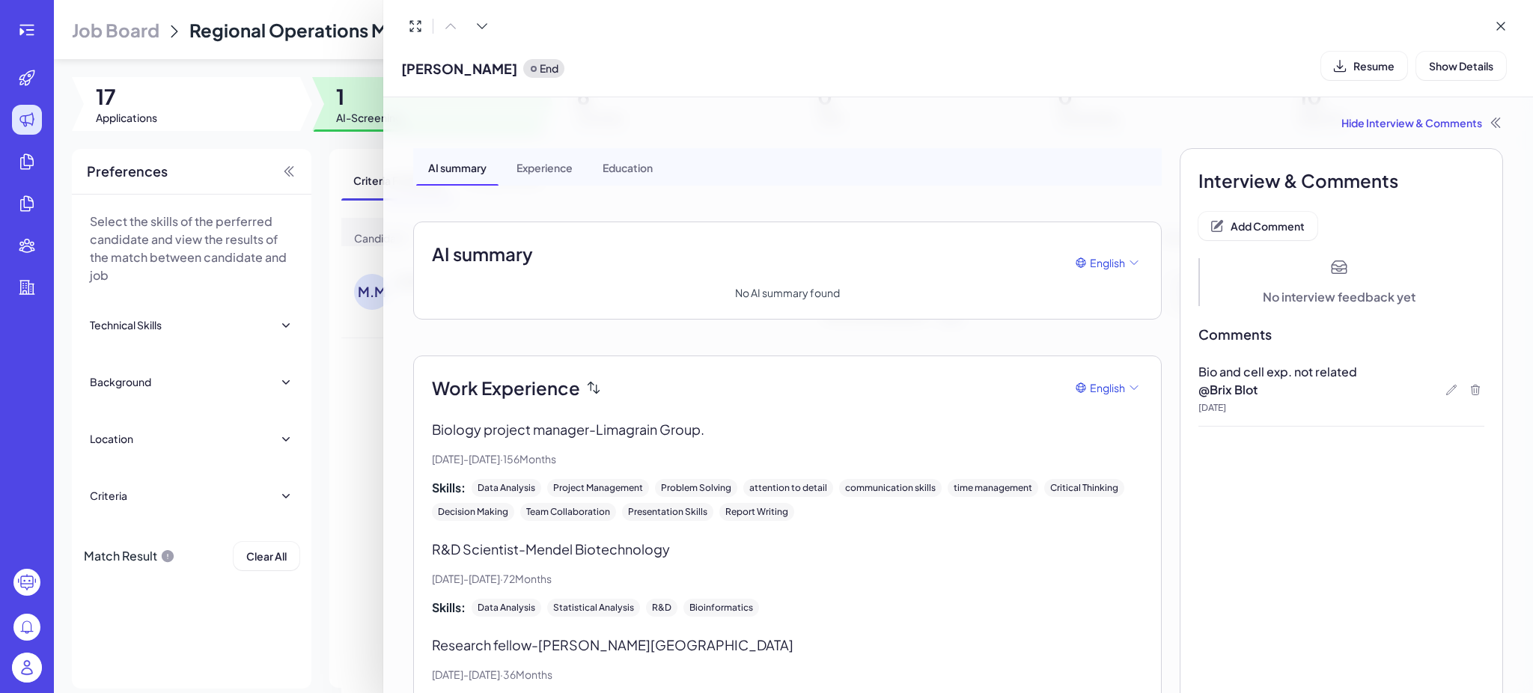
click at [380, 425] on div at bounding box center [766, 346] width 1533 height 693
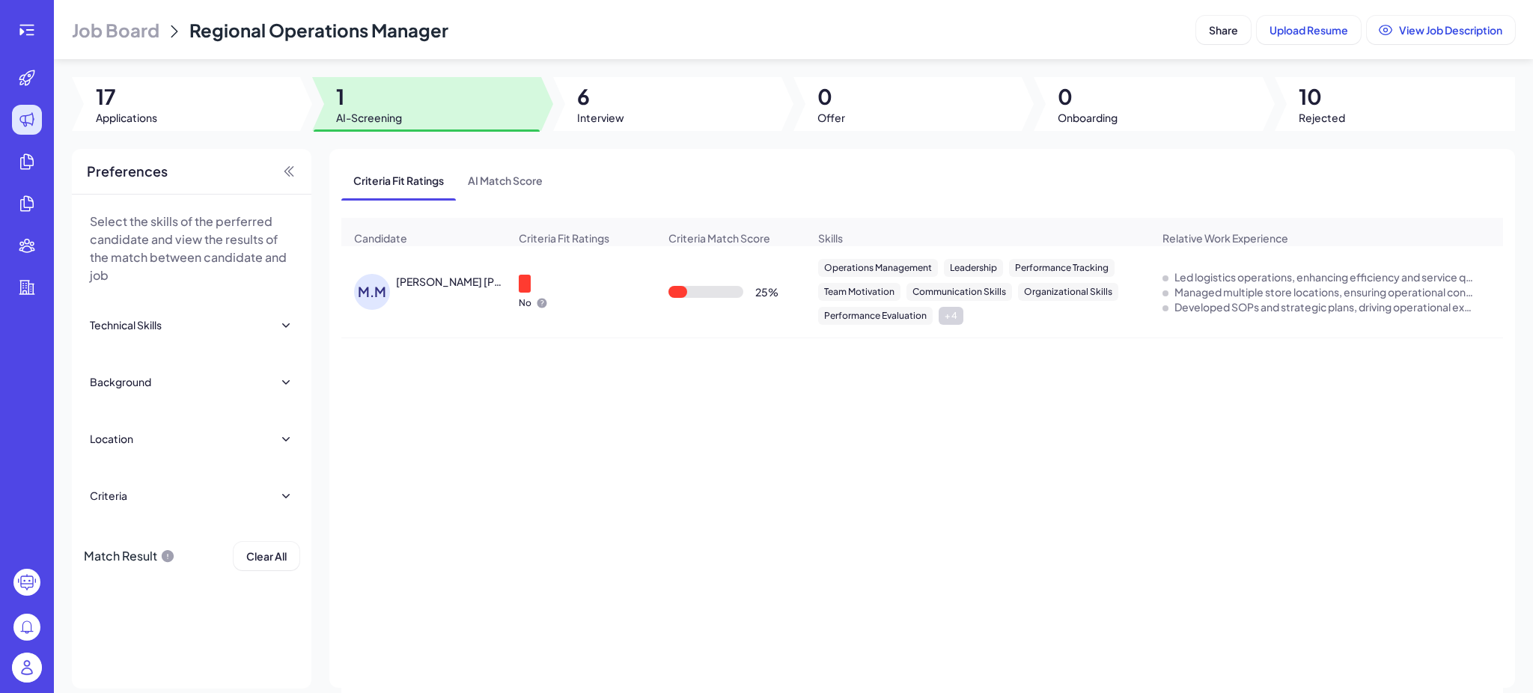
click at [385, 412] on div "M.M [PERSON_NAME] [PERSON_NAME] No 25 % Operations Management Leadership Perfor…" at bounding box center [922, 482] width 1162 height 472
click at [535, 426] on div "M.M [PERSON_NAME] [PERSON_NAME] No 25 % Operations Management Leadership Perfor…" at bounding box center [922, 482] width 1162 height 472
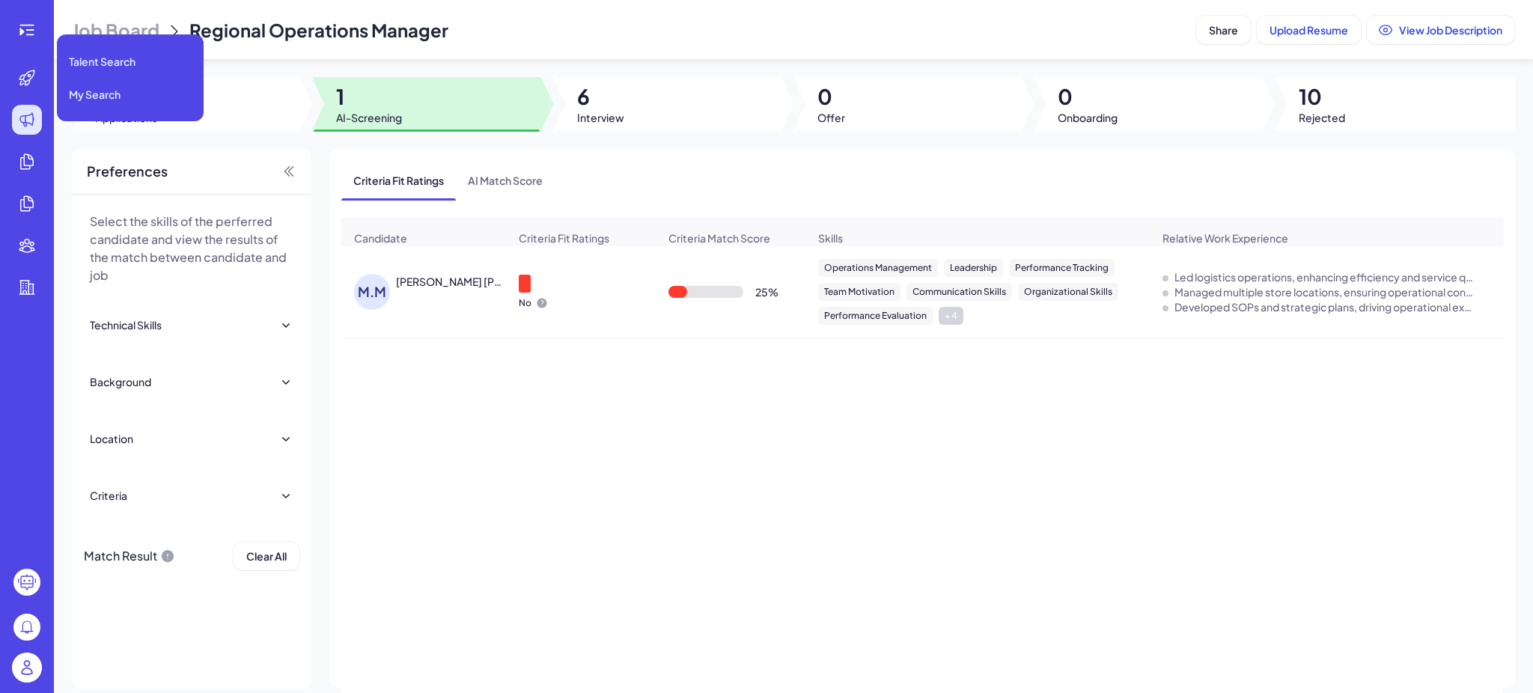
click at [10, 73] on li at bounding box center [27, 78] width 48 height 30
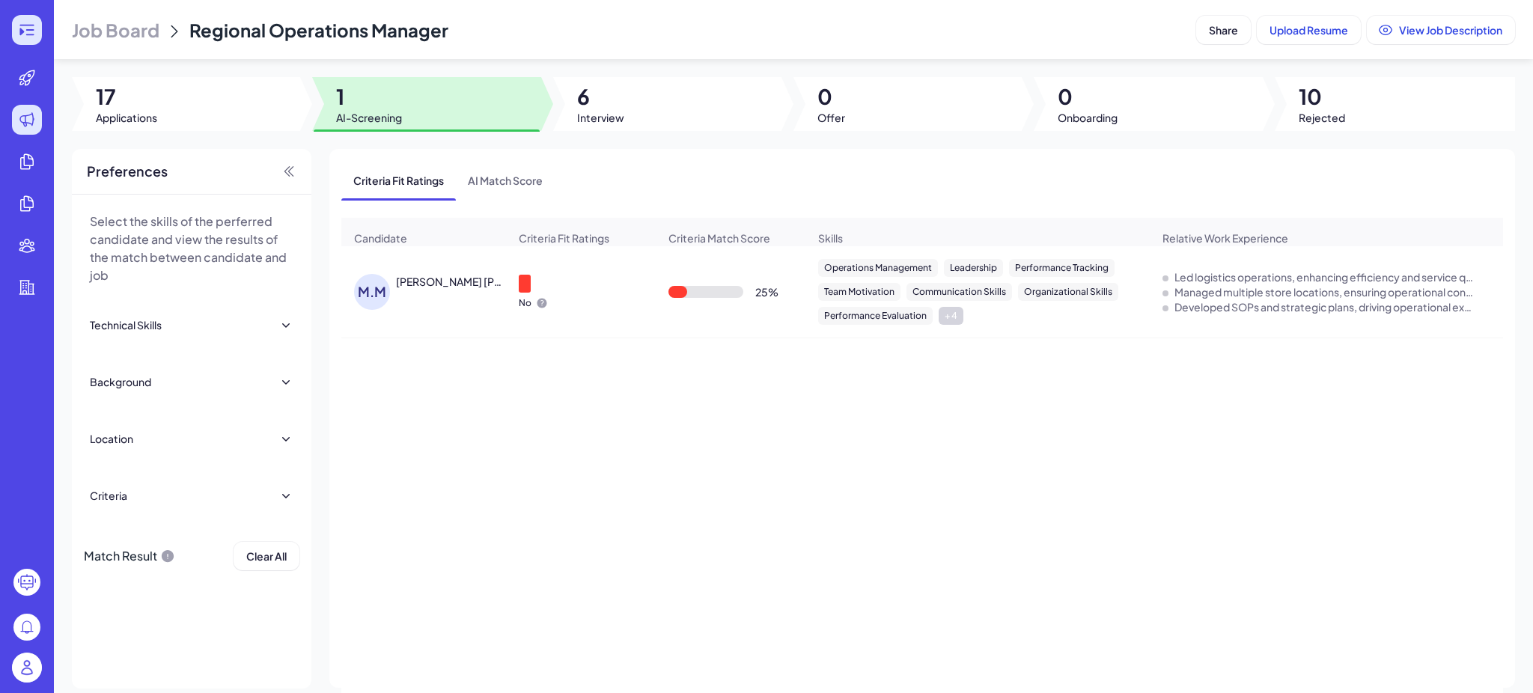
click at [30, 34] on icon at bounding box center [26, 30] width 14 height 10
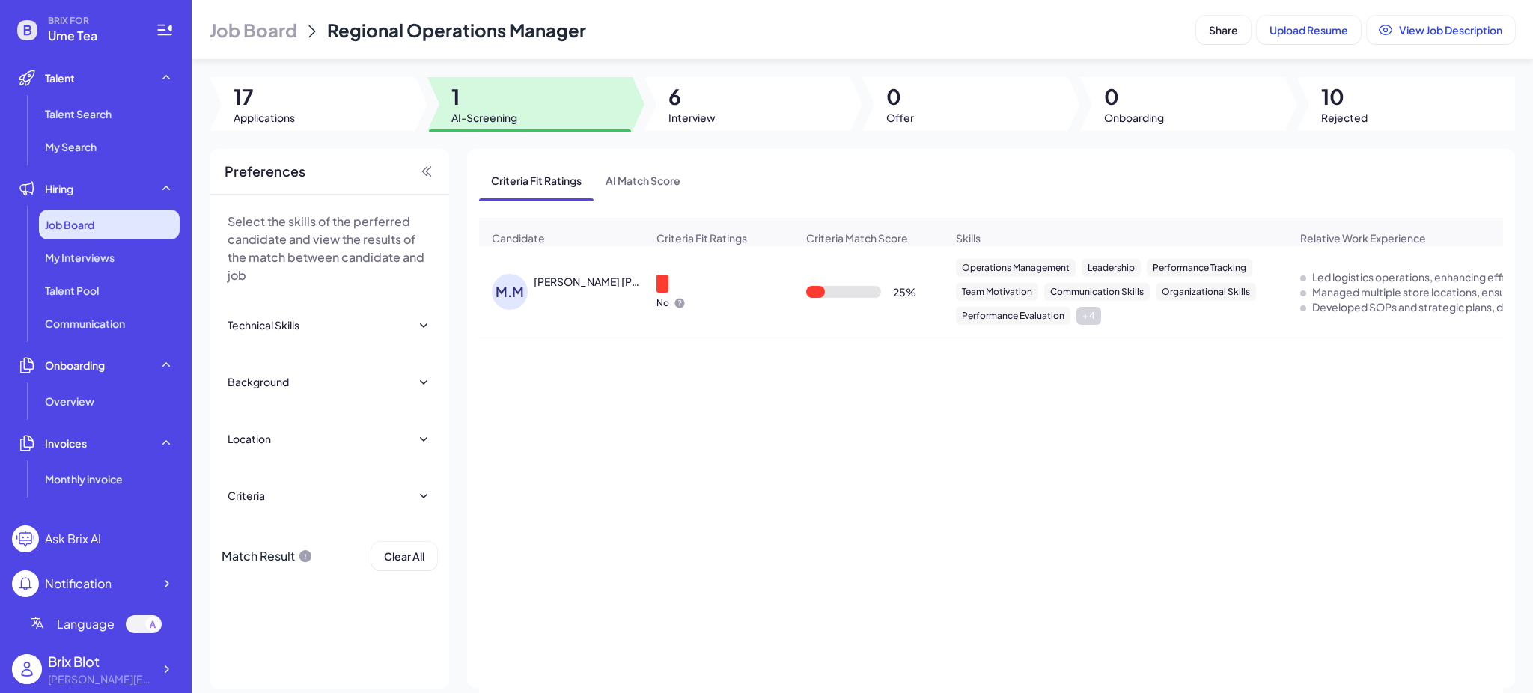
click at [99, 234] on div "Job Board" at bounding box center [109, 225] width 141 height 30
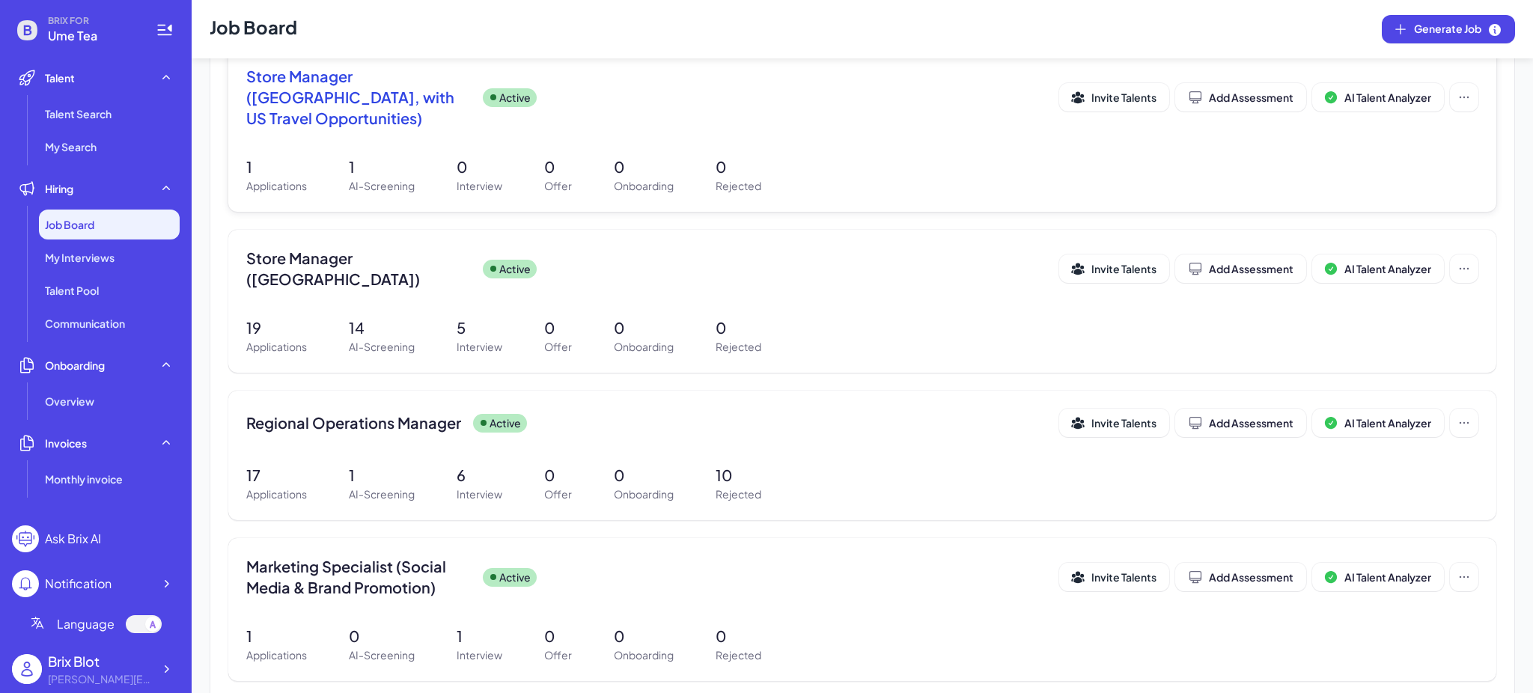
scroll to position [674, 0]
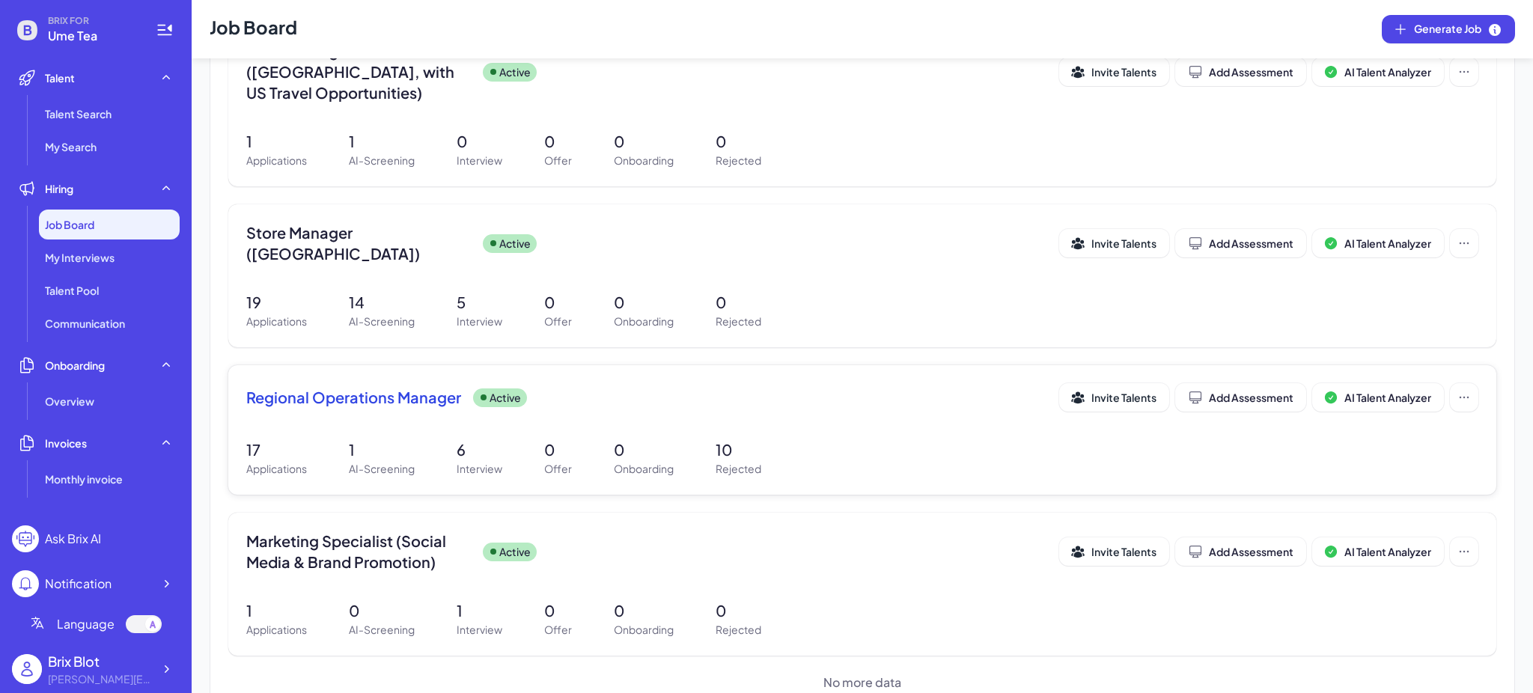
click at [395, 439] on p "1" at bounding box center [382, 450] width 66 height 22
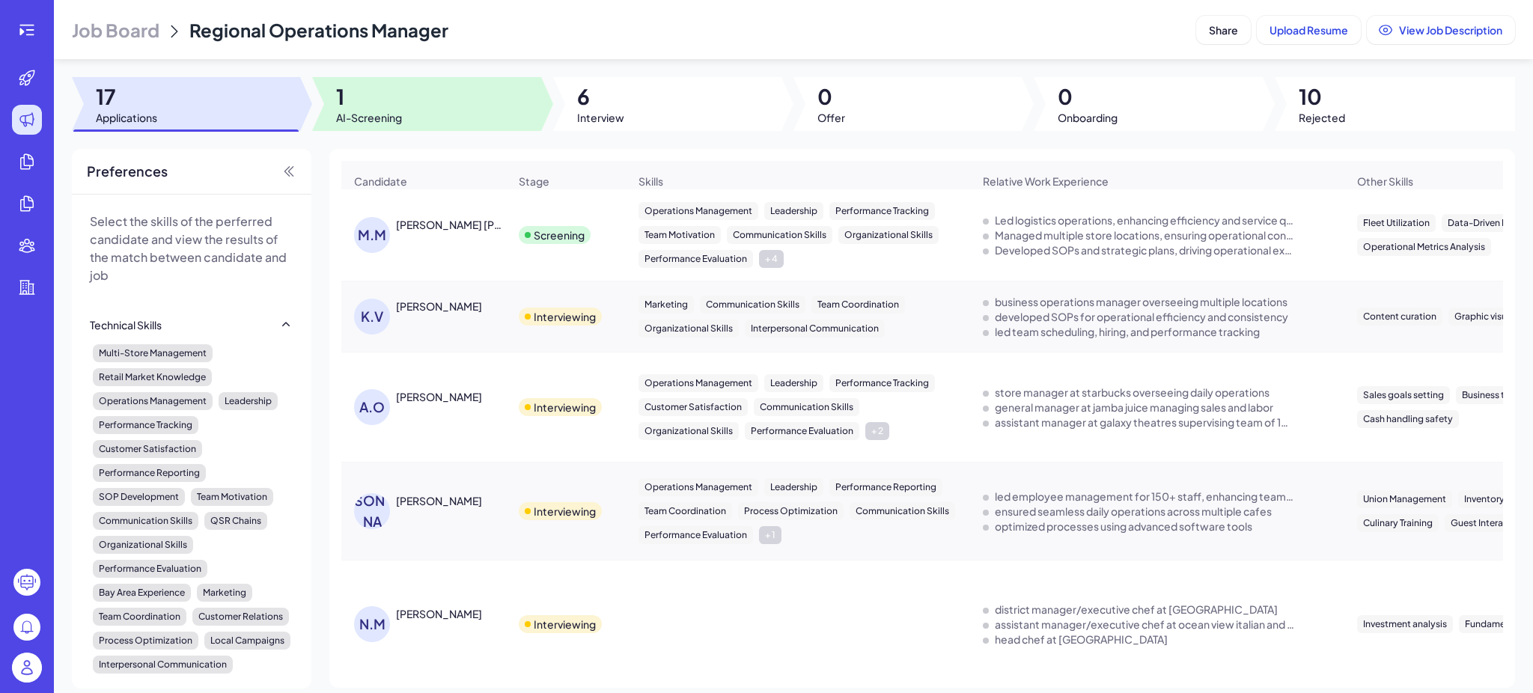
click at [446, 106] on div at bounding box center [426, 104] width 228 height 54
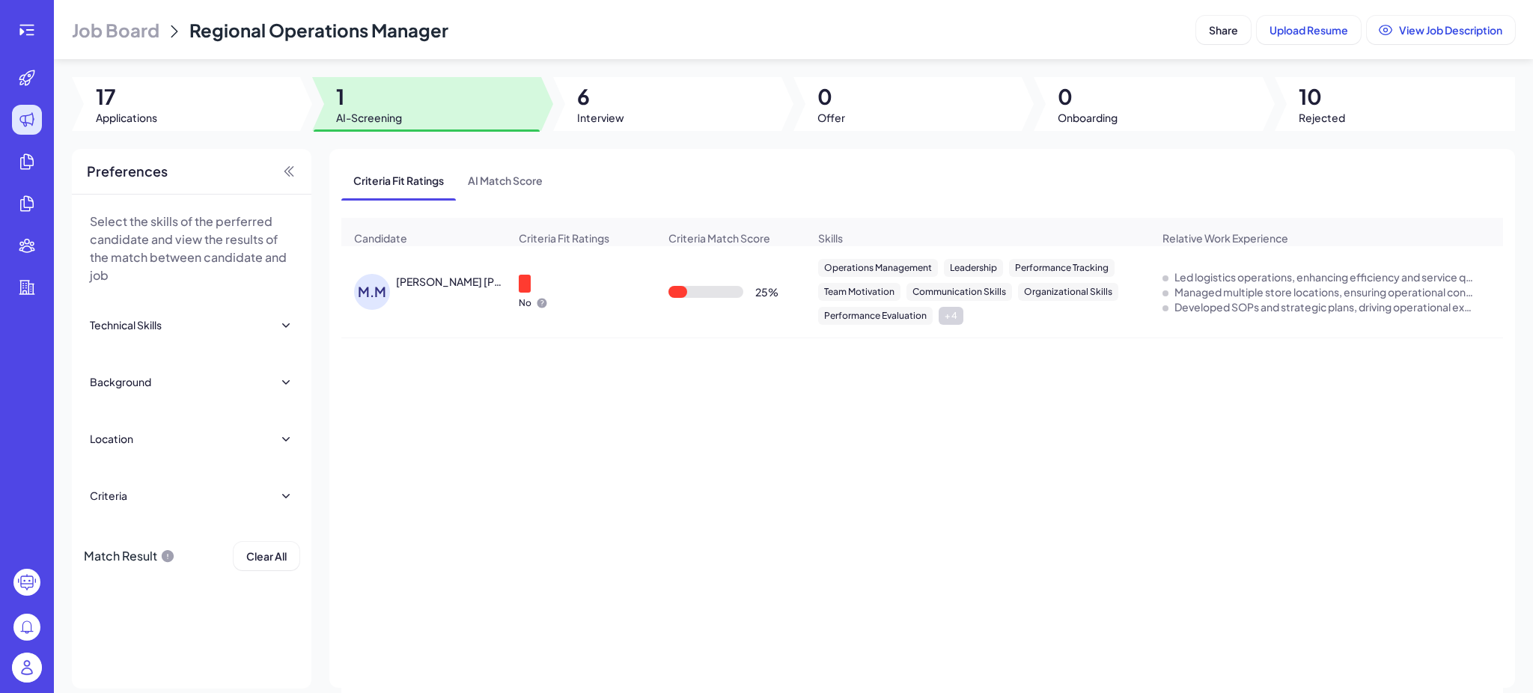
click at [434, 280] on div "M.M [PERSON_NAME] [PERSON_NAME]" at bounding box center [423, 292] width 163 height 60
click at [443, 300] on div "M.M [PERSON_NAME] [PERSON_NAME]" at bounding box center [431, 292] width 154 height 36
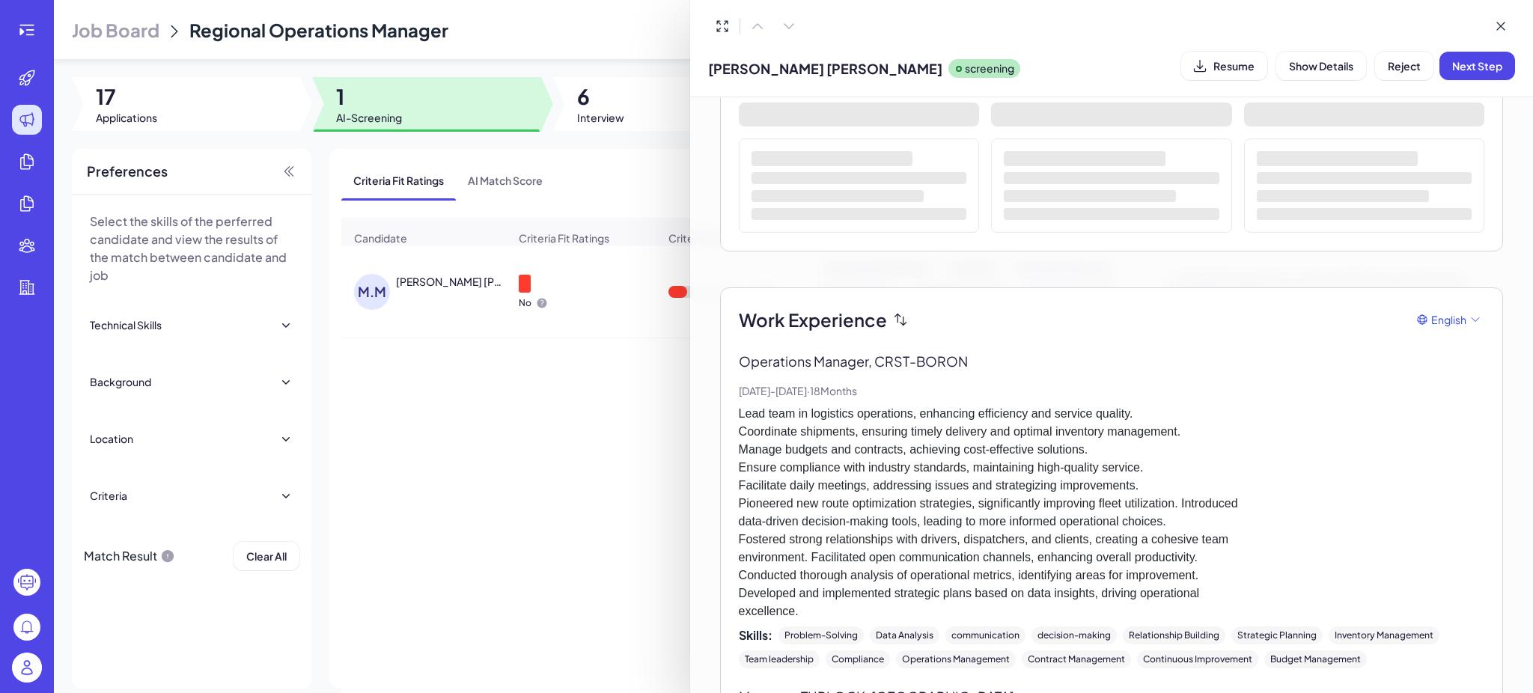
scroll to position [199, 0]
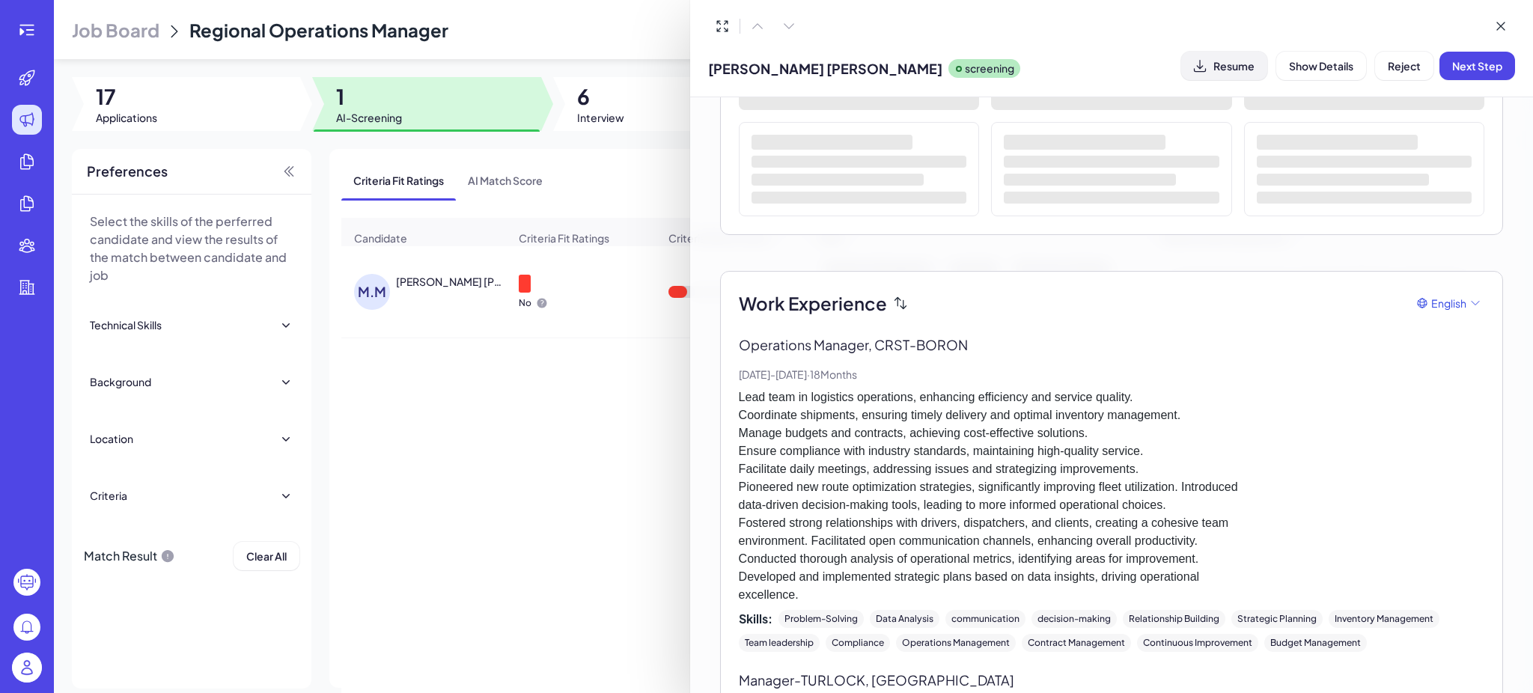
click at [1231, 66] on span "Resume" at bounding box center [1234, 65] width 41 height 13
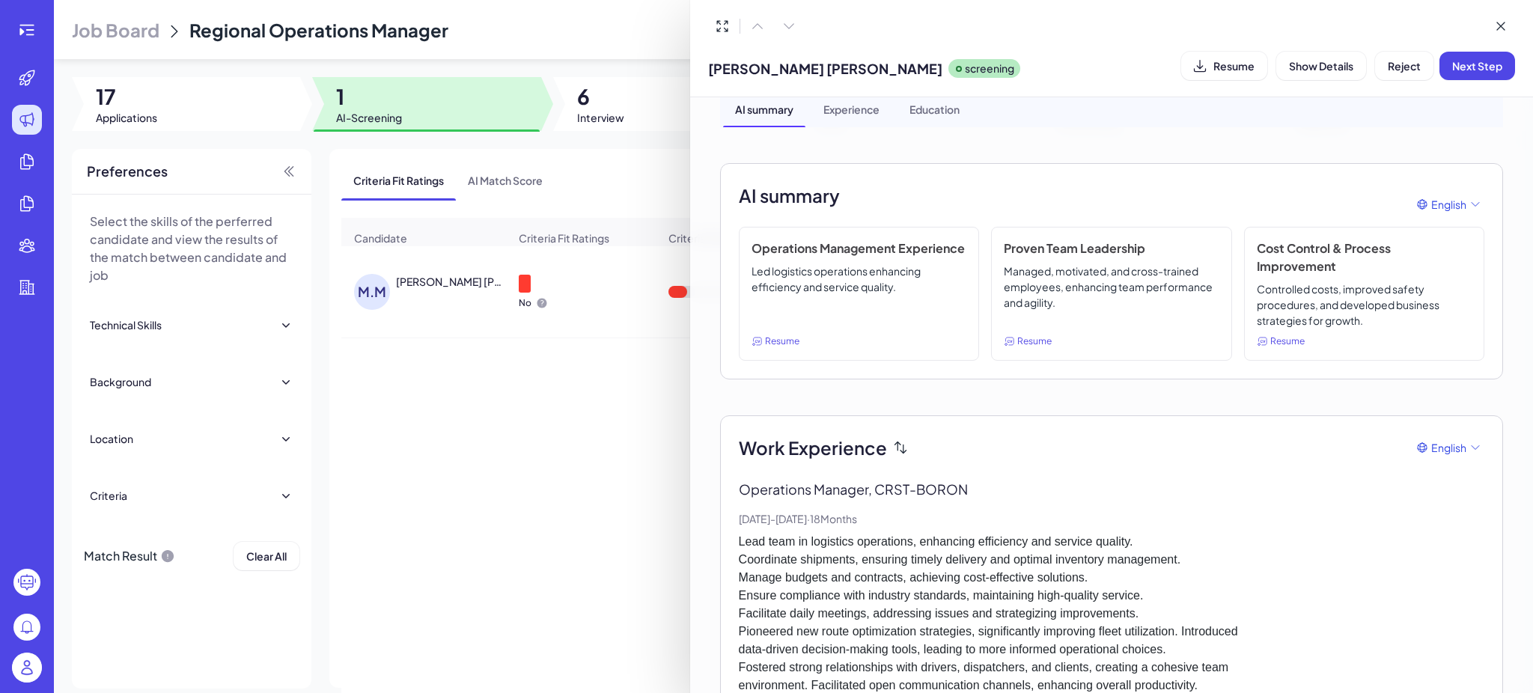
scroll to position [0, 0]
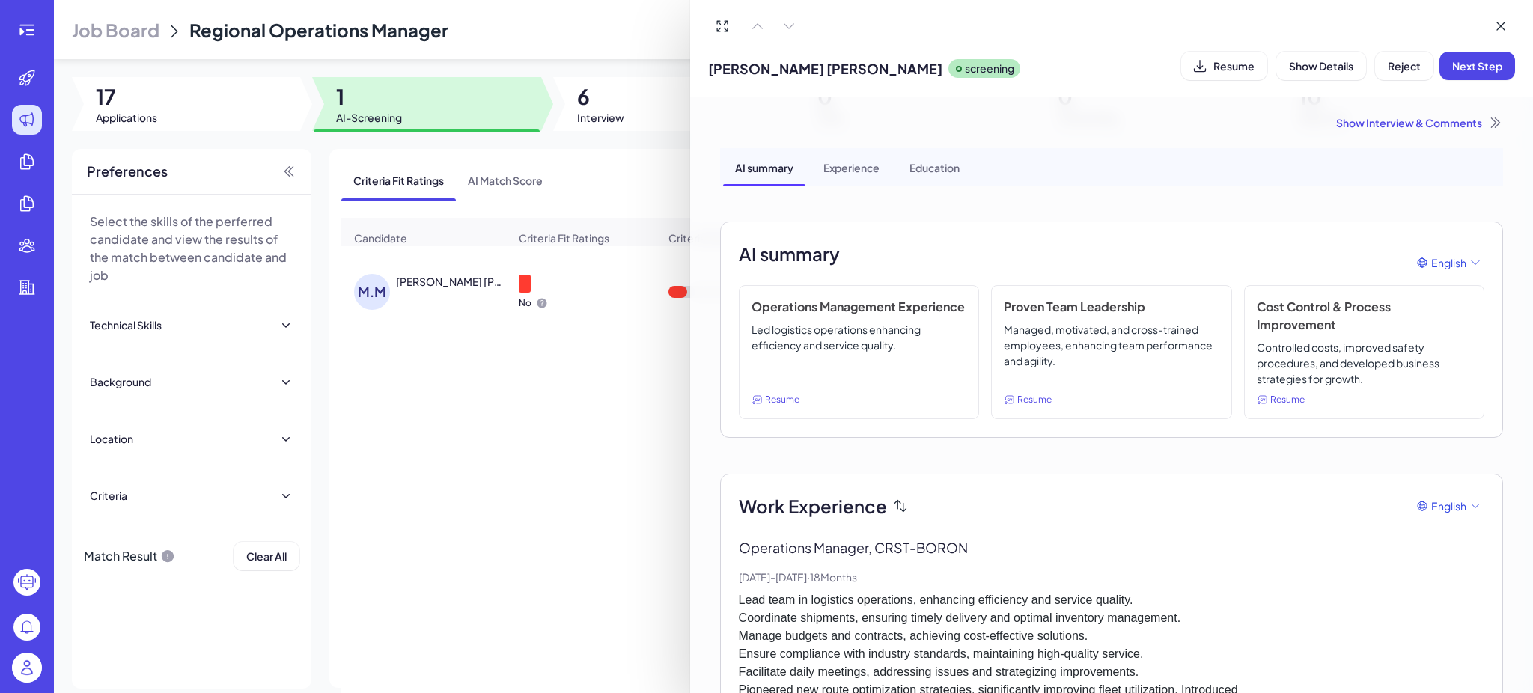
click at [434, 273] on div at bounding box center [766, 346] width 1533 height 693
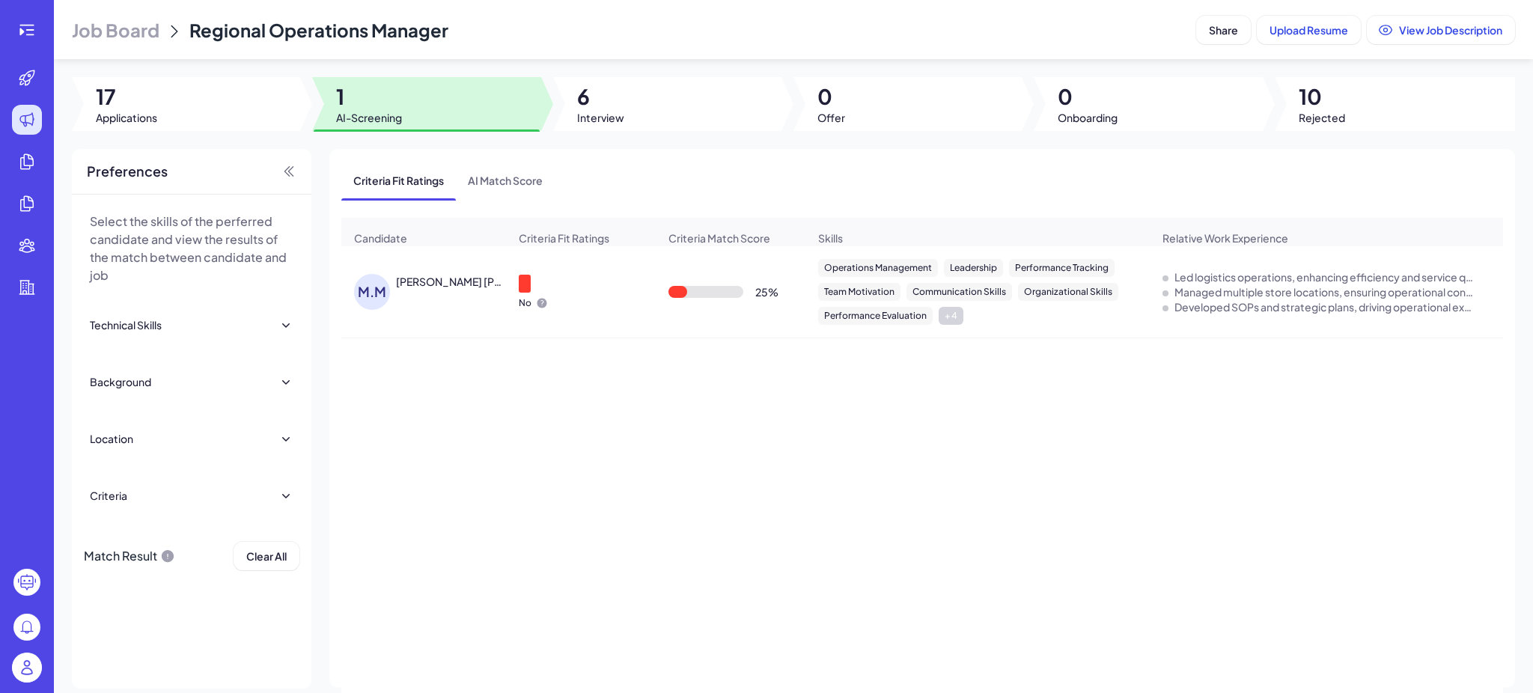
click at [440, 286] on div "[PERSON_NAME] [PERSON_NAME]" at bounding box center [451, 281] width 111 height 15
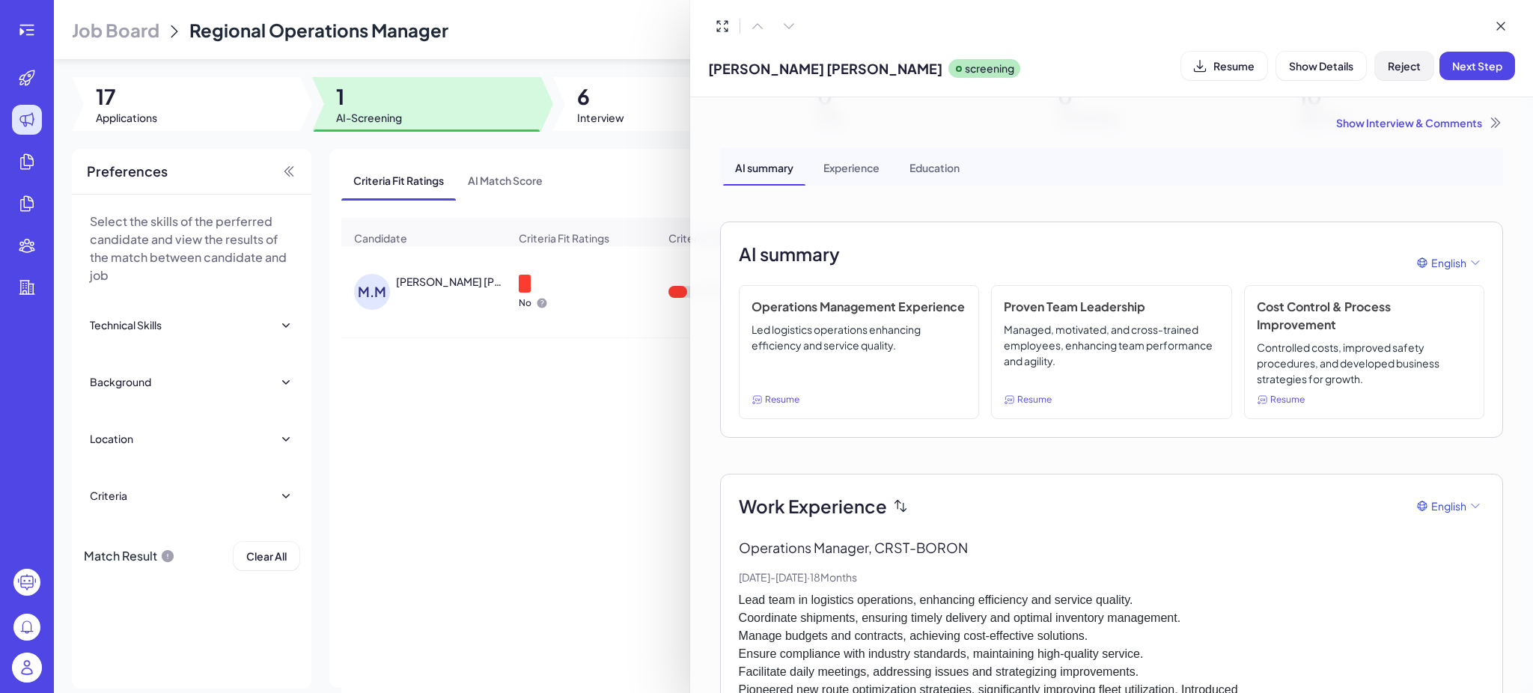
click at [1412, 70] on span "Reject" at bounding box center [1404, 65] width 33 height 13
drag, startPoint x: 1481, startPoint y: 159, endPoint x: 1471, endPoint y: 159, distance: 10.5
click at [1480, 159] on span "Ok" at bounding box center [1487, 162] width 15 height 13
click at [1361, 118] on div "Show Interview & Comments" at bounding box center [1111, 122] width 783 height 15
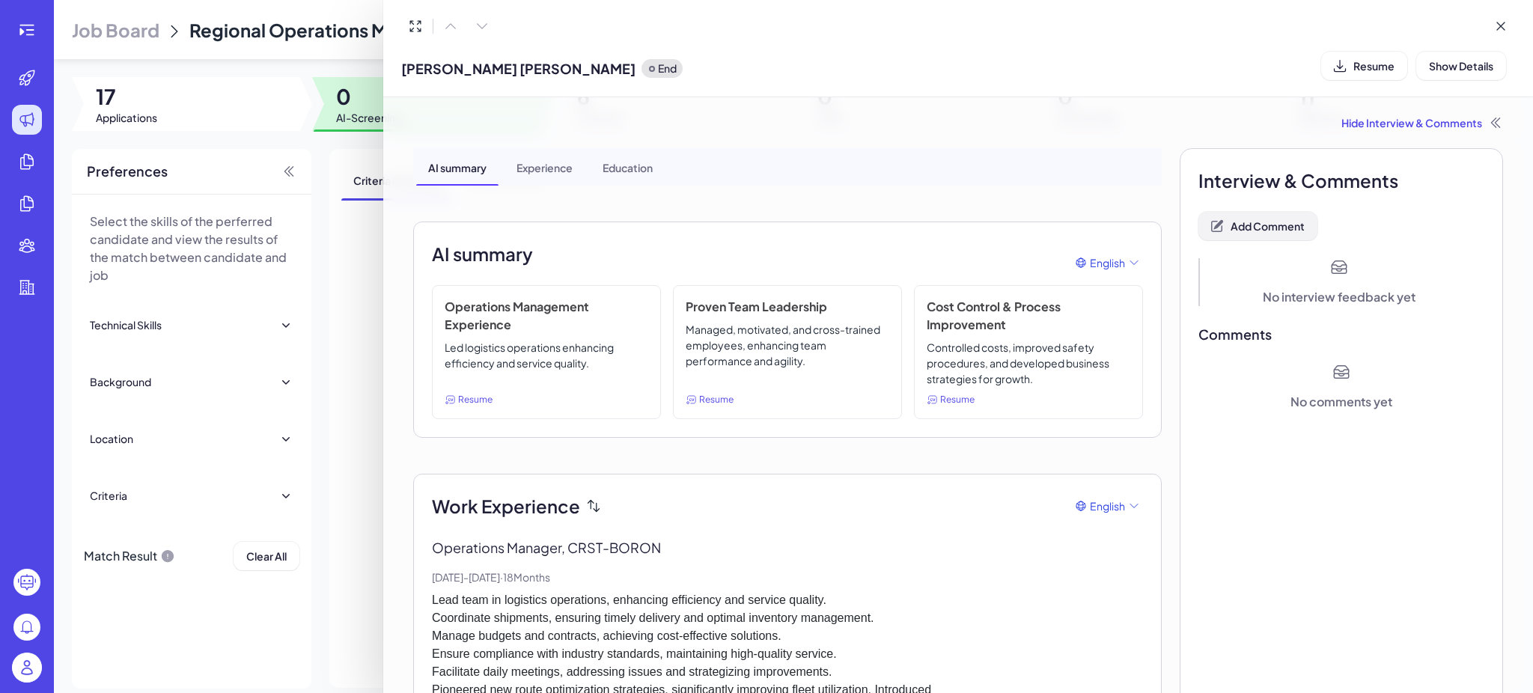
click at [1261, 219] on button "Add Comment" at bounding box center [1258, 226] width 119 height 28
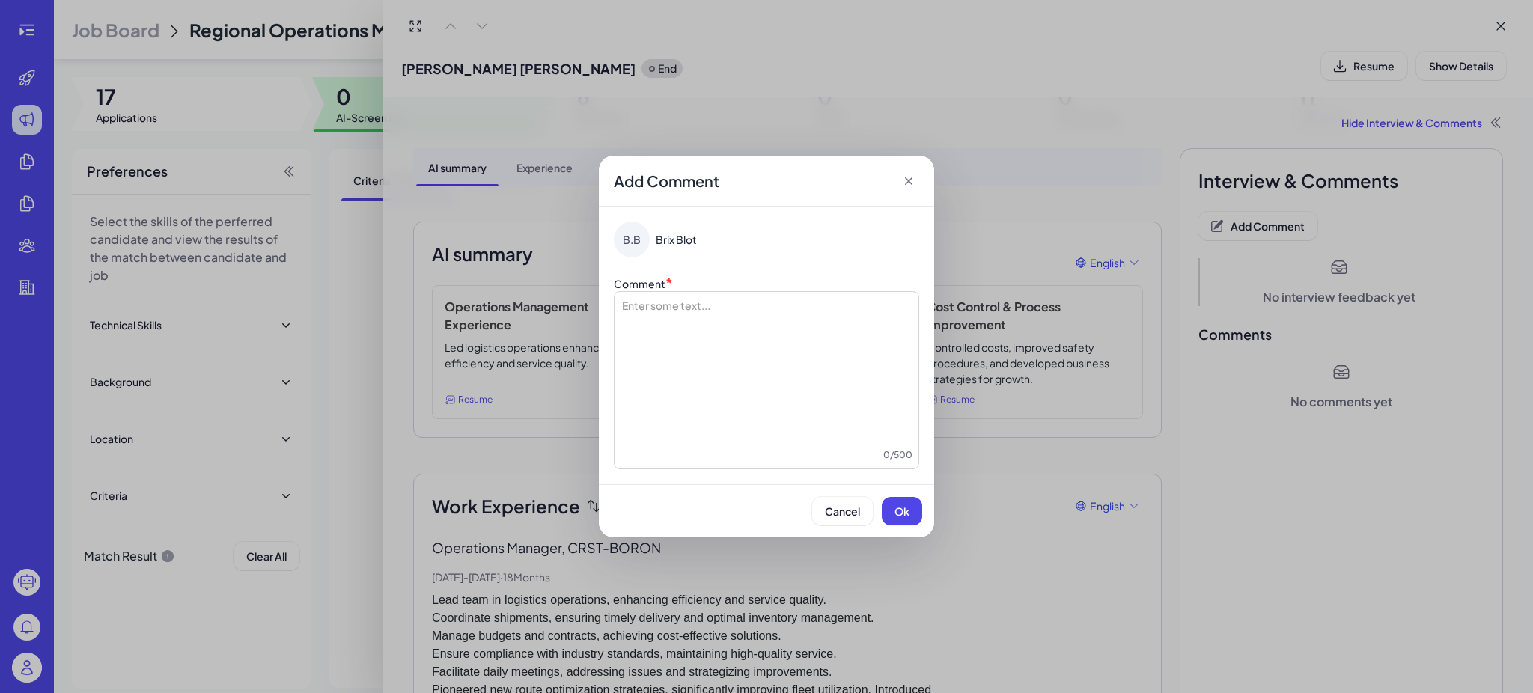
click at [726, 310] on div at bounding box center [767, 373] width 292 height 150
click at [890, 513] on button "Ok" at bounding box center [902, 511] width 40 height 28
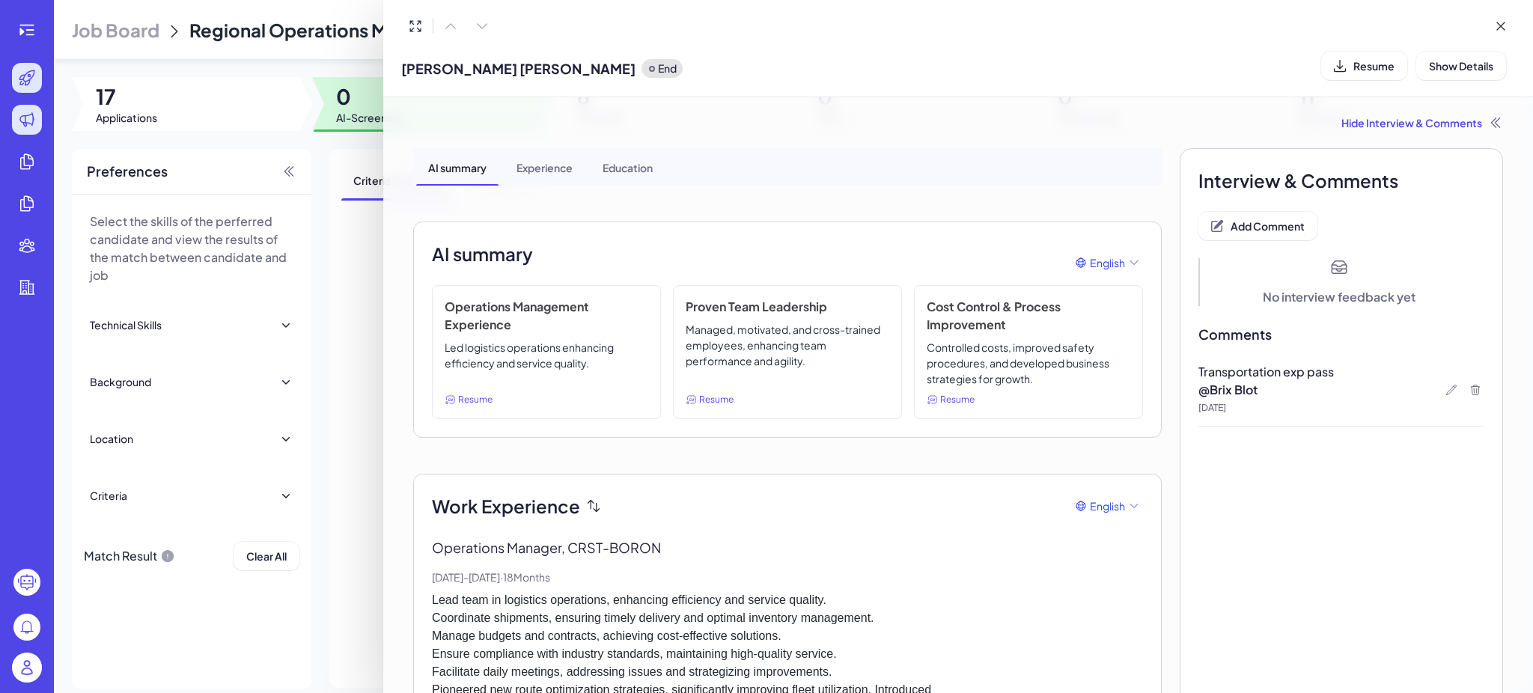
click at [41, 79] on div at bounding box center [766, 346] width 1533 height 693
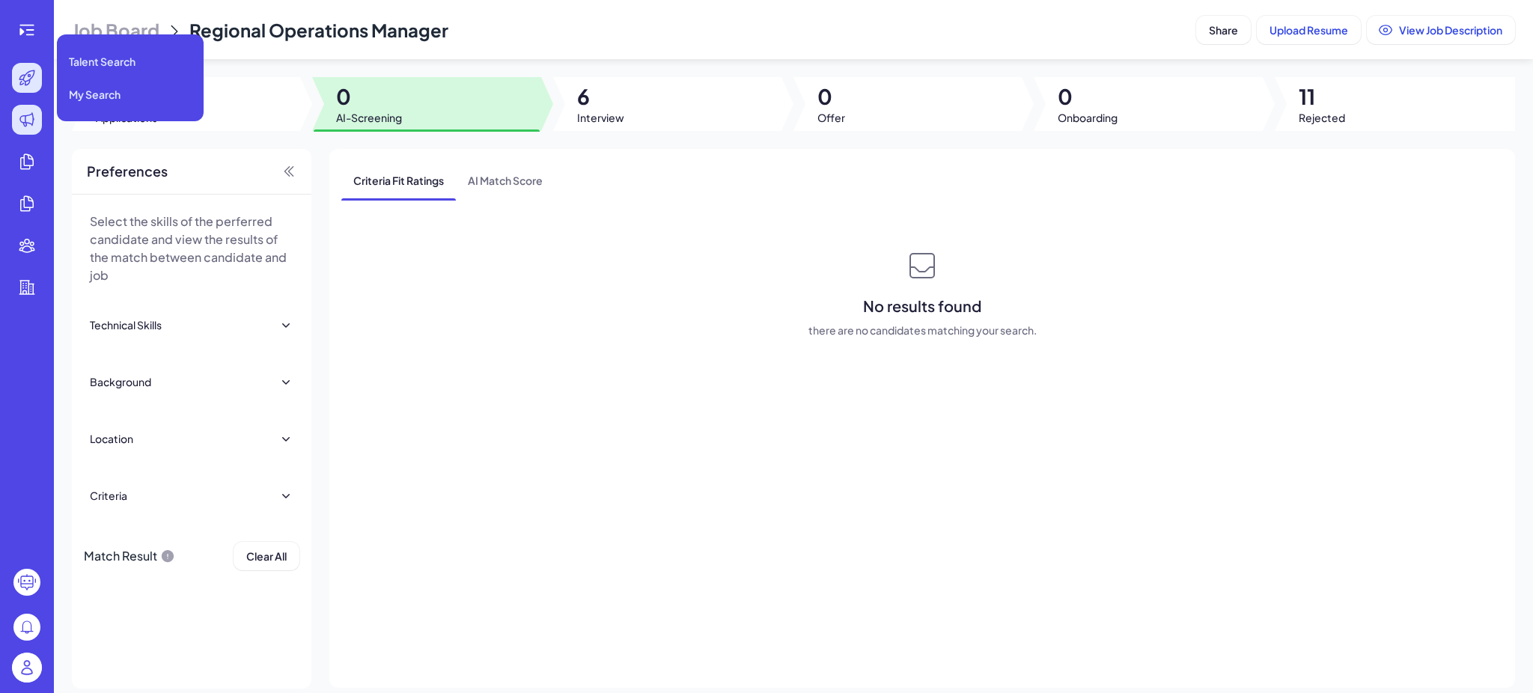
click at [36, 80] on div at bounding box center [27, 78] width 30 height 30
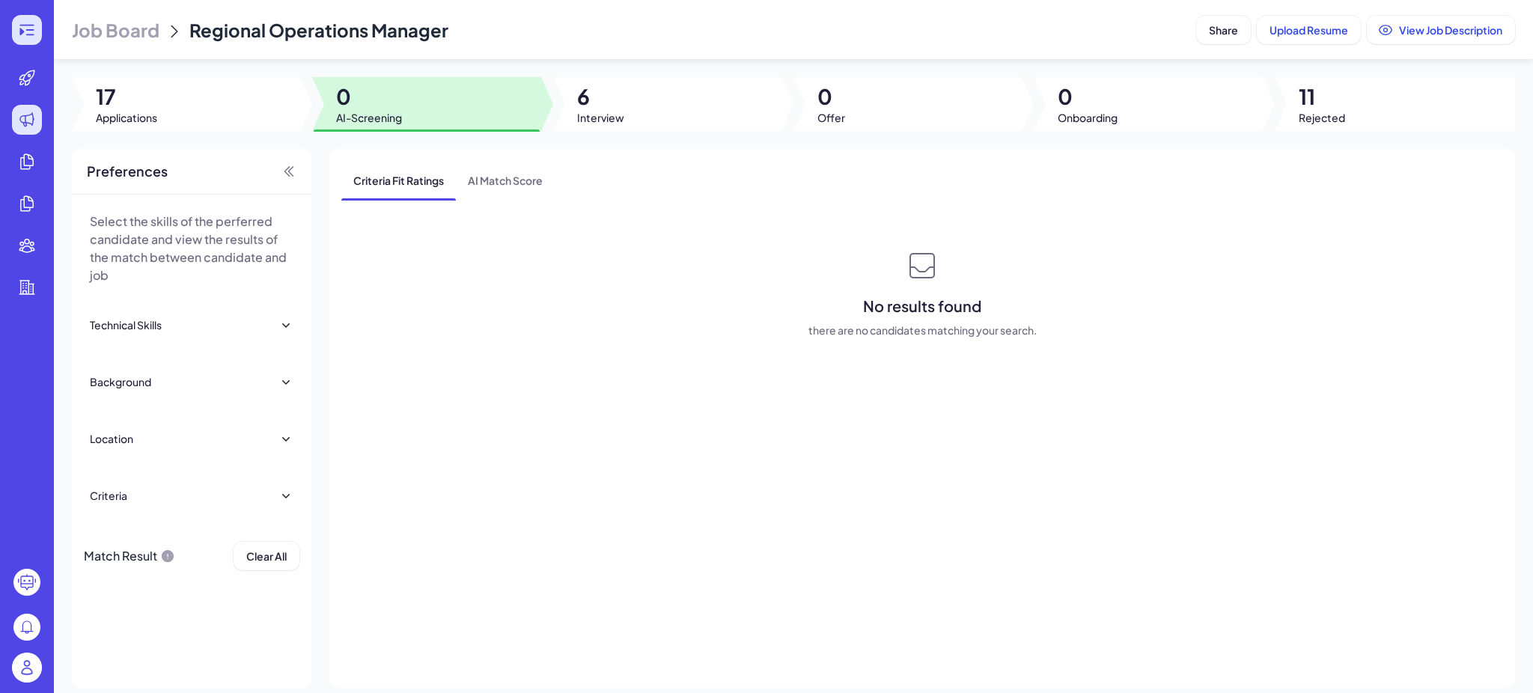
click at [22, 18] on div at bounding box center [27, 30] width 30 height 30
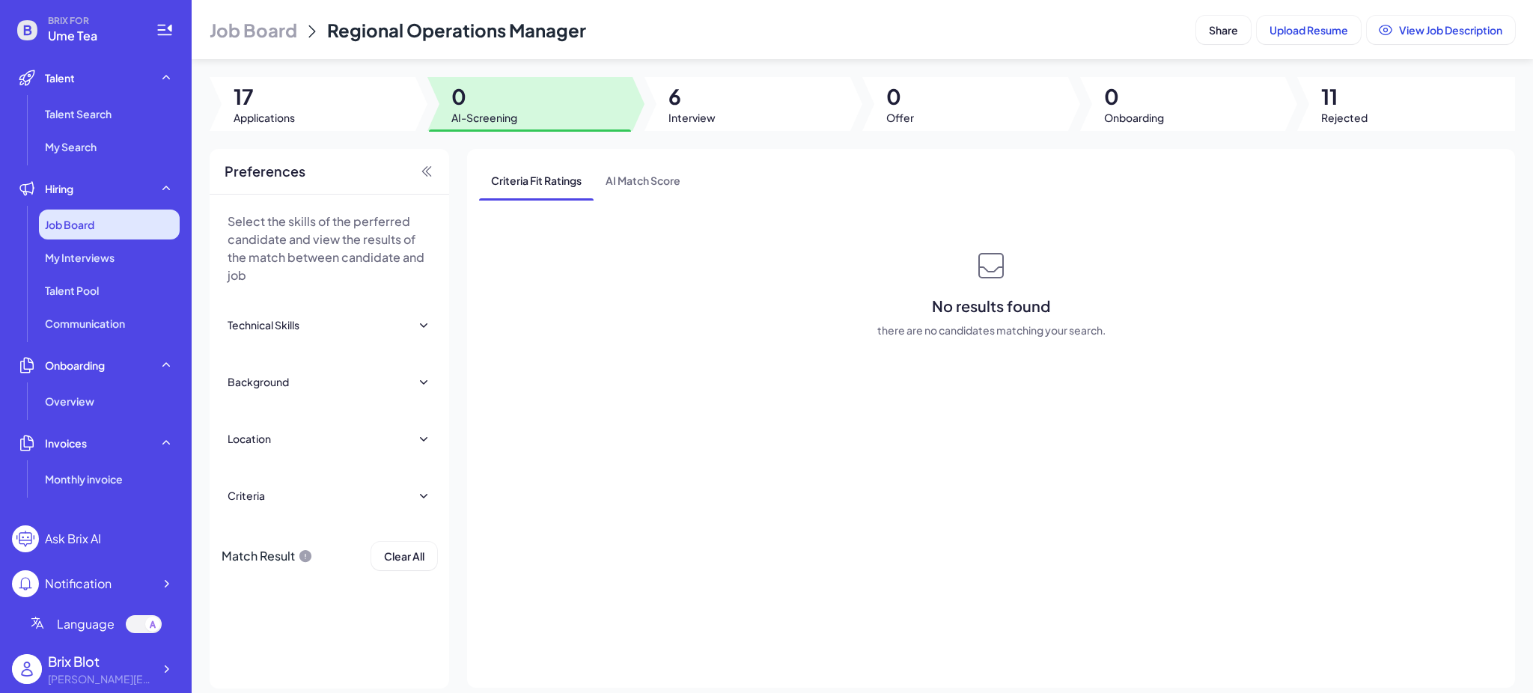
click at [79, 232] on div "Job Board" at bounding box center [109, 225] width 141 height 30
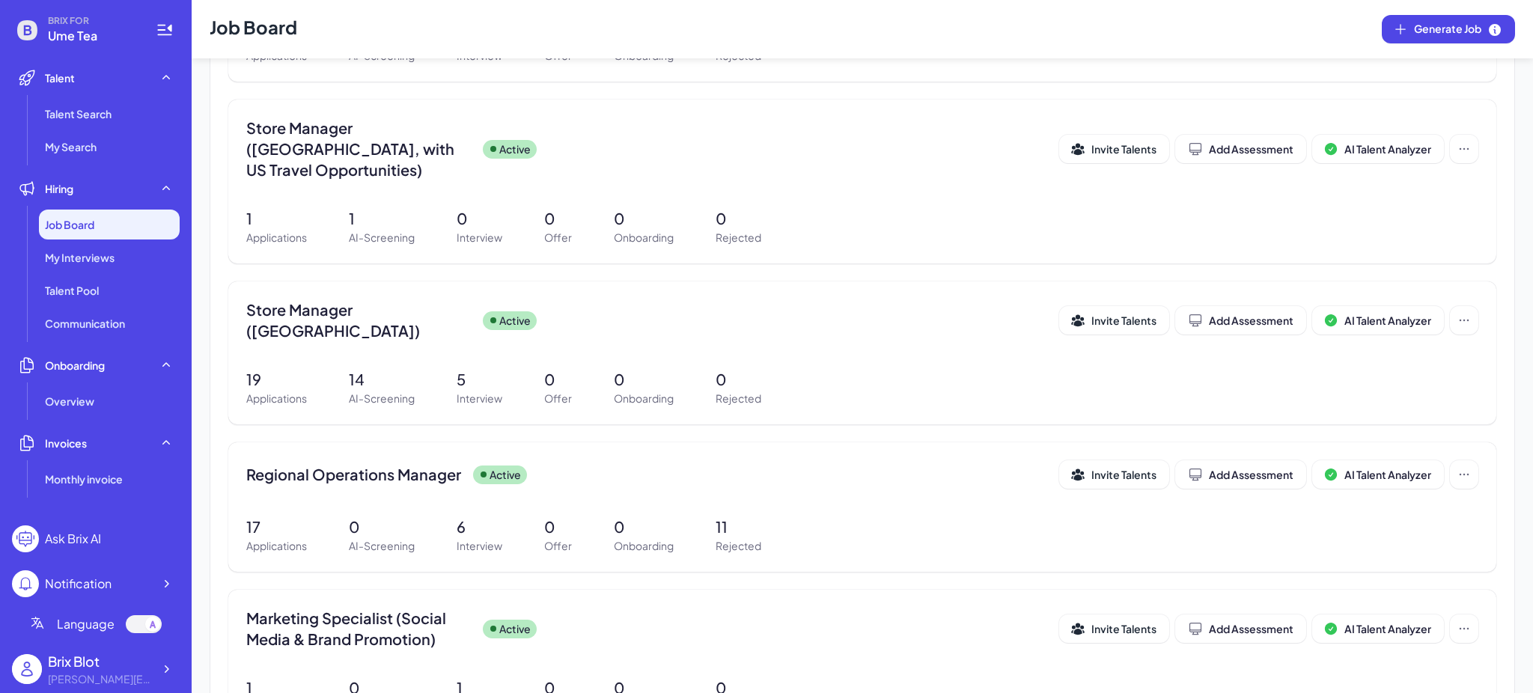
scroll to position [674, 0]
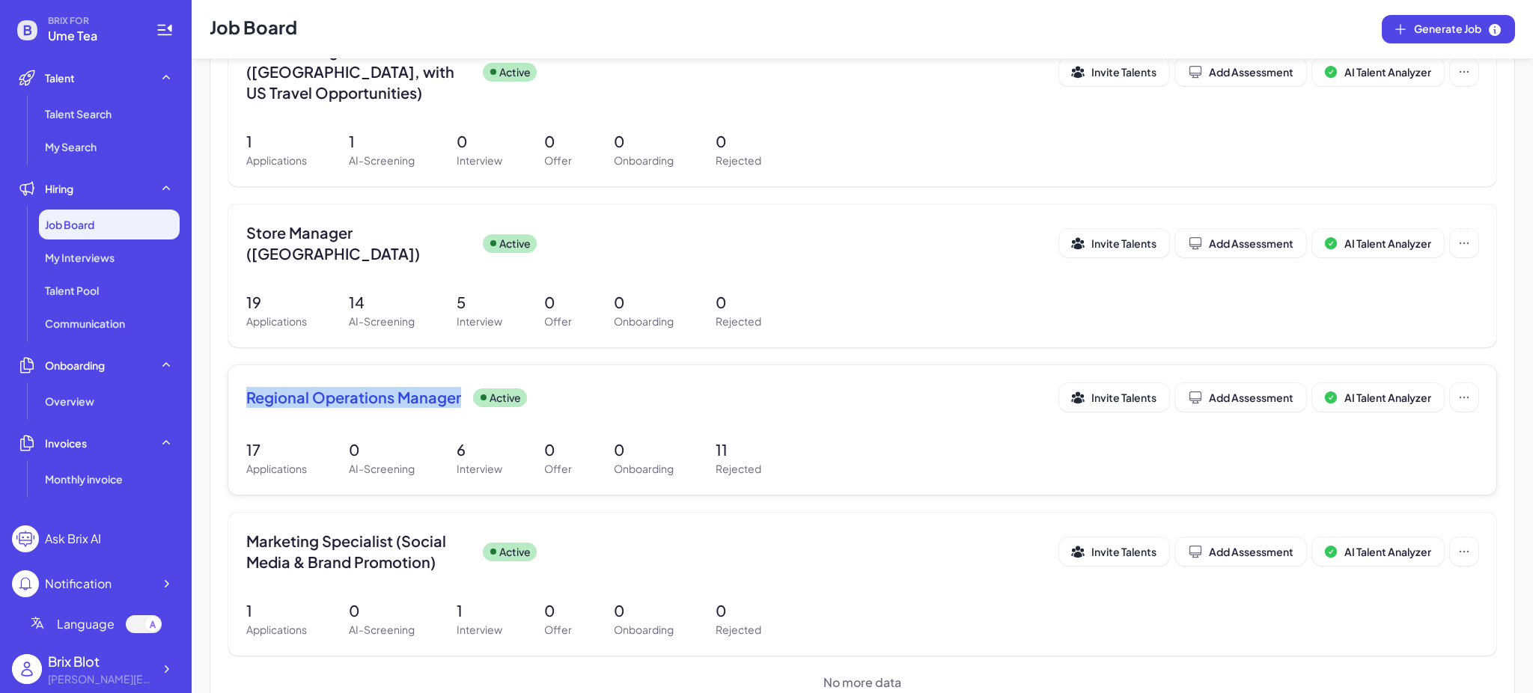
drag, startPoint x: 237, startPoint y: 353, endPoint x: 467, endPoint y: 371, distance: 231.4
click at [467, 371] on div "Regional Operations Manager Active Invite Talents Add Assessment AI Talent Anal…" at bounding box center [862, 430] width 1268 height 130
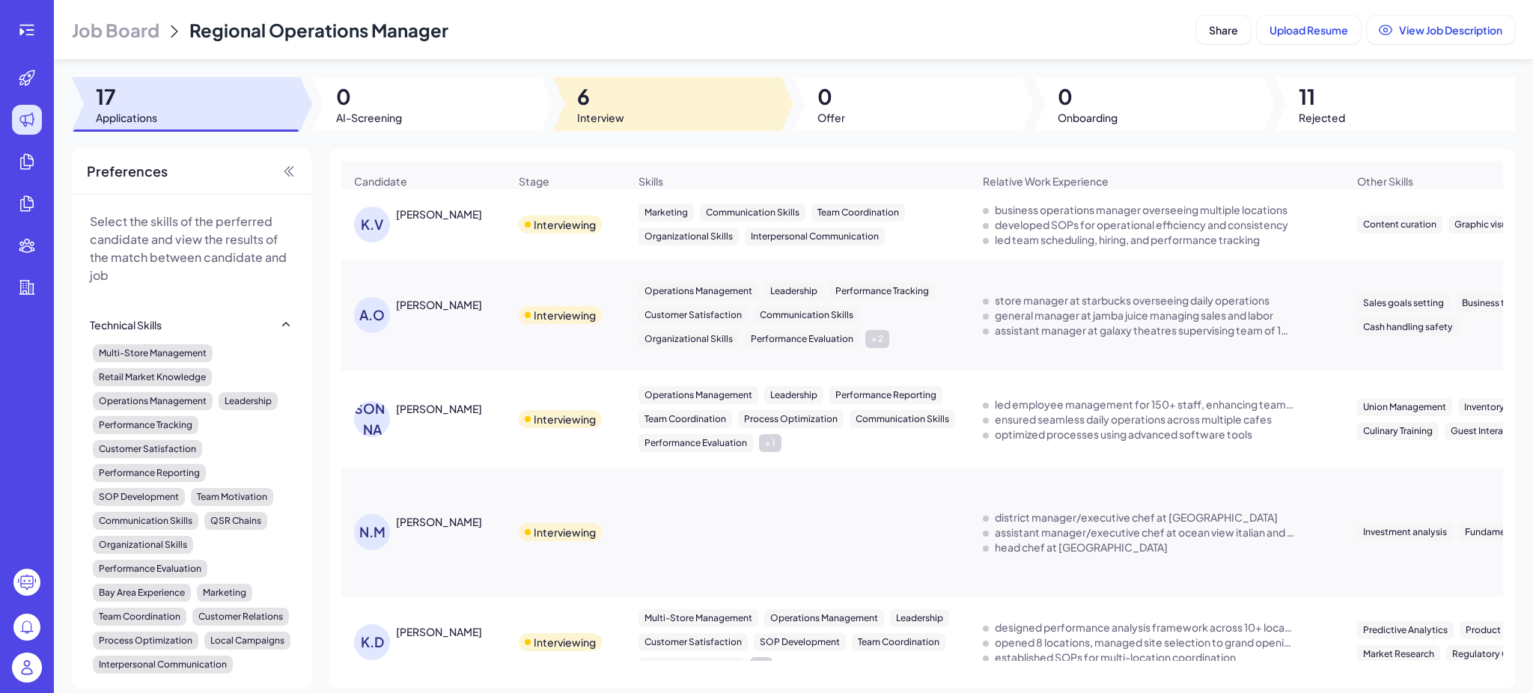
click at [585, 102] on span "6" at bounding box center [600, 96] width 47 height 27
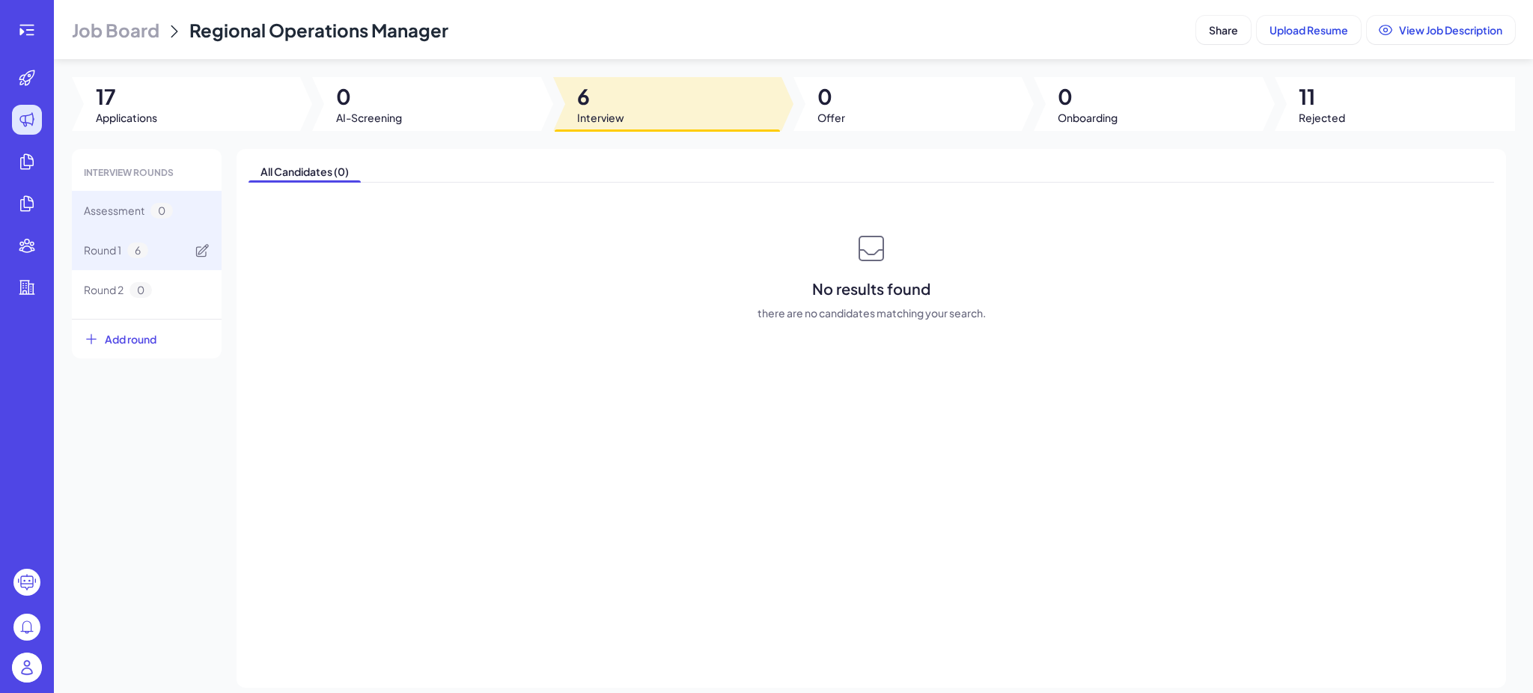
click at [149, 257] on div "Round 1 6" at bounding box center [147, 251] width 150 height 40
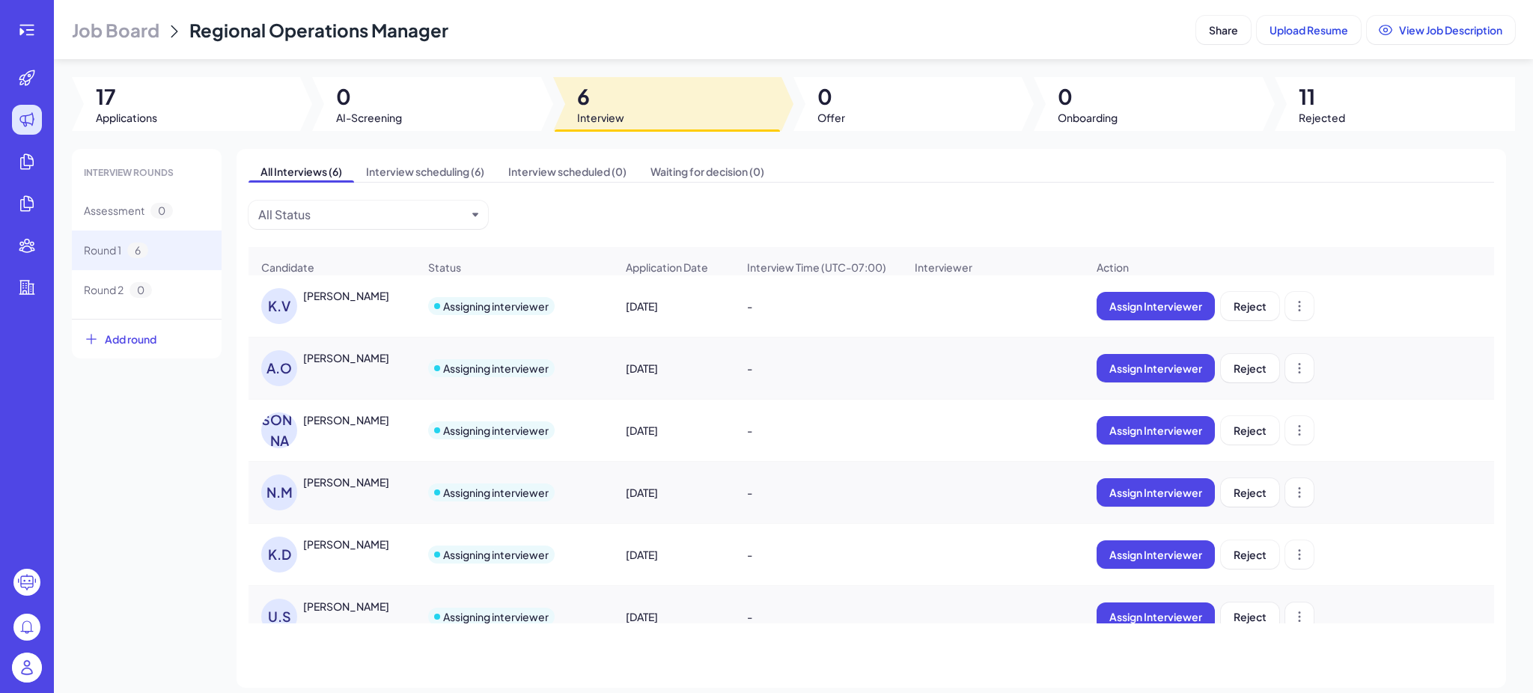
click at [326, 490] on div "[PERSON_NAME]" at bounding box center [346, 482] width 86 height 15
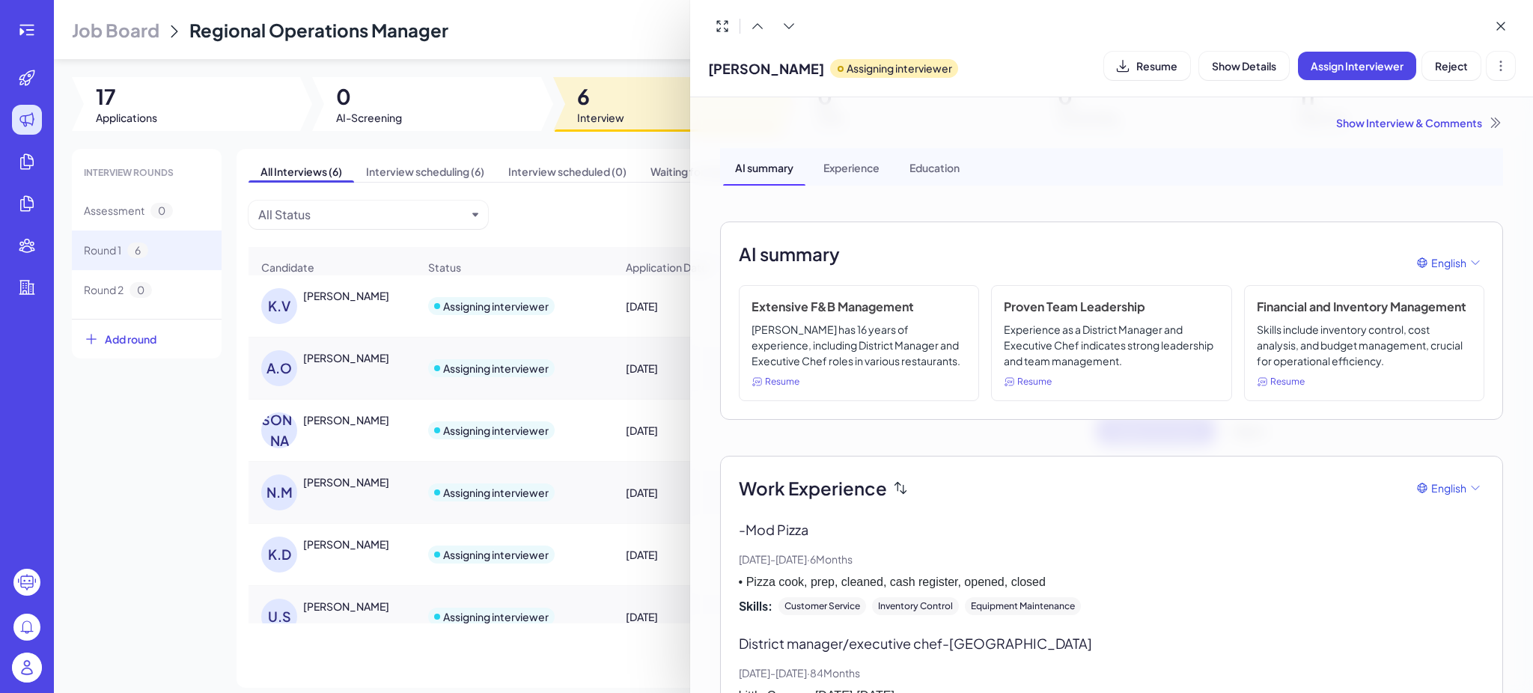
click at [171, 550] on div at bounding box center [766, 346] width 1533 height 693
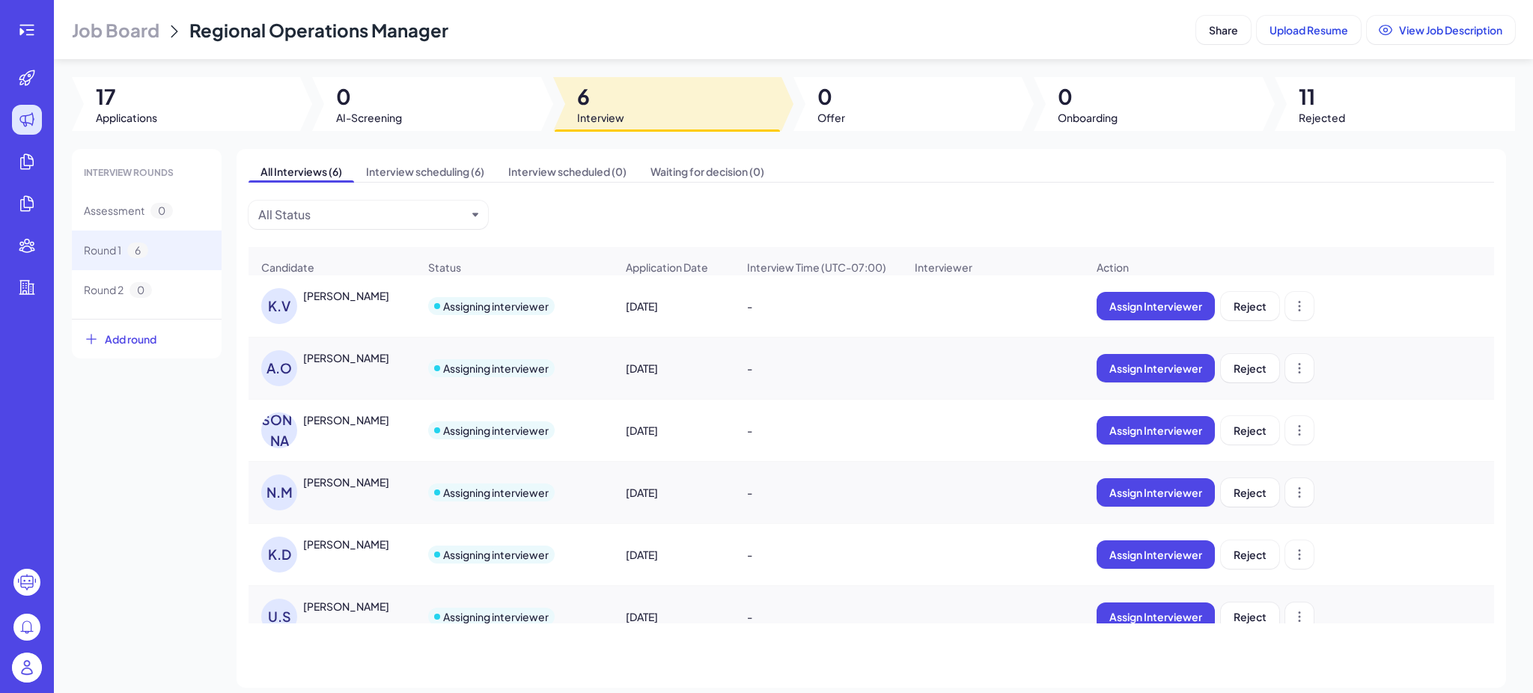
click at [345, 490] on div "[PERSON_NAME]" at bounding box center [346, 482] width 86 height 15
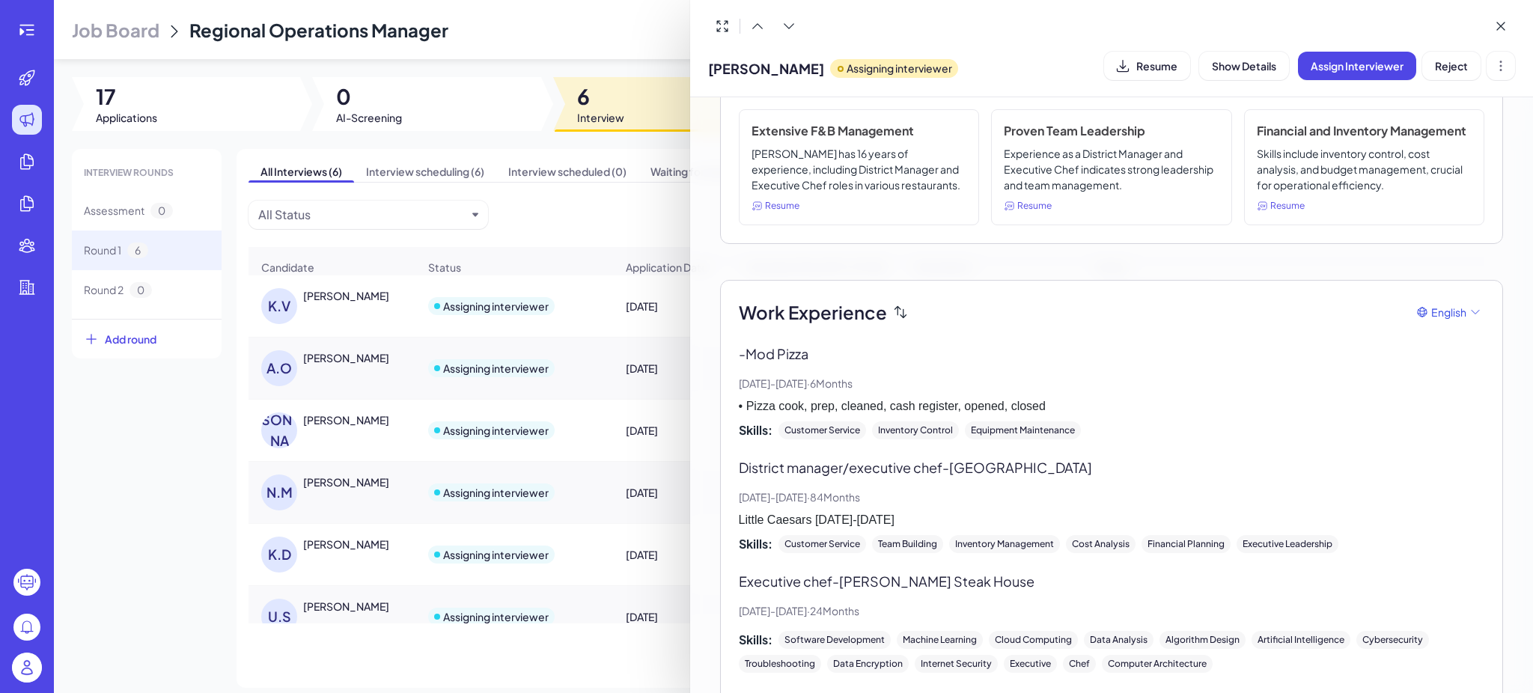
scroll to position [199, 0]
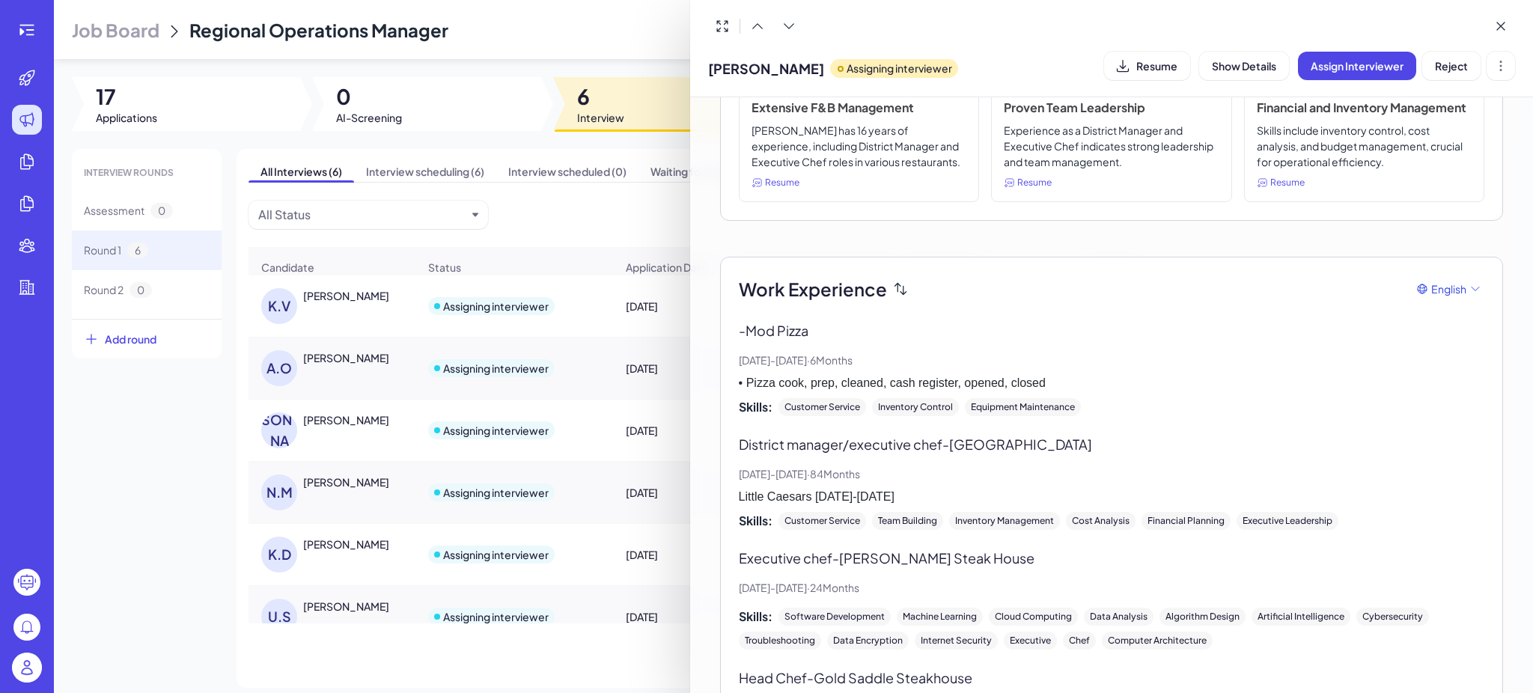
click at [348, 423] on div at bounding box center [766, 346] width 1533 height 693
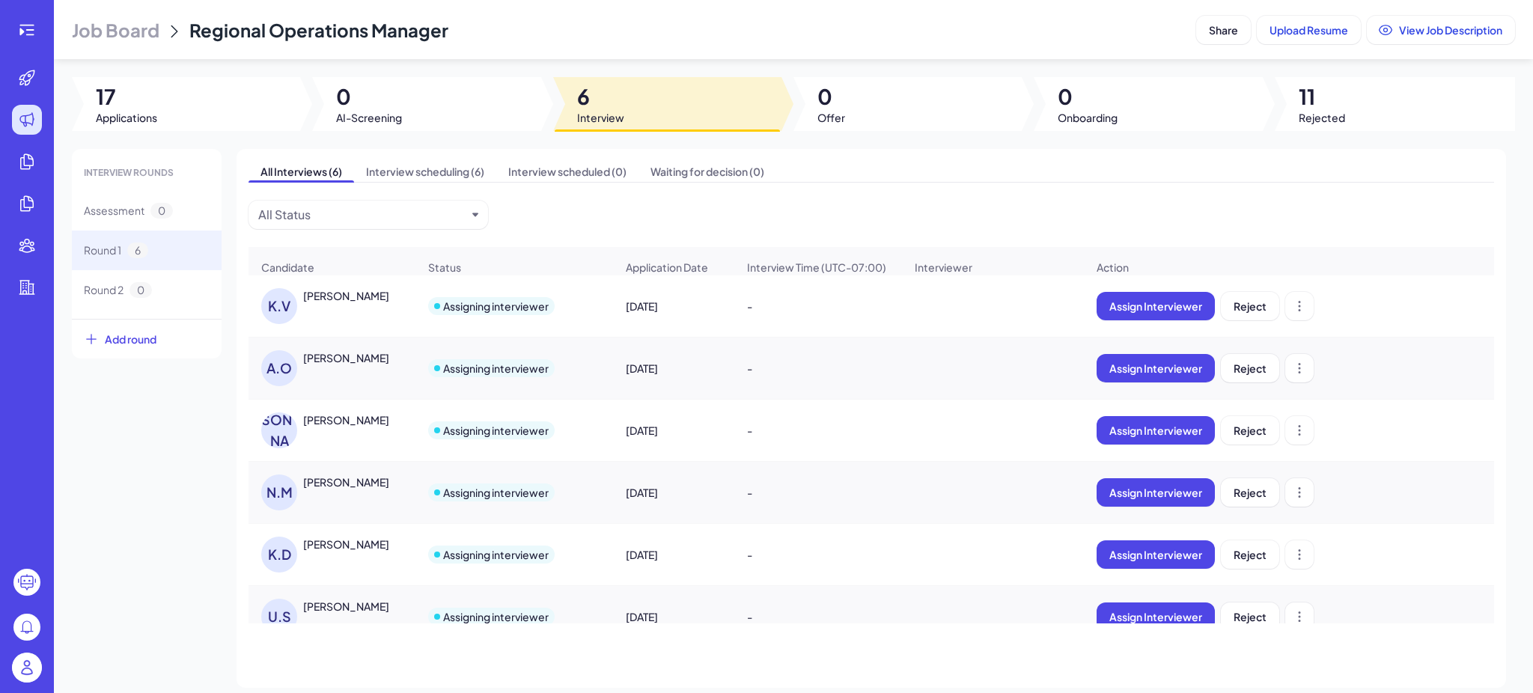
click at [353, 428] on div "[PERSON_NAME]" at bounding box center [346, 420] width 86 height 15
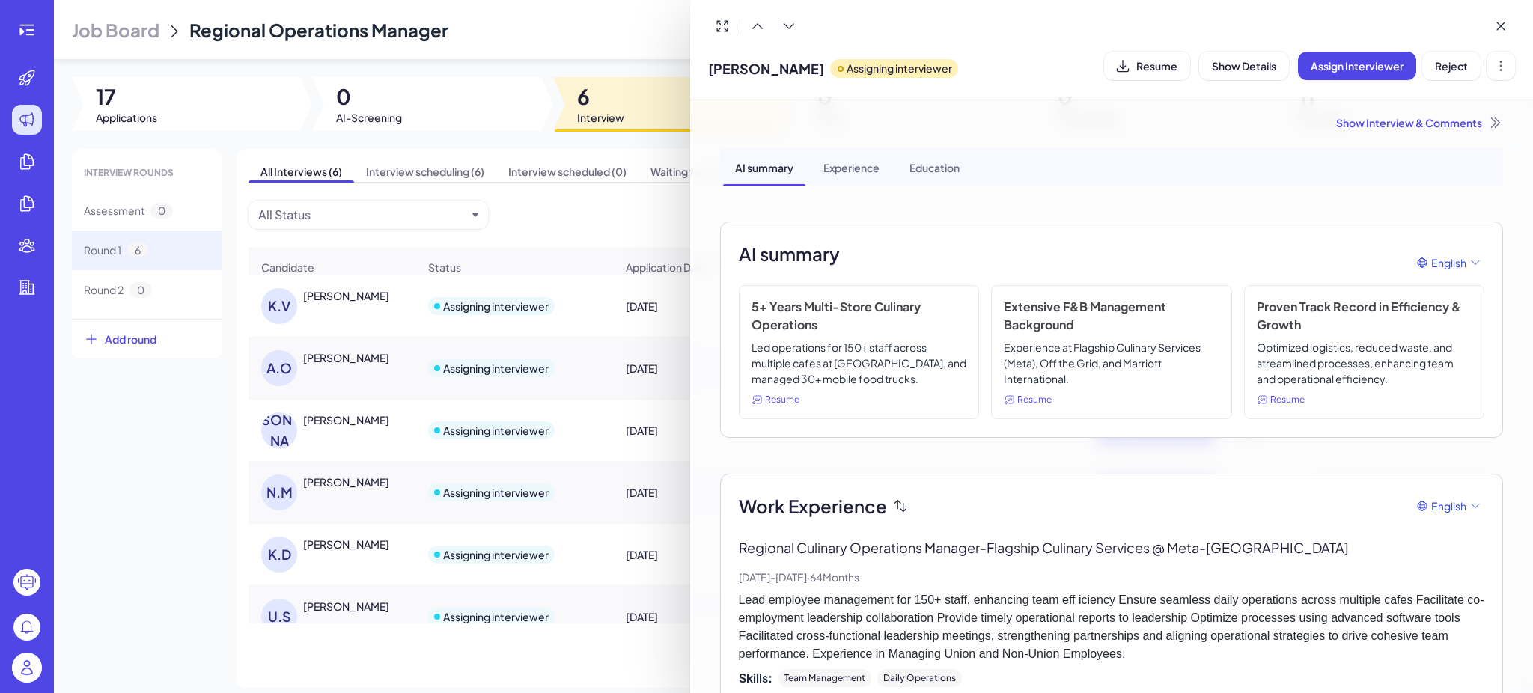
click at [173, 463] on div at bounding box center [766, 346] width 1533 height 693
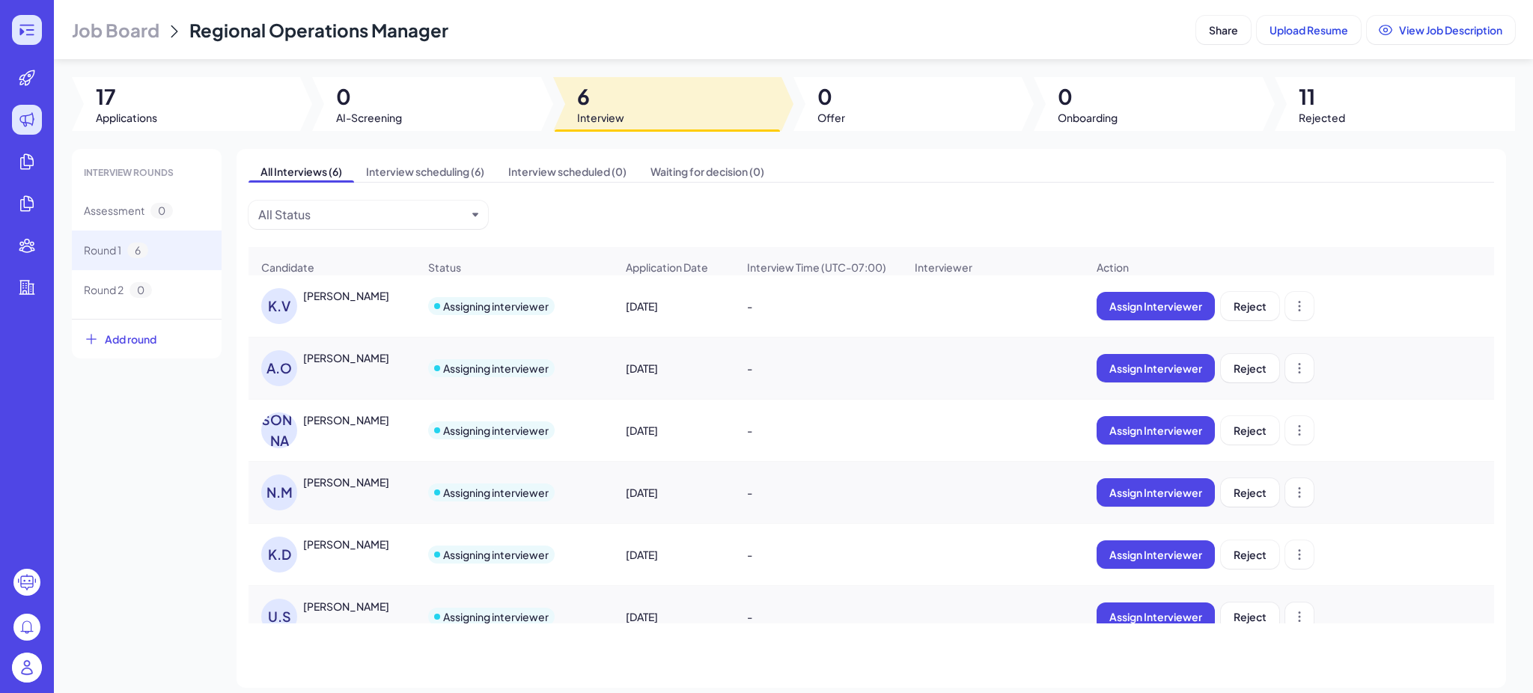
click at [33, 31] on icon at bounding box center [27, 30] width 18 height 18
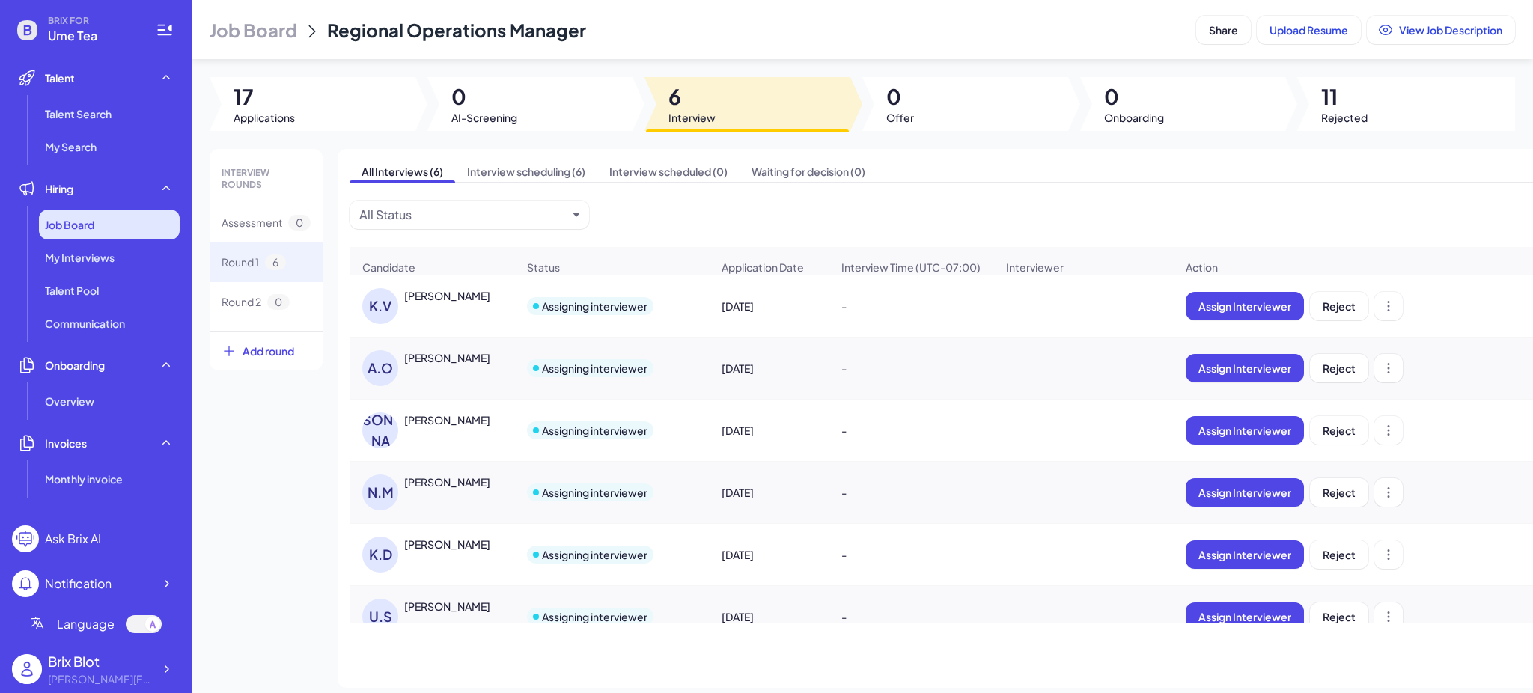
click at [89, 234] on div "Job Board" at bounding box center [109, 225] width 141 height 30
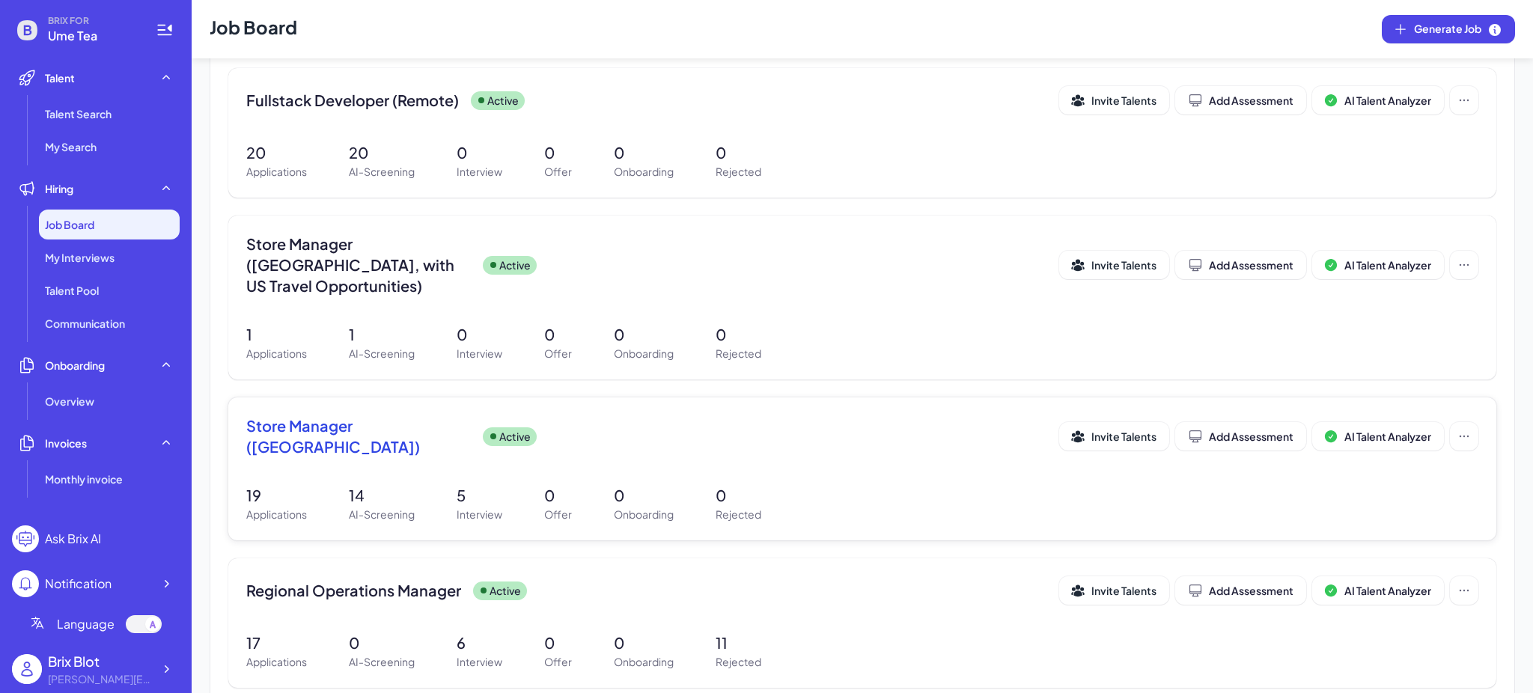
scroll to position [474, 0]
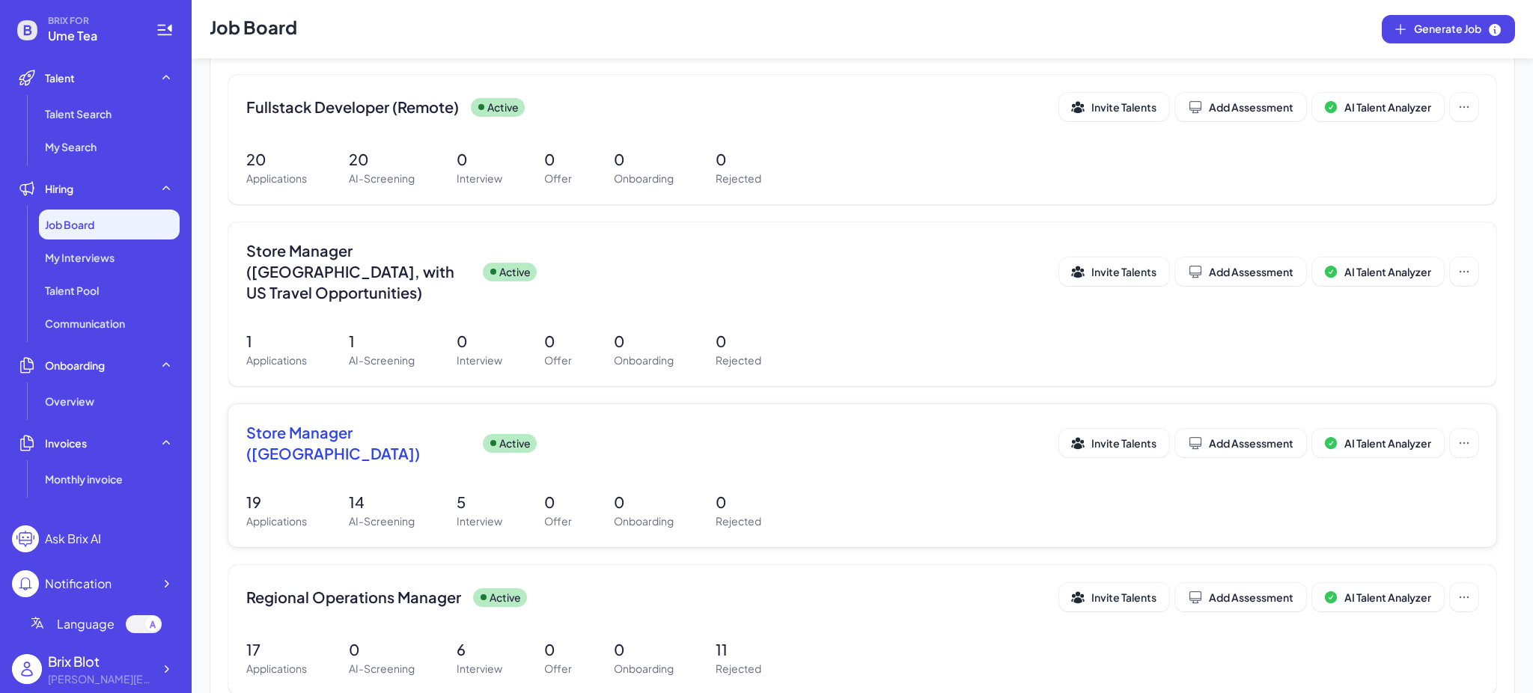
click at [410, 439] on div "Store Manager (US Bay Area) Active Invite Talents Add Assessment AI Talent Anal…" at bounding box center [862, 475] width 1268 height 143
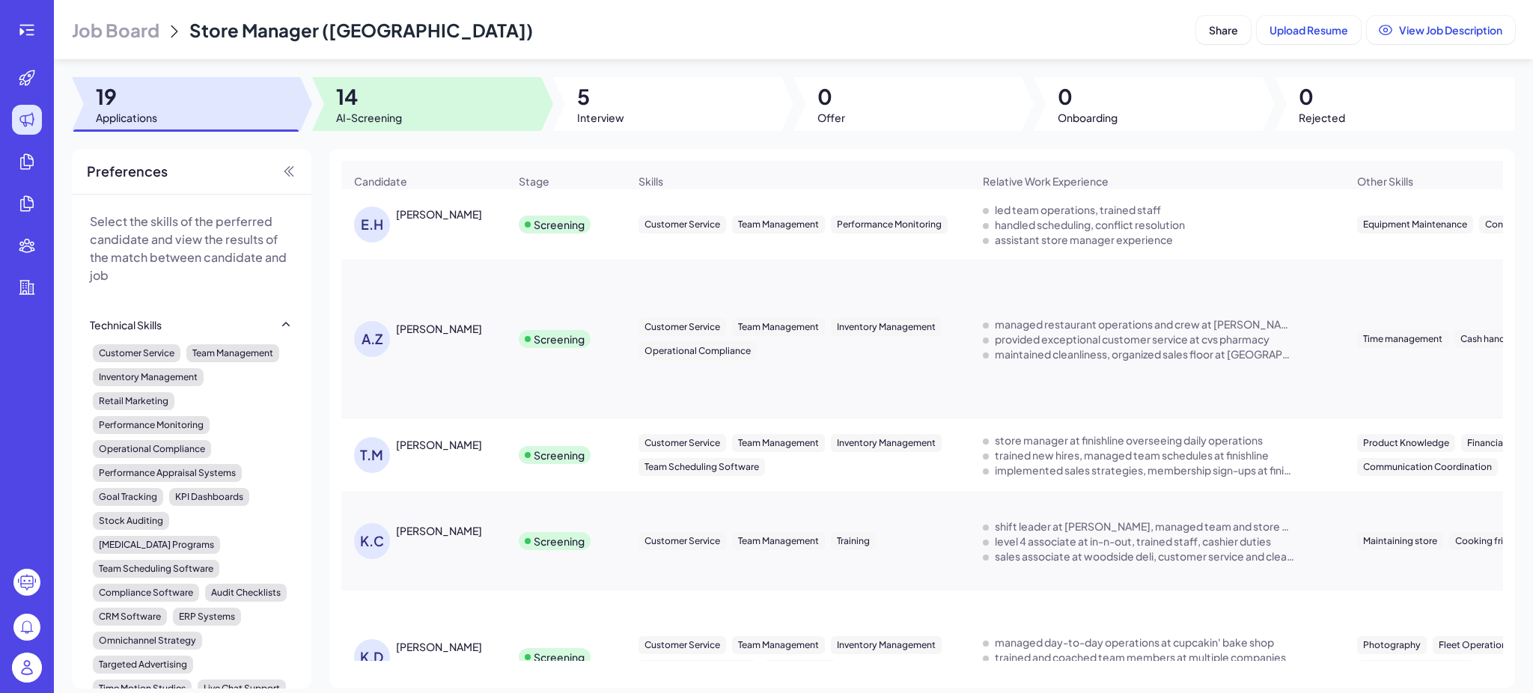
click at [418, 100] on div at bounding box center [426, 104] width 228 height 54
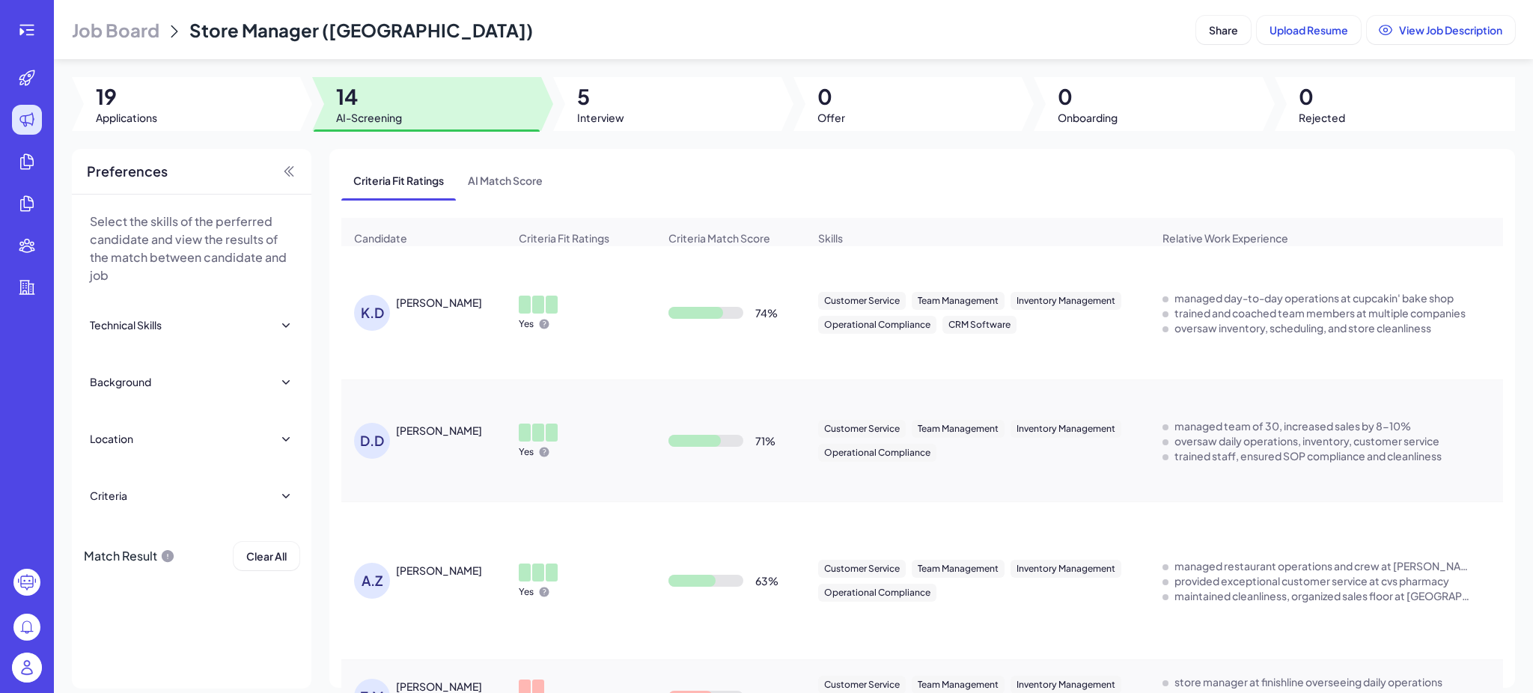
click at [429, 310] on div "[PERSON_NAME]" at bounding box center [439, 302] width 86 height 15
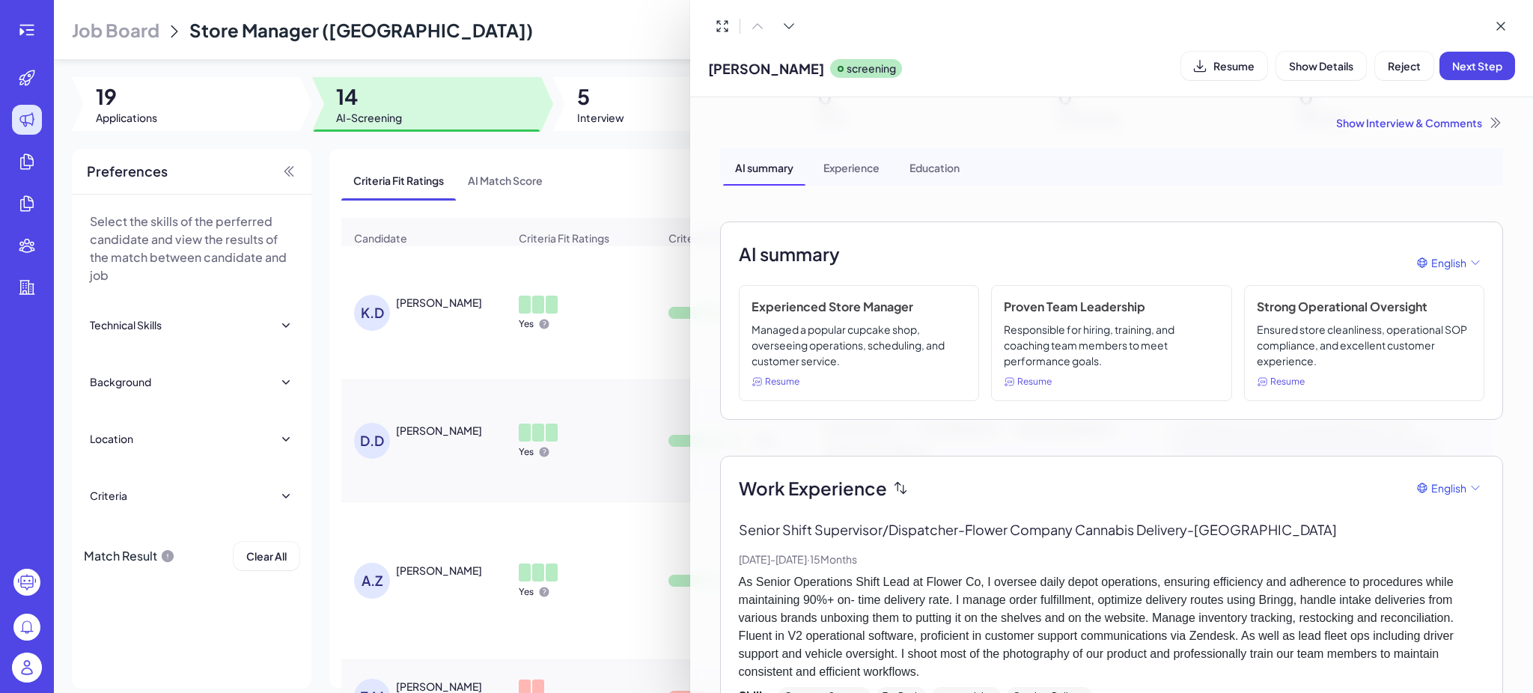
click at [615, 358] on div at bounding box center [766, 346] width 1533 height 693
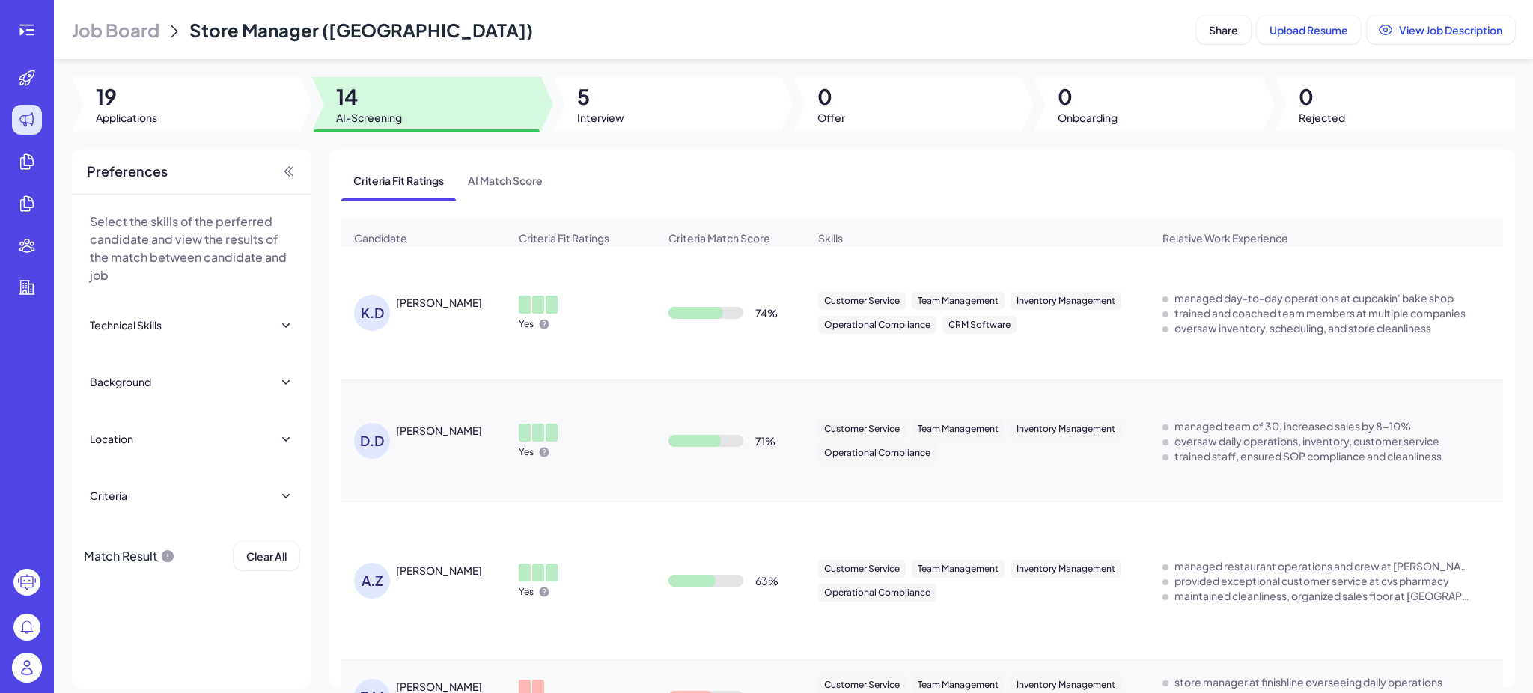
click at [425, 310] on div "[PERSON_NAME]" at bounding box center [439, 302] width 86 height 15
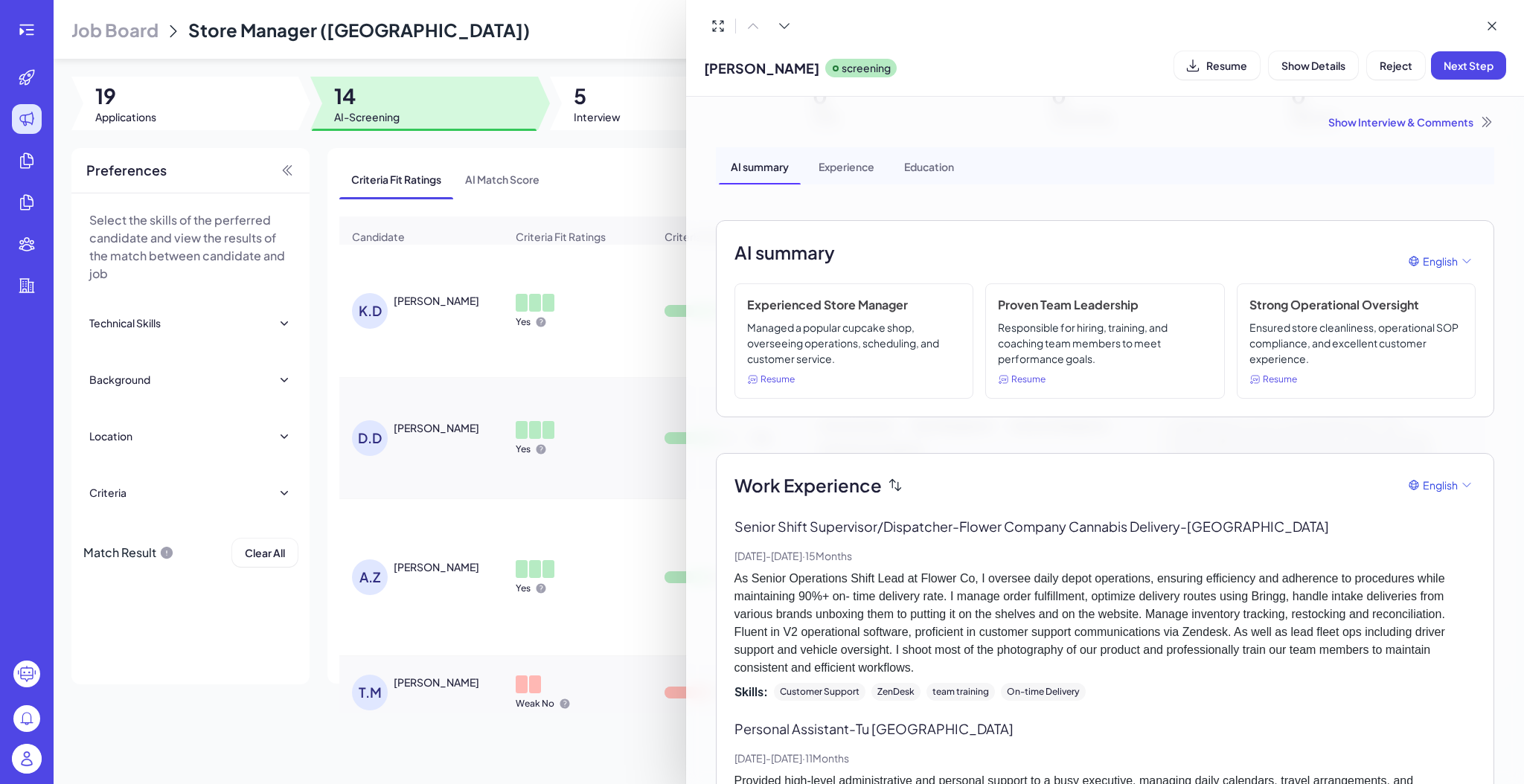
click at [513, 175] on div at bounding box center [762, 392] width 1524 height 784
